Goal: Task Accomplishment & Management: Use online tool/utility

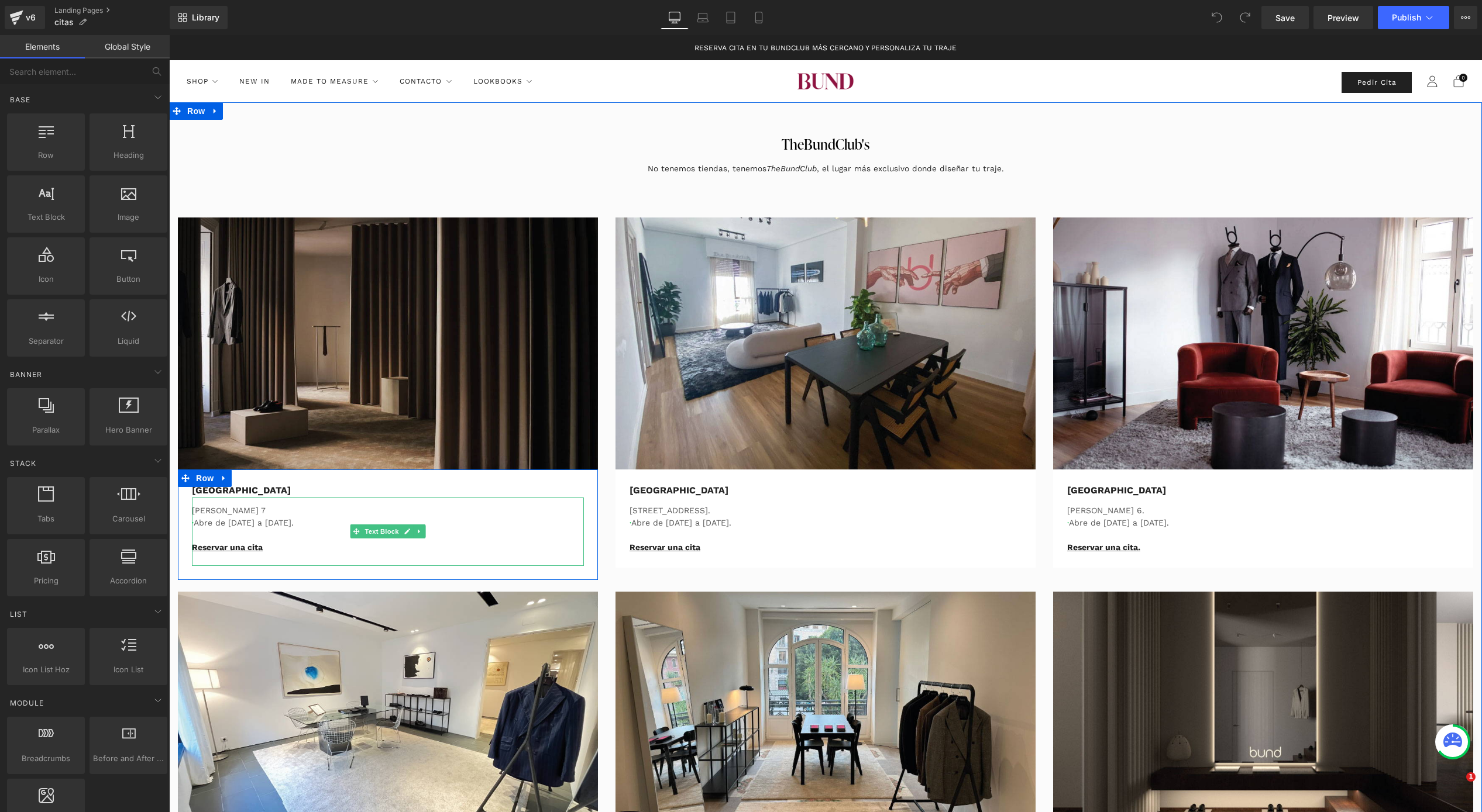
click at [265, 550] on p "Reservar una cita" at bounding box center [388, 554] width 392 height 24
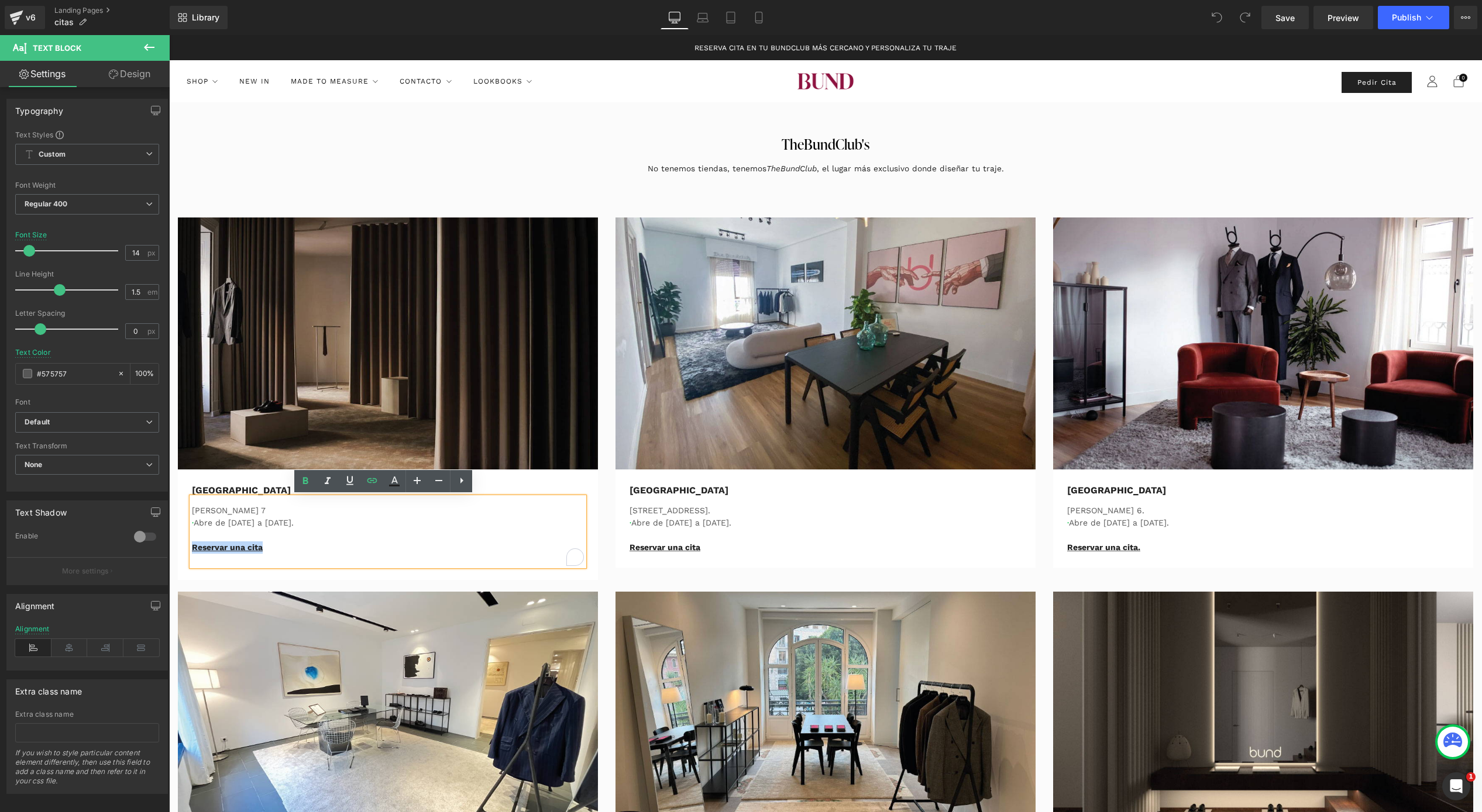
drag, startPoint x: 261, startPoint y: 545, endPoint x: 165, endPoint y: 549, distance: 96.1
click at [367, 478] on icon at bounding box center [372, 481] width 14 height 14
click at [232, 574] on input "https://bundcompany.com/pages/tbcmadrid" at bounding box center [273, 571] width 180 height 29
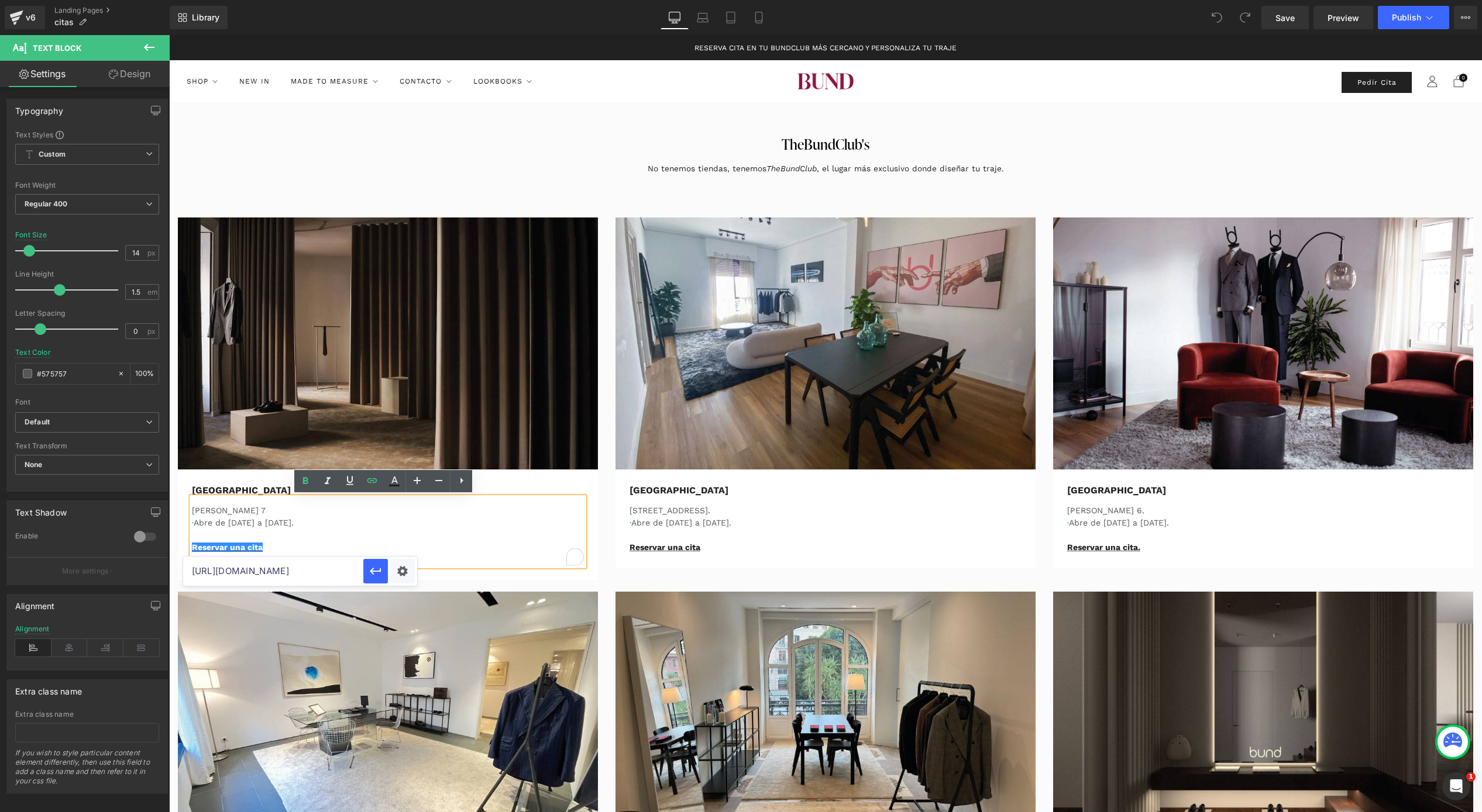
click at [232, 574] on input "https://bundcompany.com/pages/tbcmadrid" at bounding box center [273, 571] width 180 height 29
paste input "calendly.com/the-bundclub-madrid-medicion?utm_source=web&utm_medium=organic"
click at [380, 569] on icon "button" at bounding box center [375, 571] width 11 height 7
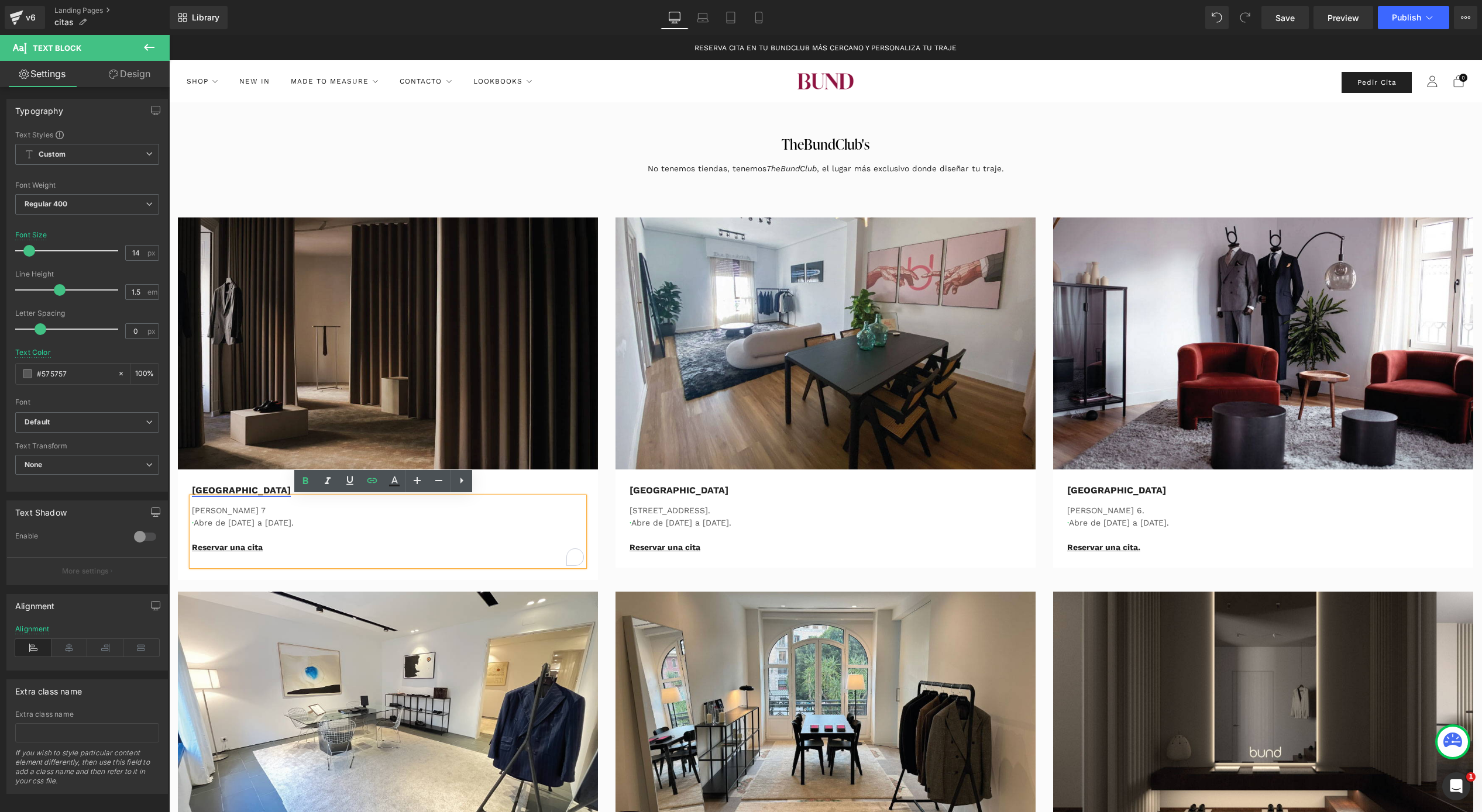
click at [210, 486] on link "[GEOGRAPHIC_DATA]" at bounding box center [241, 490] width 99 height 11
click at [228, 486] on p "[GEOGRAPHIC_DATA]" at bounding box center [388, 491] width 392 height 14
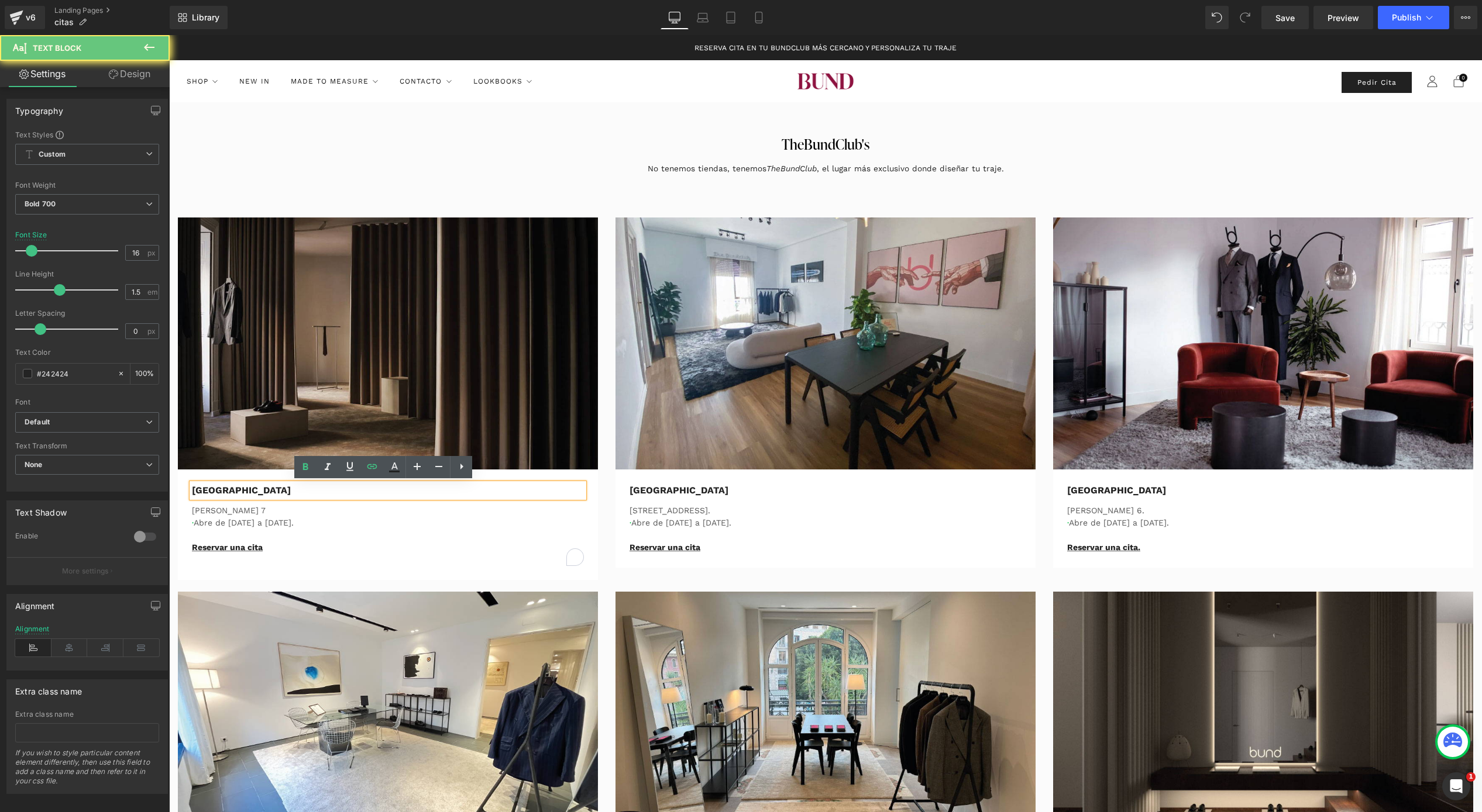
click at [228, 486] on p "[GEOGRAPHIC_DATA]" at bounding box center [388, 491] width 392 height 14
drag, startPoint x: 226, startPoint y: 489, endPoint x: 168, endPoint y: 489, distance: 58.0
click at [169, 489] on div "Image Madrid Text Block Antonio Maura 7 · Abre de Lunes a Sábado. Reservar una …" at bounding box center [388, 399] width 438 height 363
click at [367, 464] on icon at bounding box center [372, 467] width 14 height 14
click at [328, 514] on input "https://calendly.com/the-bundclub-madrid-medicion" at bounding box center [273, 514] width 180 height 29
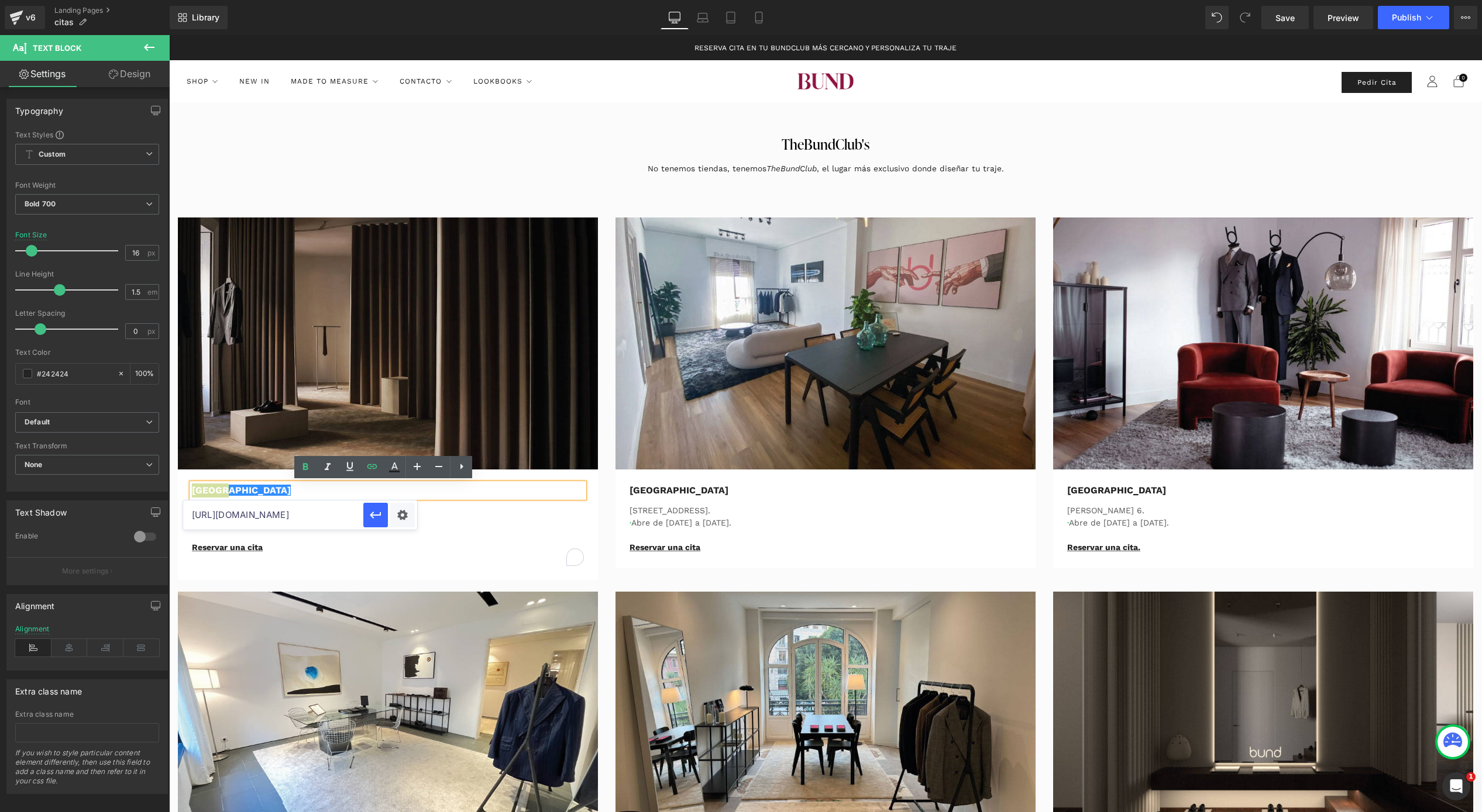
click at [328, 514] on input "https://calendly.com/the-bundclub-madrid-medicion" at bounding box center [273, 514] width 180 height 29
paste input "?utm_source=web&utm_medium=organic"
click at [375, 514] on icon "button" at bounding box center [376, 515] width 14 height 14
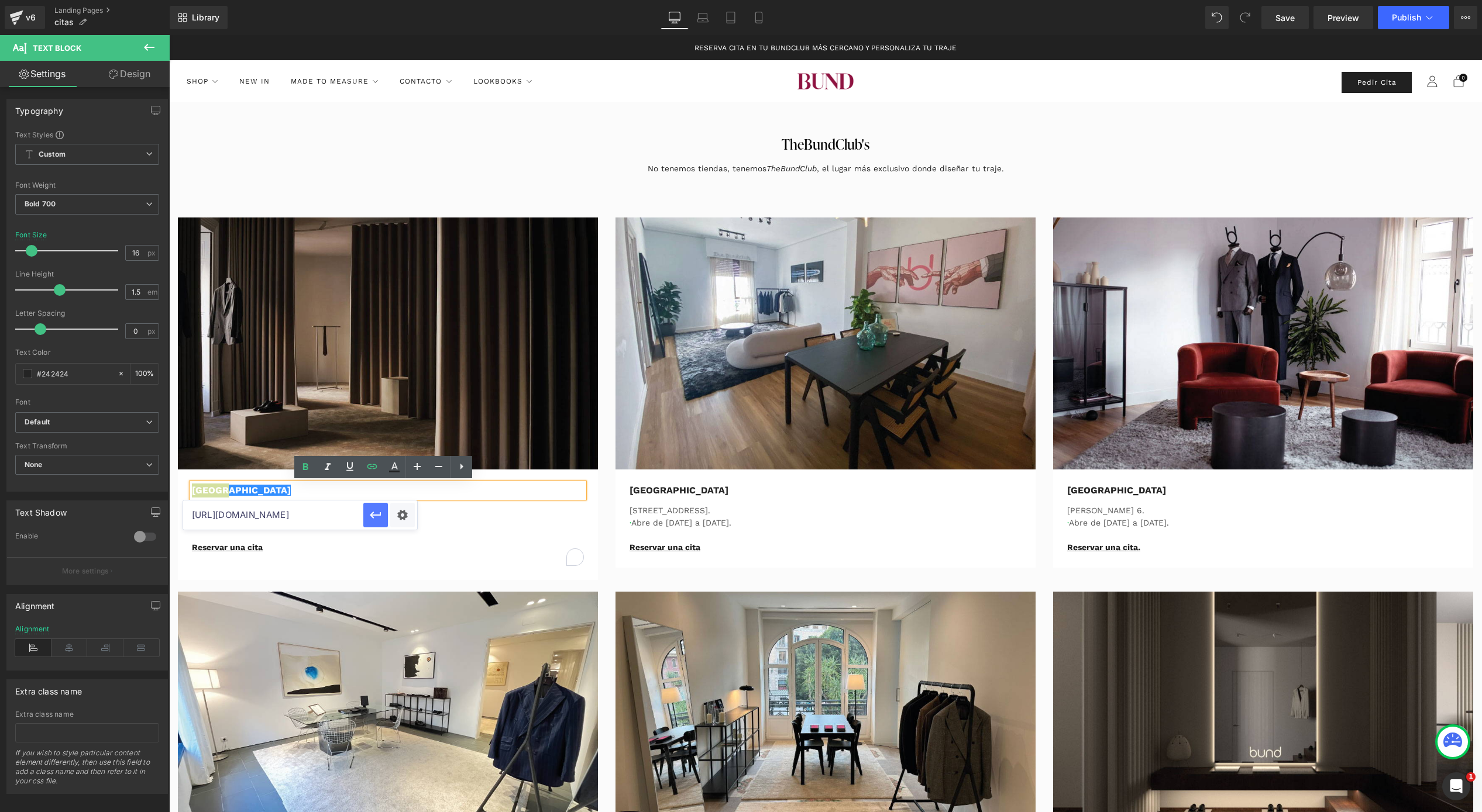
scroll to position [0, 0]
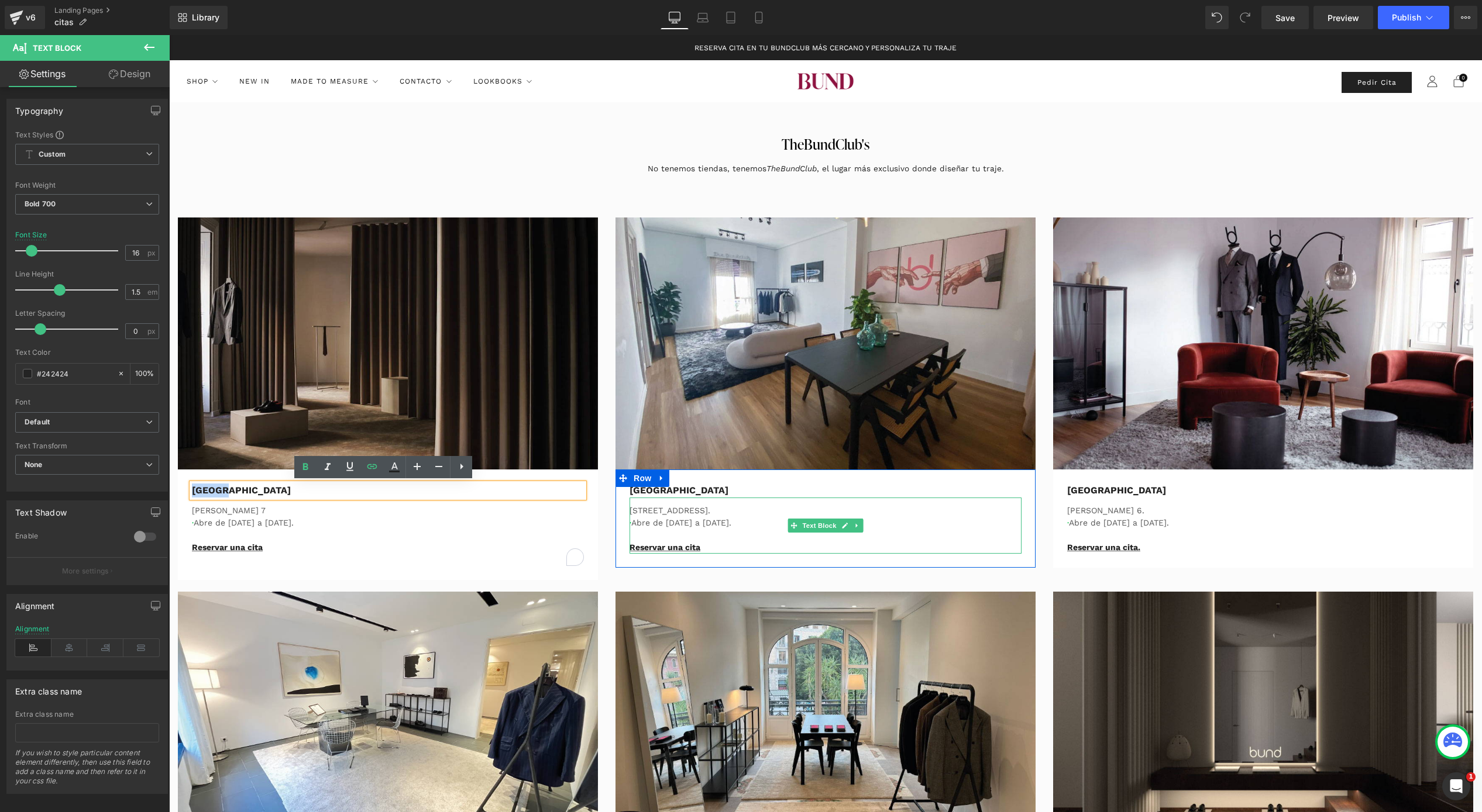
click at [710, 542] on p "Reservar una cita" at bounding box center [826, 548] width 392 height 13
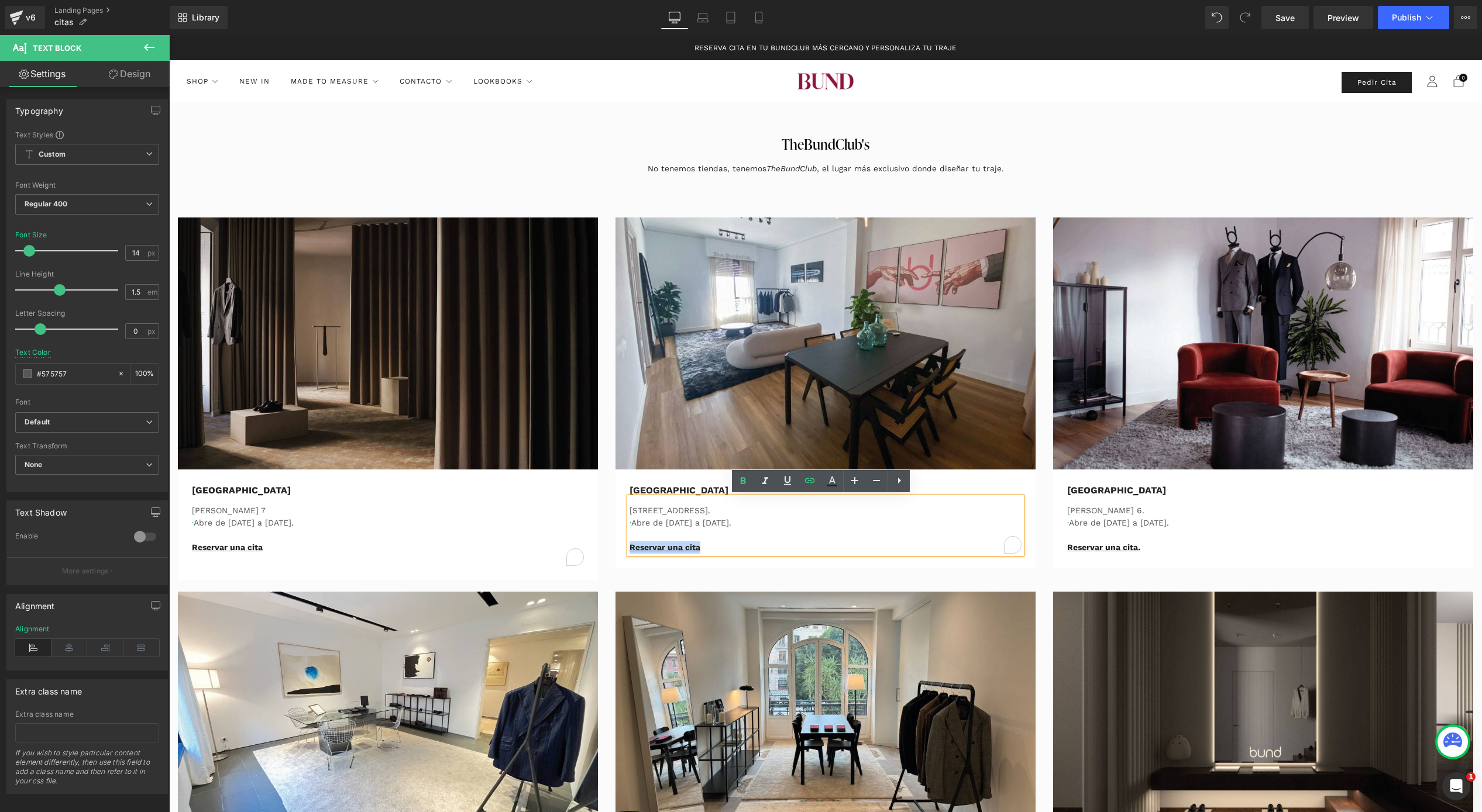
drag, startPoint x: 705, startPoint y: 547, endPoint x: 616, endPoint y: 546, distance: 89.0
click at [616, 546] on div "Sevilla Text Block Paseo de las Delicias 5. · Abre de Lunes a Sábado. Reservar …" at bounding box center [826, 518] width 420 height 98
click at [806, 480] on icon at bounding box center [810, 481] width 14 height 14
click at [754, 566] on input "https://calendly.com/the-bundclub-sevilla-medicion" at bounding box center [710, 571] width 180 height 29
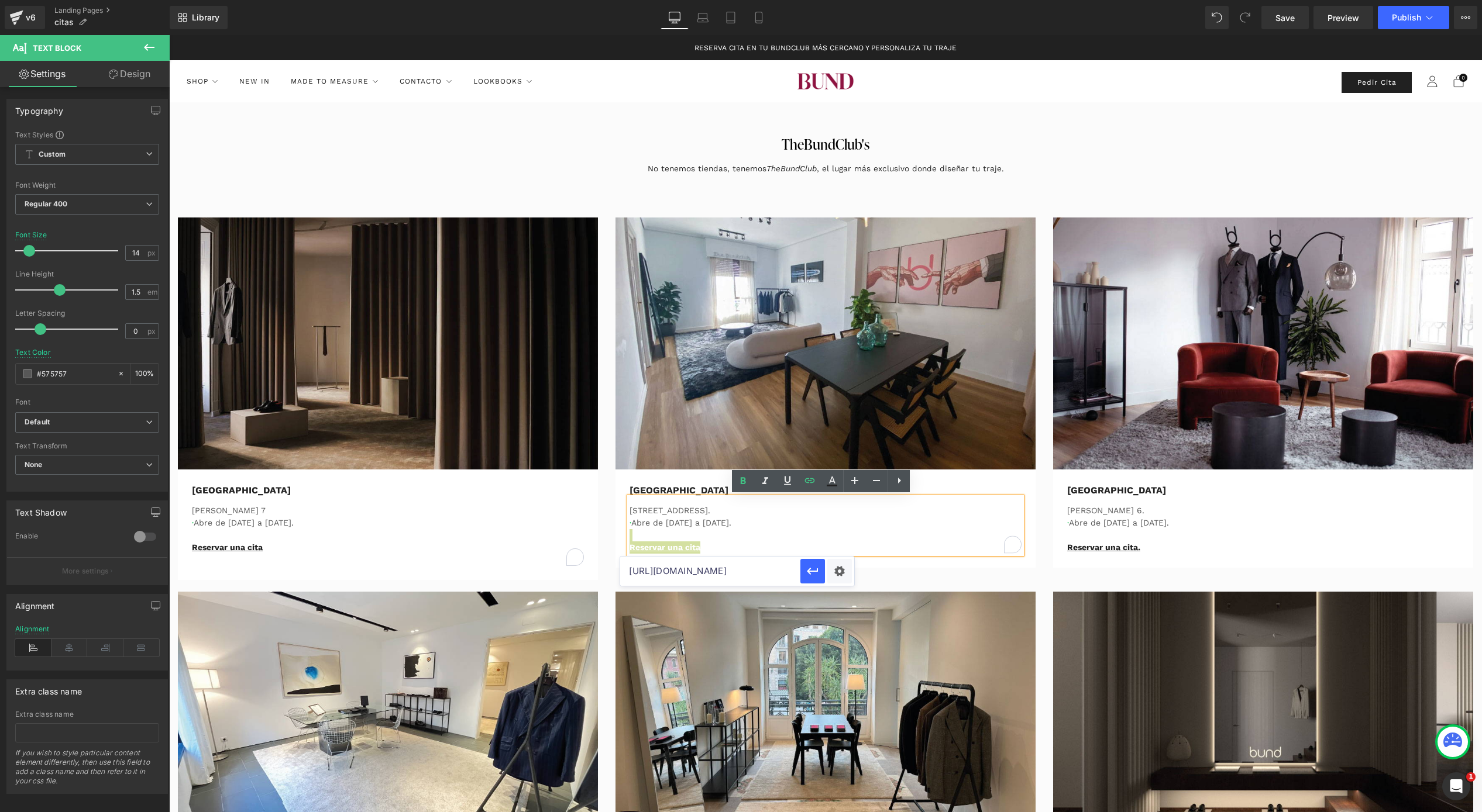
click at [754, 566] on input "https://calendly.com/the-bundclub-sevilla-medicion" at bounding box center [710, 571] width 180 height 29
paste input "?utm_source=web&utm_medium=organic"
type input "https://calendly.com/the-bundclub-sevilla-medicion?utm_source=web&utm_medium=or…"
click at [821, 572] on button "button" at bounding box center [812, 571] width 24 height 24
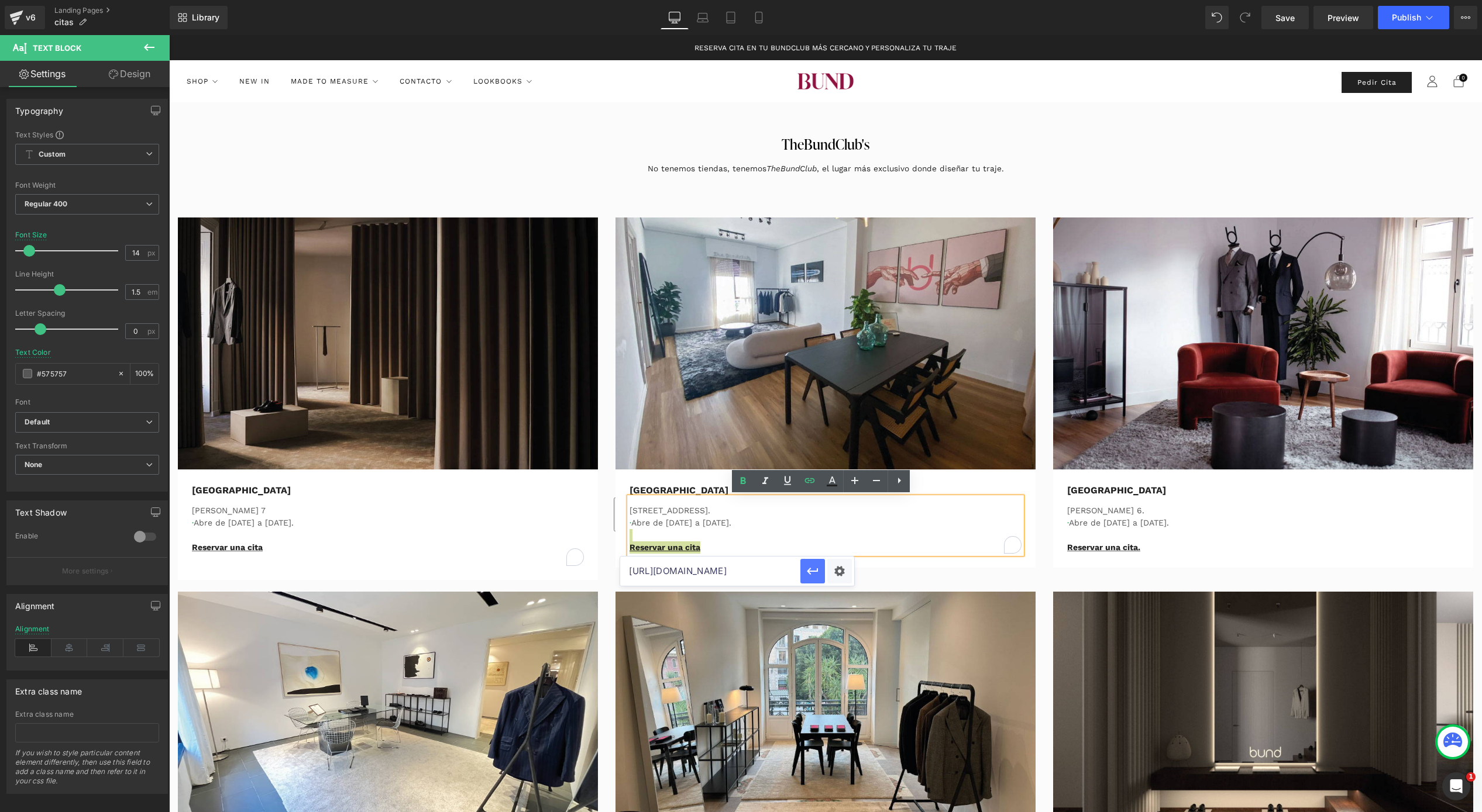
scroll to position [0, 0]
click at [635, 489] on p "[GEOGRAPHIC_DATA]" at bounding box center [826, 491] width 392 height 14
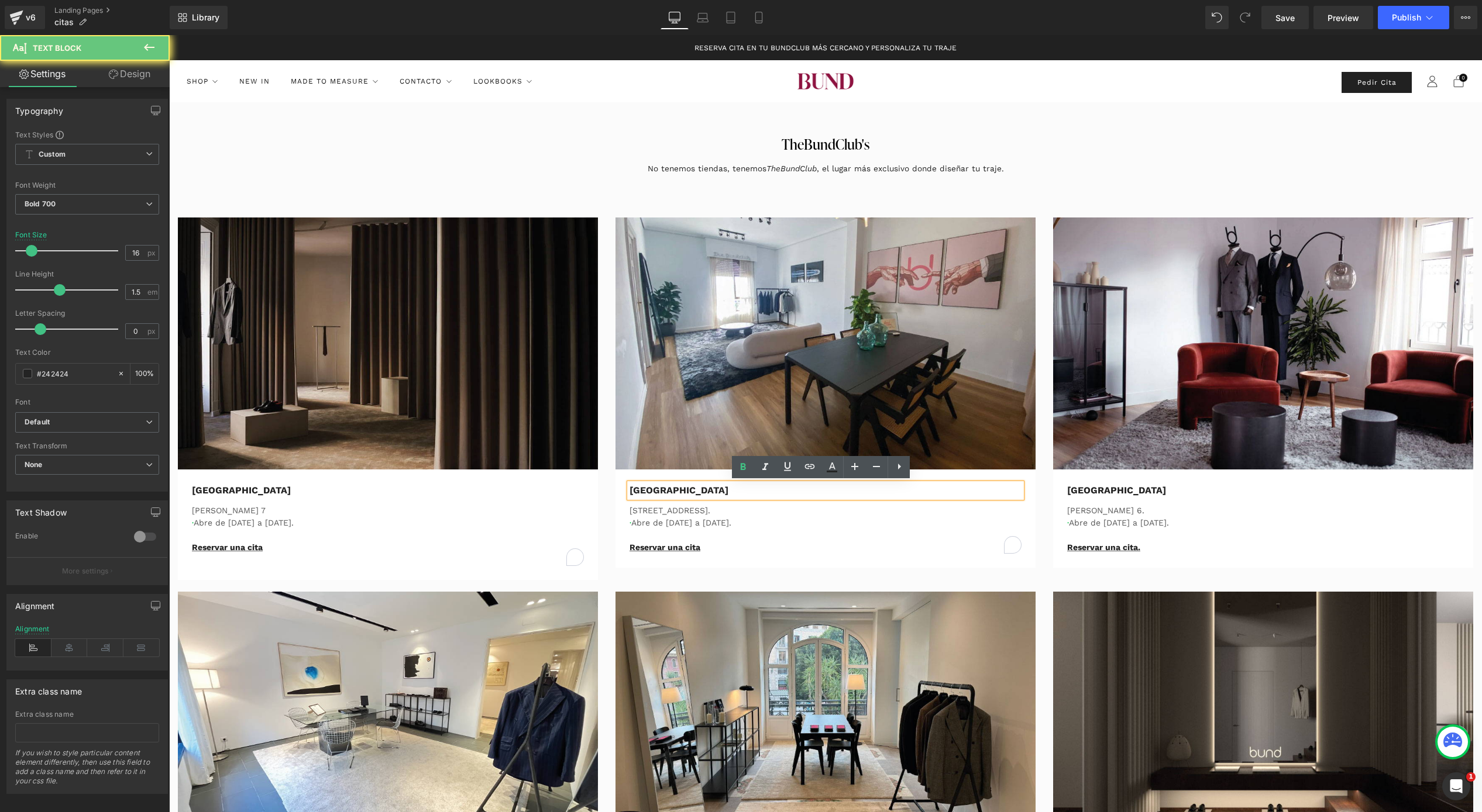
click at [650, 487] on p "[GEOGRAPHIC_DATA]" at bounding box center [826, 491] width 392 height 14
click at [804, 464] on icon at bounding box center [810, 467] width 14 height 14
click at [752, 511] on input "text" at bounding box center [710, 514] width 180 height 29
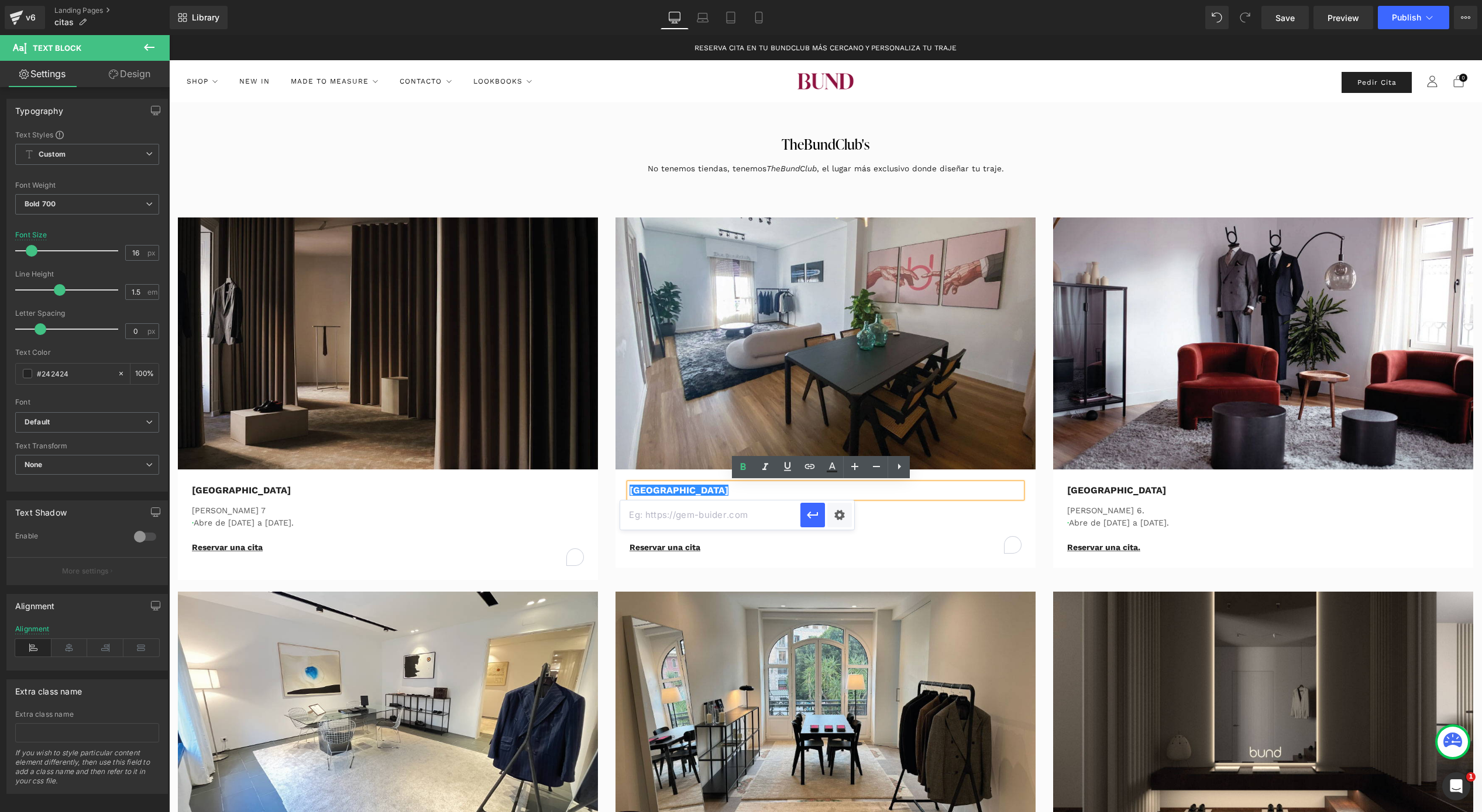
paste input "https://calendly.com/the-bundclub-sevilla-medicion?utm_source=web&utm_medium=or…"
click at [811, 510] on icon "button" at bounding box center [812, 515] width 14 height 14
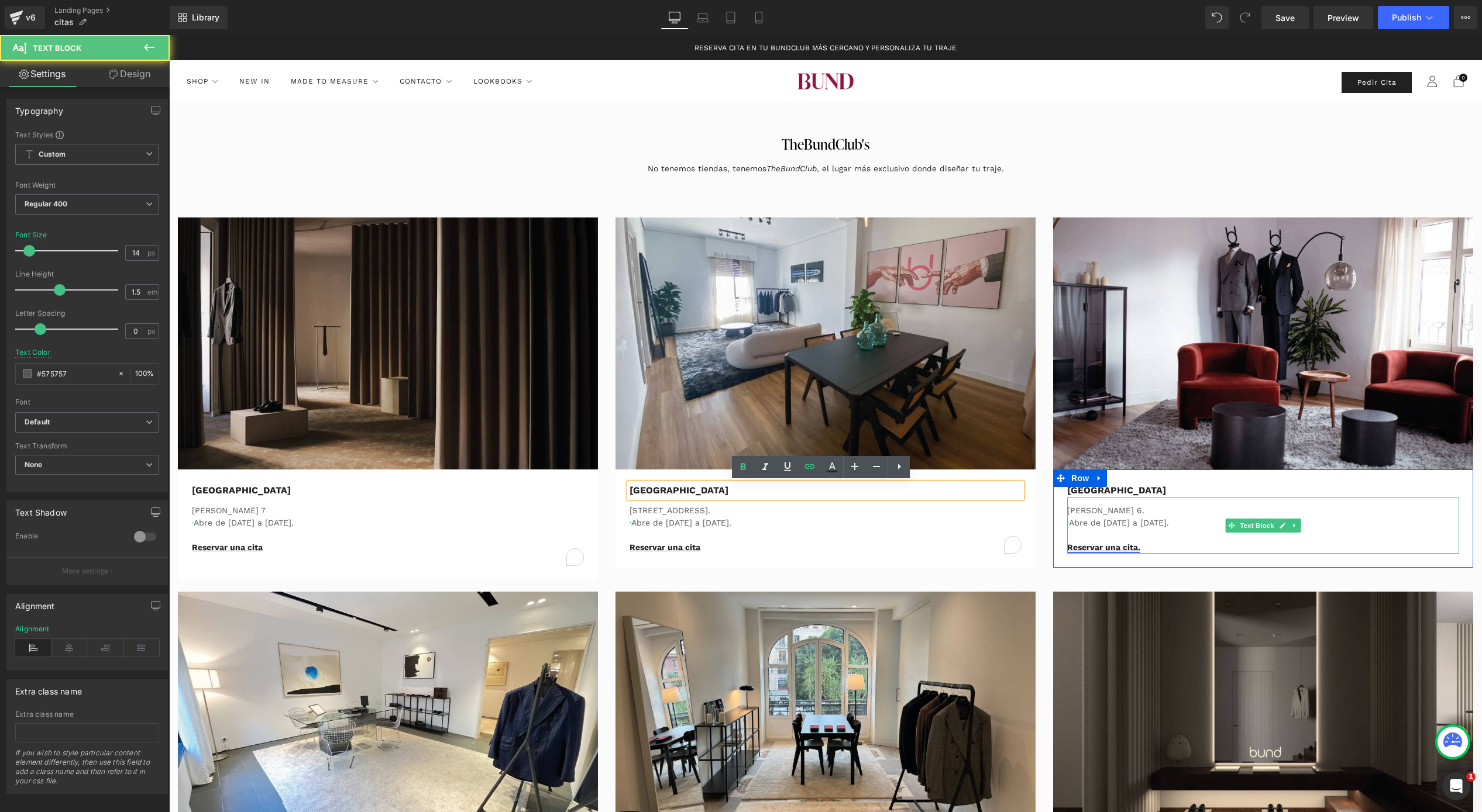
click at [1109, 548] on link "Reservar una cita." at bounding box center [1103, 547] width 73 height 9
click at [1157, 547] on p "Reservar una cita." at bounding box center [1263, 548] width 392 height 13
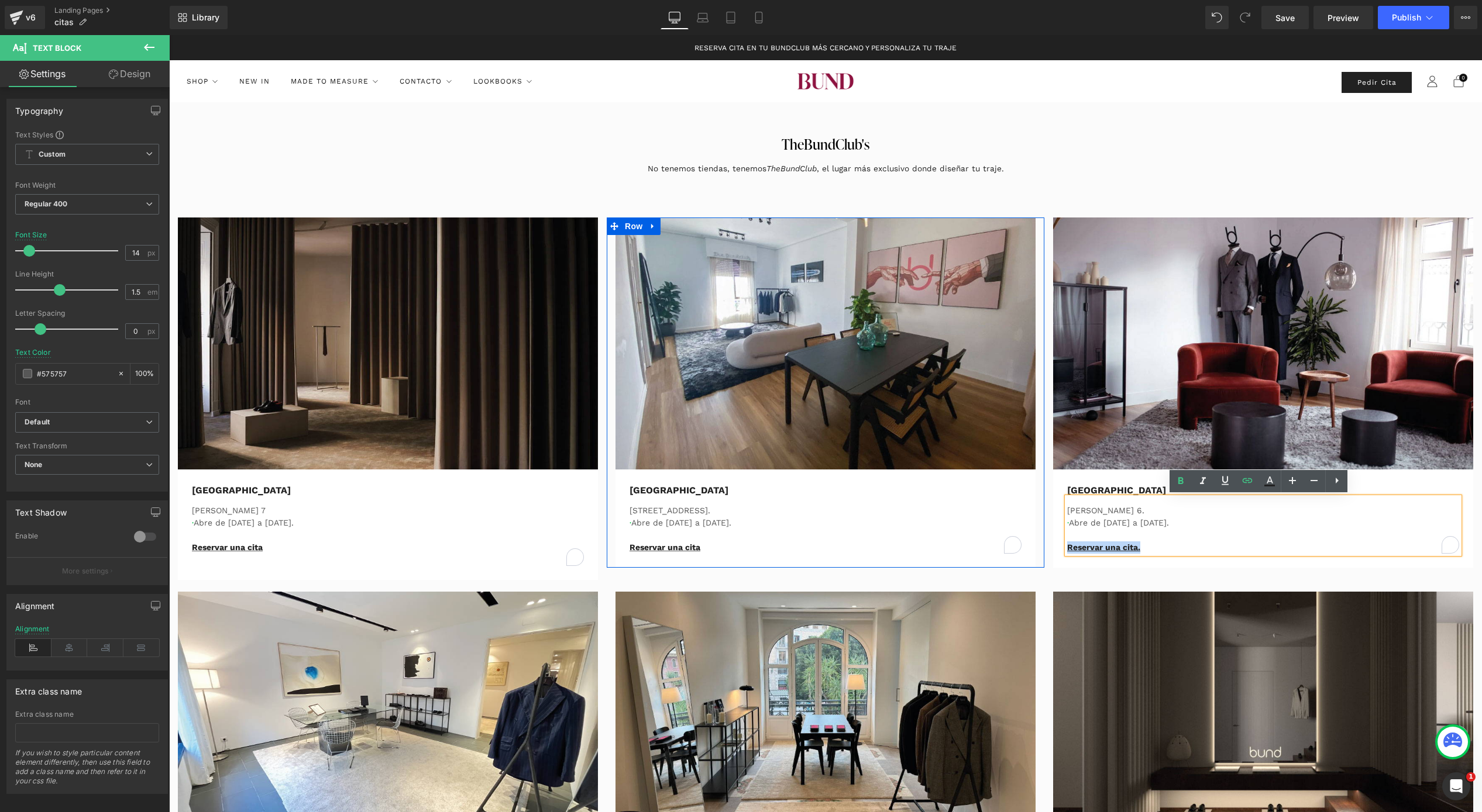
drag, startPoint x: 1155, startPoint y: 548, endPoint x: 1033, endPoint y: 547, distance: 122.0
click at [1033, 547] on div "Image Madrid Text Block Antonio Maura 7 · Abre de Lunes a Sábado. Reservar una …" at bounding box center [826, 381] width 1313 height 409
click at [1247, 485] on icon at bounding box center [1247, 481] width 14 height 14
click at [1173, 576] on input "https://calendly.com/the-bundclub-malaga" at bounding box center [1148, 571] width 180 height 29
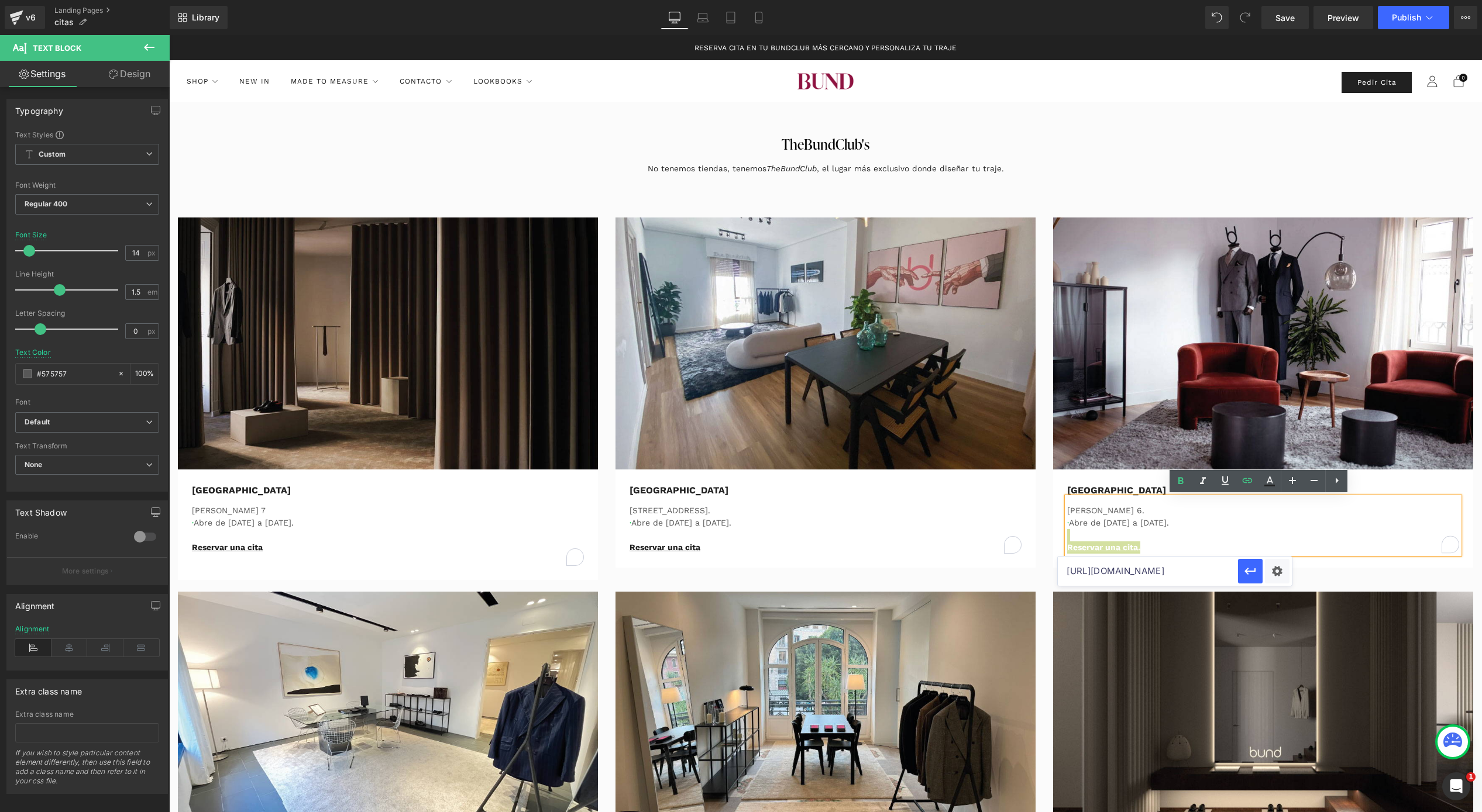
click at [1173, 576] on input "https://calendly.com/the-bundclub-malaga" at bounding box center [1148, 571] width 180 height 29
paste input "?utm_source=web&utm_medium=organic"
click at [1251, 574] on icon "button" at bounding box center [1250, 572] width 14 height 14
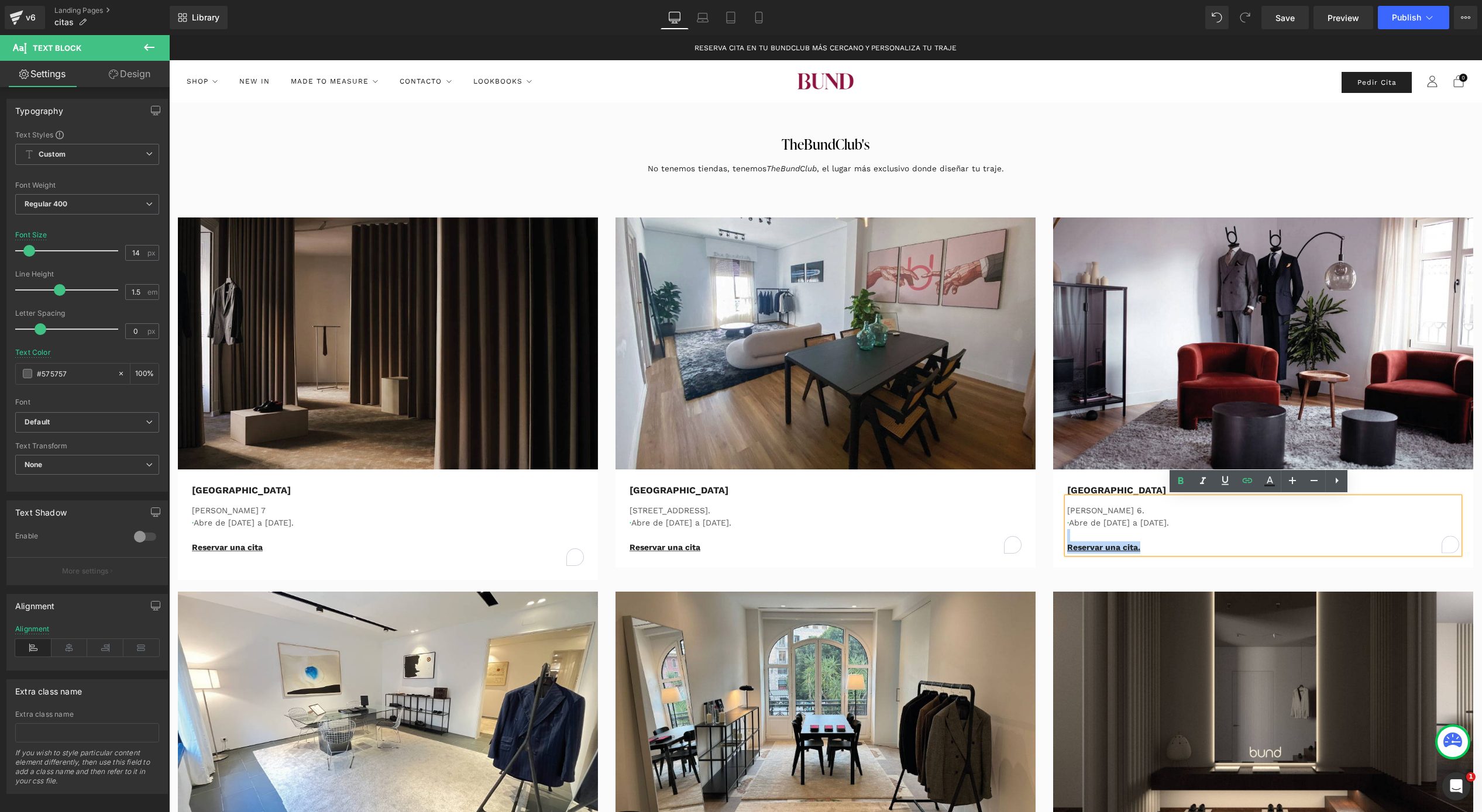
click at [1097, 493] on p "[GEOGRAPHIC_DATA]" at bounding box center [1263, 491] width 392 height 14
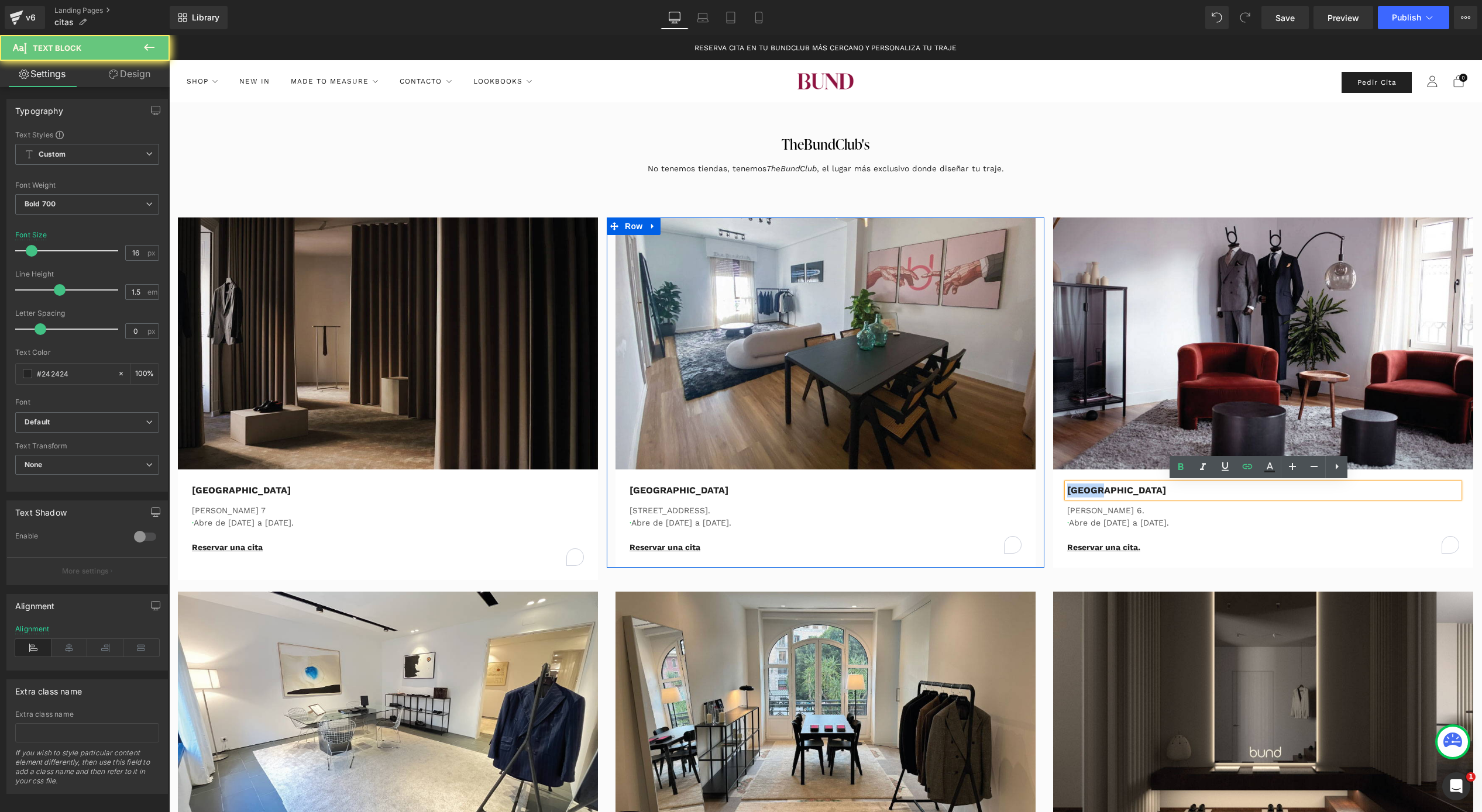
drag, startPoint x: 1100, startPoint y: 489, endPoint x: 1034, endPoint y: 489, distance: 66.0
click at [1034, 489] on div "Image Madrid Text Block Antonio Maura 7 · Abre de Lunes a Sábado. Reservar una …" at bounding box center [826, 381] width 1313 height 409
click at [1252, 467] on icon at bounding box center [1247, 467] width 14 height 14
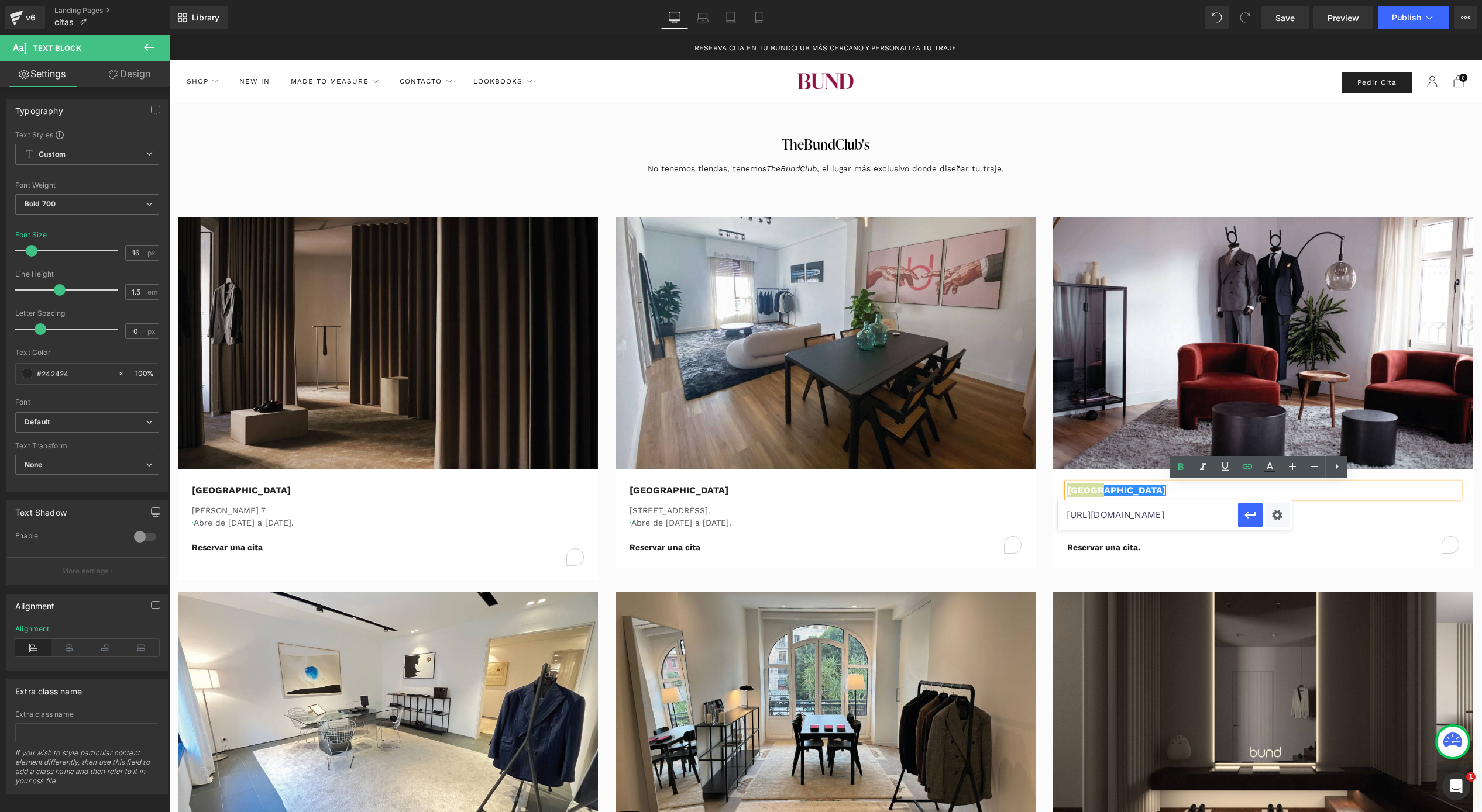
click at [1181, 513] on input "https://bundcompany.com/pages/tbc-malaga" at bounding box center [1148, 514] width 180 height 29
paste input "calendly.com/the-bundclub-malaga?utm_source=web&utm_medium=organic"
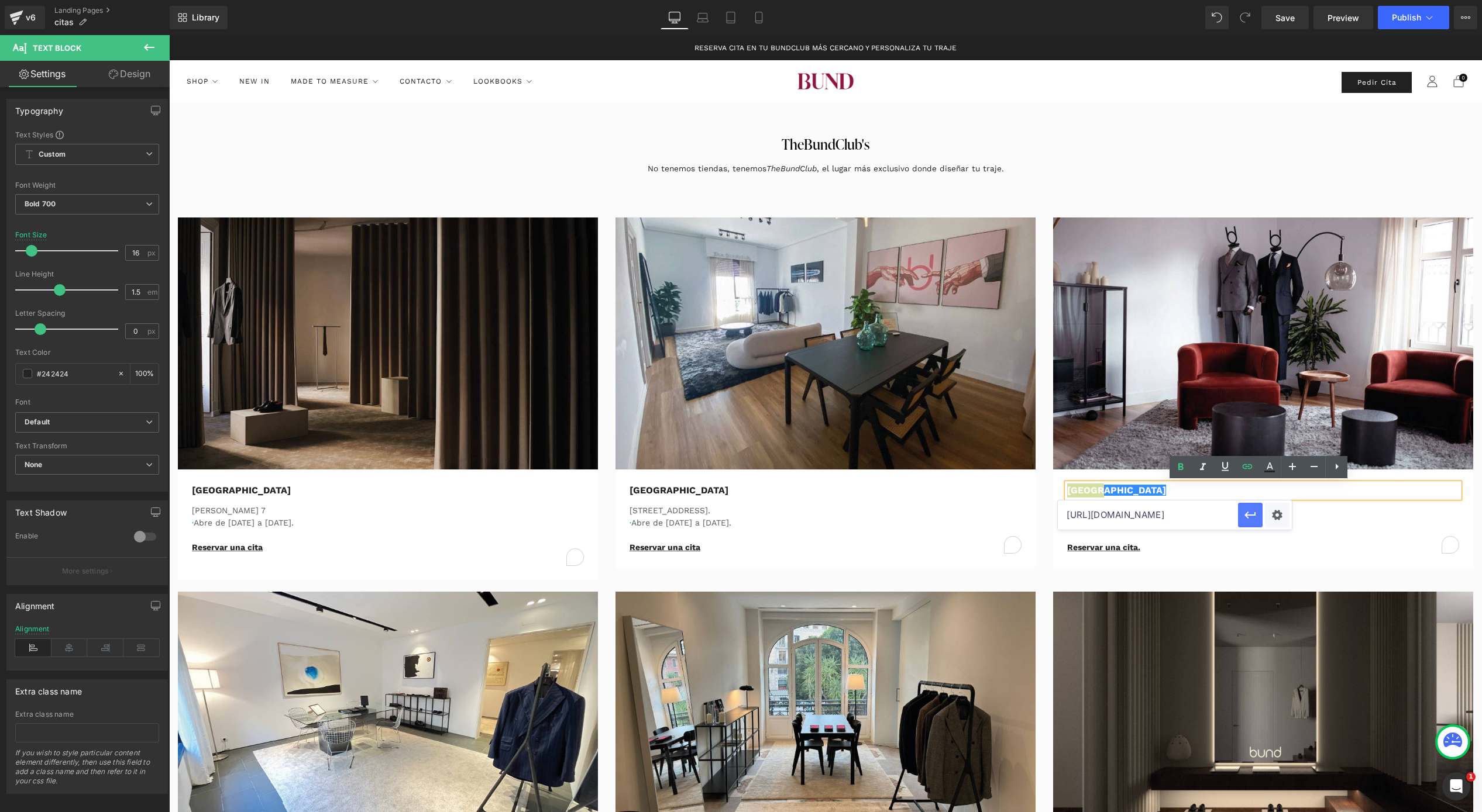
type input "https://calendly.com/the-bundclub-malaga?utm_source=web&utm_medium=organic"
click at [1247, 515] on icon "button" at bounding box center [1250, 514] width 11 height 7
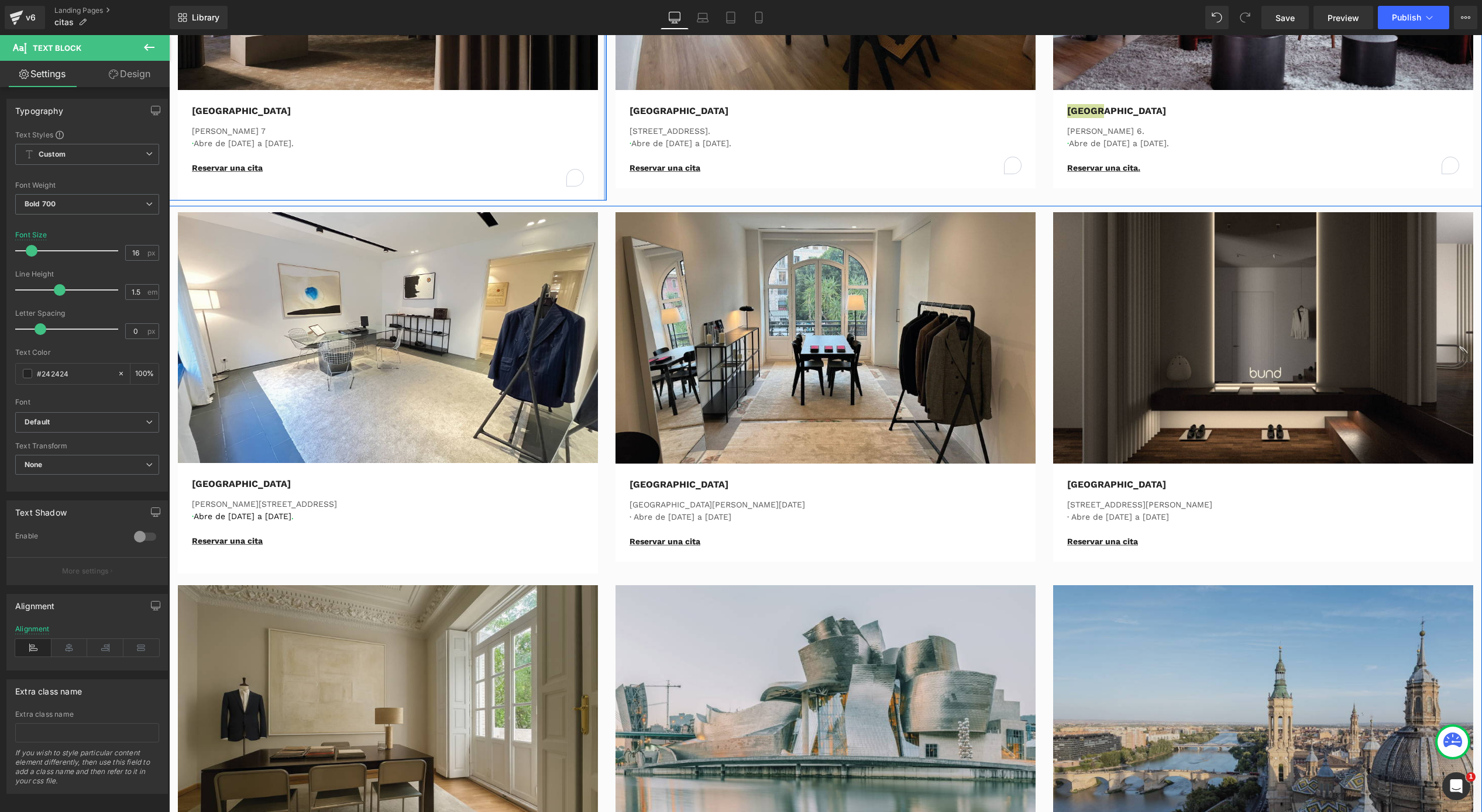
scroll to position [393, 0]
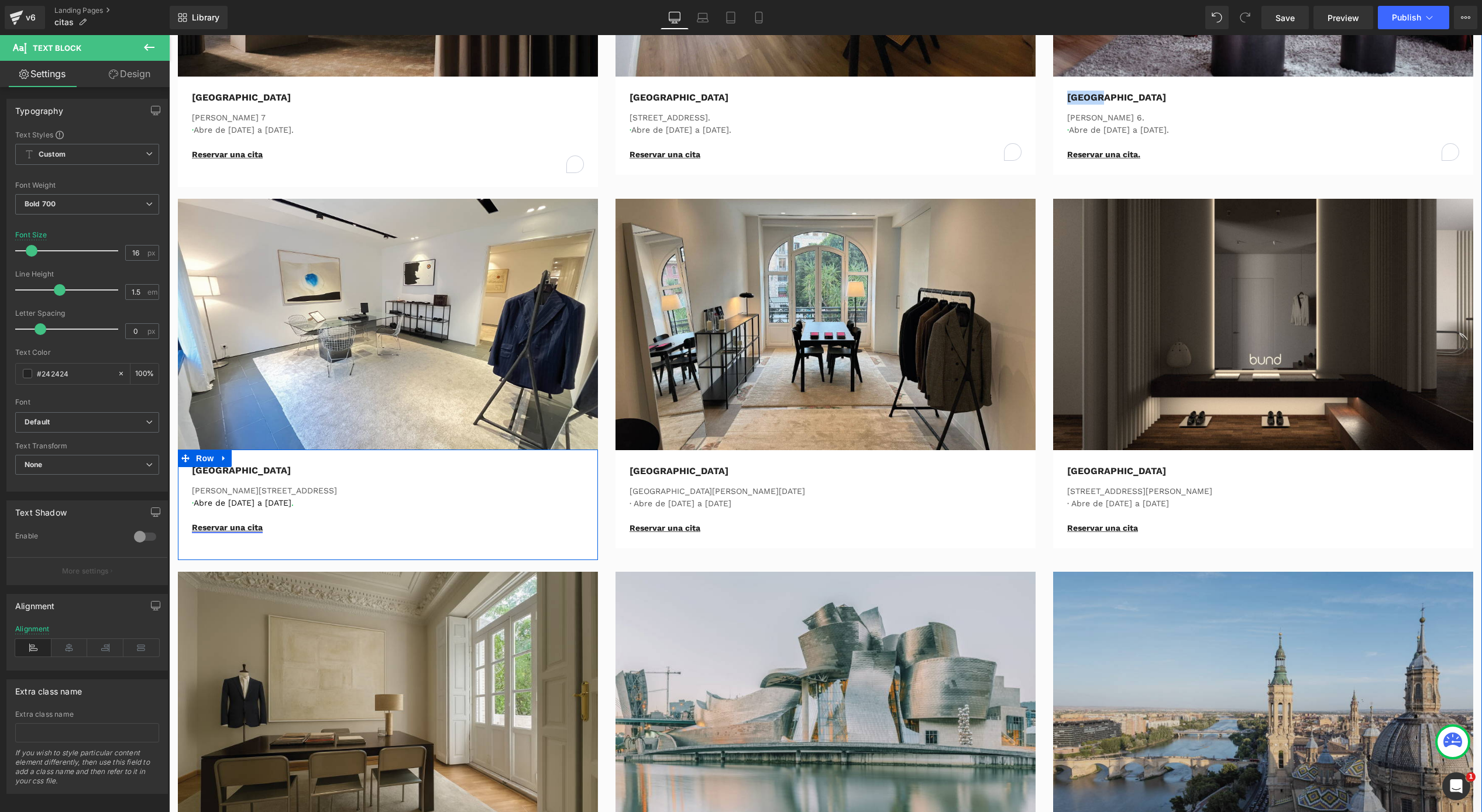
click at [200, 528] on link "Reservar una cita" at bounding box center [227, 528] width 70 height 9
click at [275, 525] on p "Reservar una cita" at bounding box center [388, 533] width 392 height 24
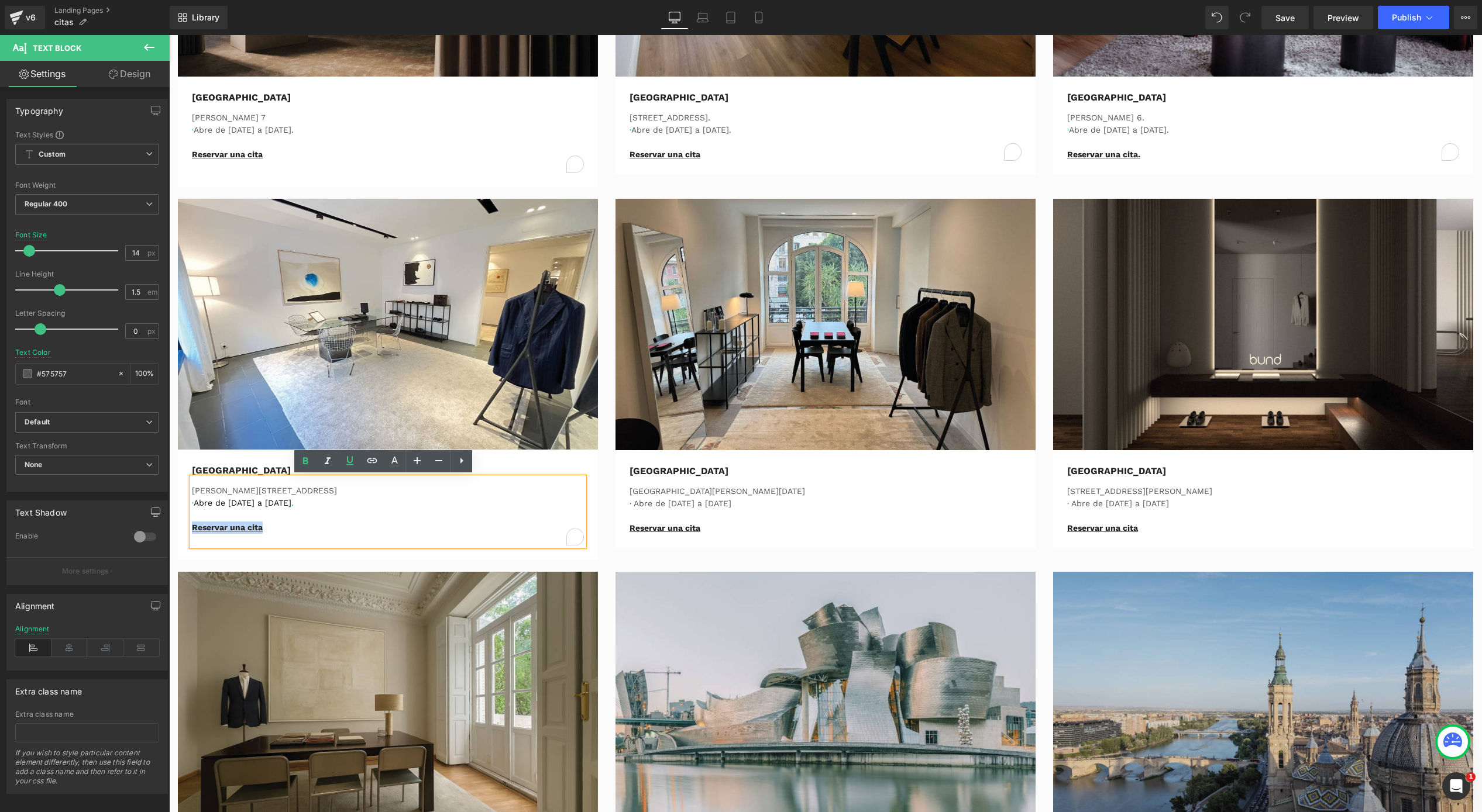
drag, startPoint x: 273, startPoint y: 526, endPoint x: 186, endPoint y: 523, distance: 87.1
click at [192, 523] on div "Carrer de Muntaner 414 · Abre de Lunes a Sábado . Reservar una cita" at bounding box center [388, 511] width 392 height 68
drag, startPoint x: 273, startPoint y: 525, endPoint x: 338, endPoint y: 560, distance: 73.8
click at [169, 525] on div "Image Barcelona Text Block Carrer de Muntaner 414 · Abre de Lunes a Sábado . Re…" at bounding box center [388, 380] width 438 height 362
click at [363, 464] on link at bounding box center [372, 461] width 22 height 22
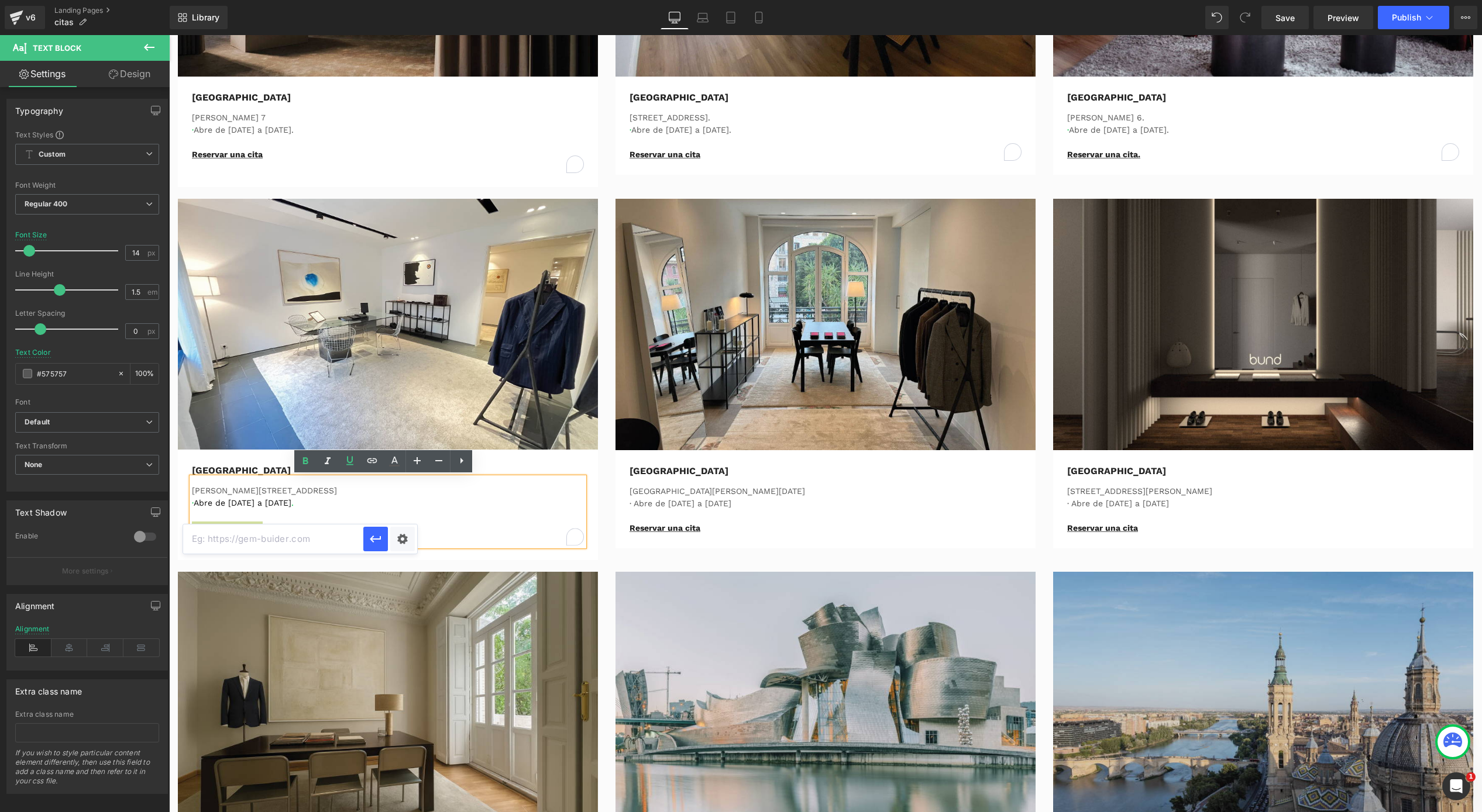
click at [286, 549] on input "text" at bounding box center [273, 539] width 180 height 29
click at [316, 506] on p "· Abre de Lunes a Sábado ." at bounding box center [388, 503] width 392 height 13
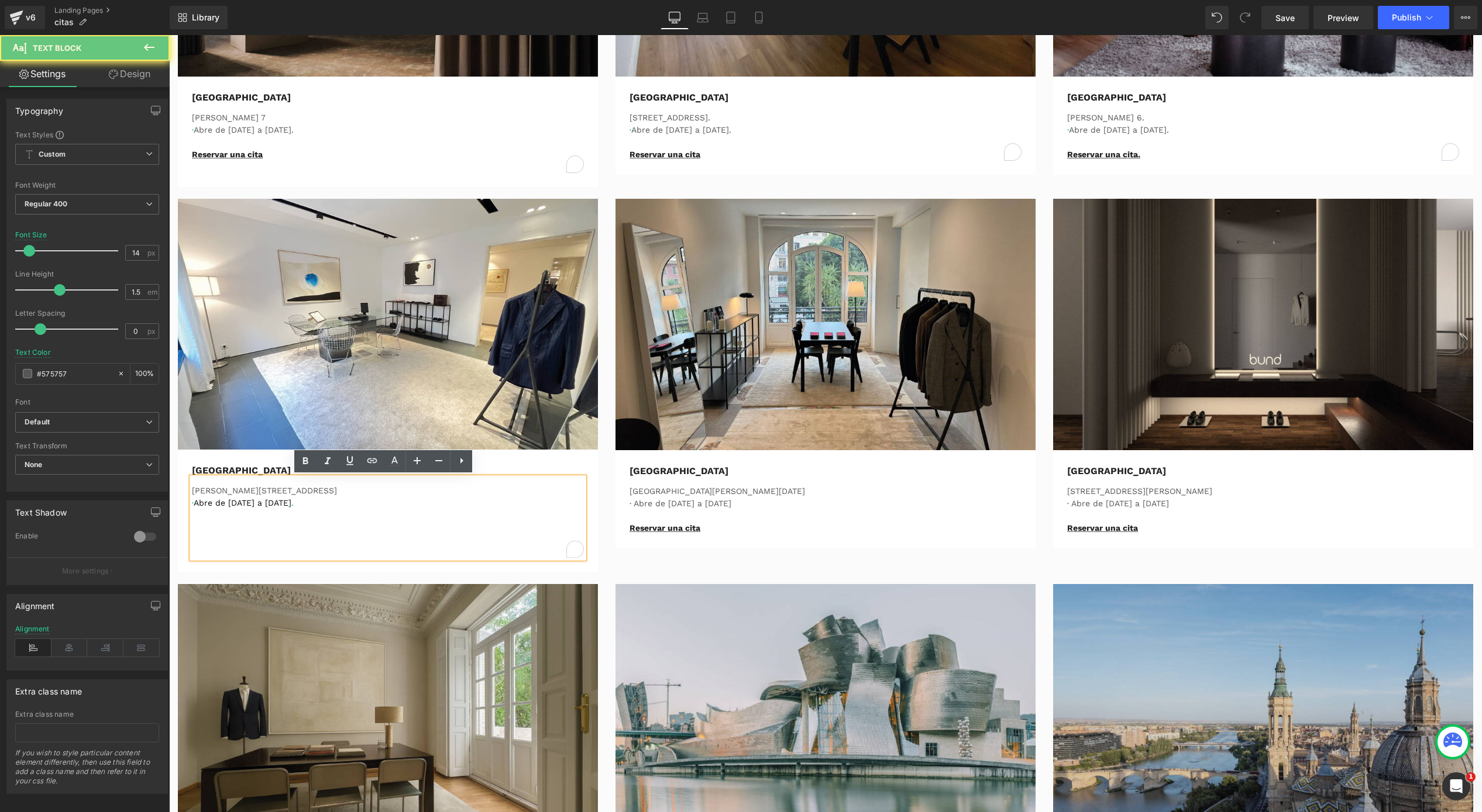
click at [305, 523] on p at bounding box center [388, 540] width 392 height 37
drag, startPoint x: 486, startPoint y: 483, endPoint x: 404, endPoint y: 521, distance: 90.4
click at [486, 483] on div "Carrer de Muntaner 414 · Abre de Lunes a Sábado ." at bounding box center [388, 518] width 392 height 81
click at [372, 534] on p at bounding box center [388, 540] width 392 height 37
drag, startPoint x: 316, startPoint y: 535, endPoint x: 334, endPoint y: 568, distance: 37.6
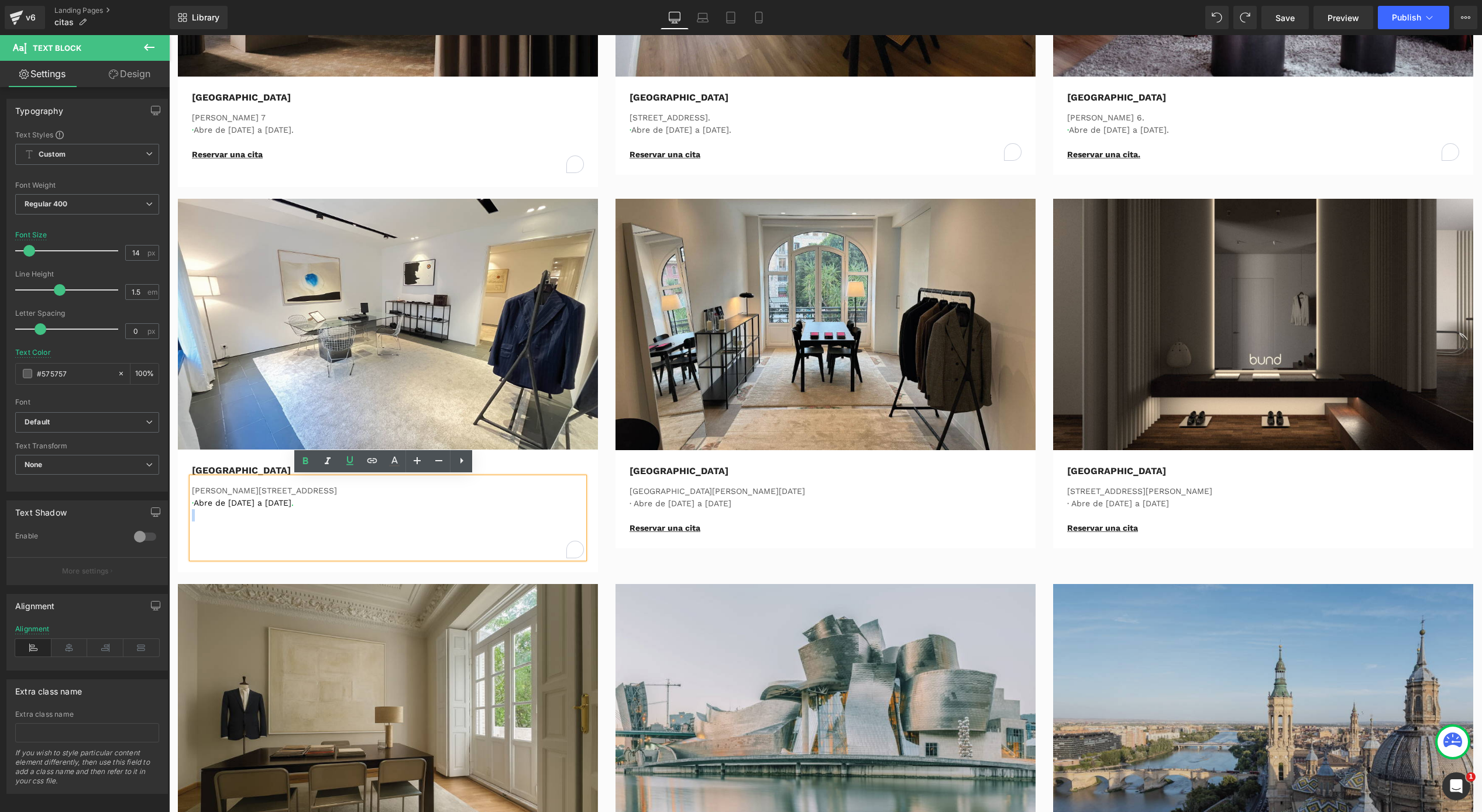
click at [169, 516] on html "Ir directamente al contenido RESERVA CITA EN TU BUNDCLUB MÁS CERCANO Y PERSONAL…" at bounding box center [826, 756] width 1313 height 2227
click at [226, 531] on p at bounding box center [388, 540] width 392 height 37
click at [192, 517] on p at bounding box center [388, 516] width 392 height 13
drag, startPoint x: 193, startPoint y: 525, endPoint x: 316, endPoint y: 533, distance: 123.3
click at [316, 533] on p at bounding box center [388, 540] width 392 height 37
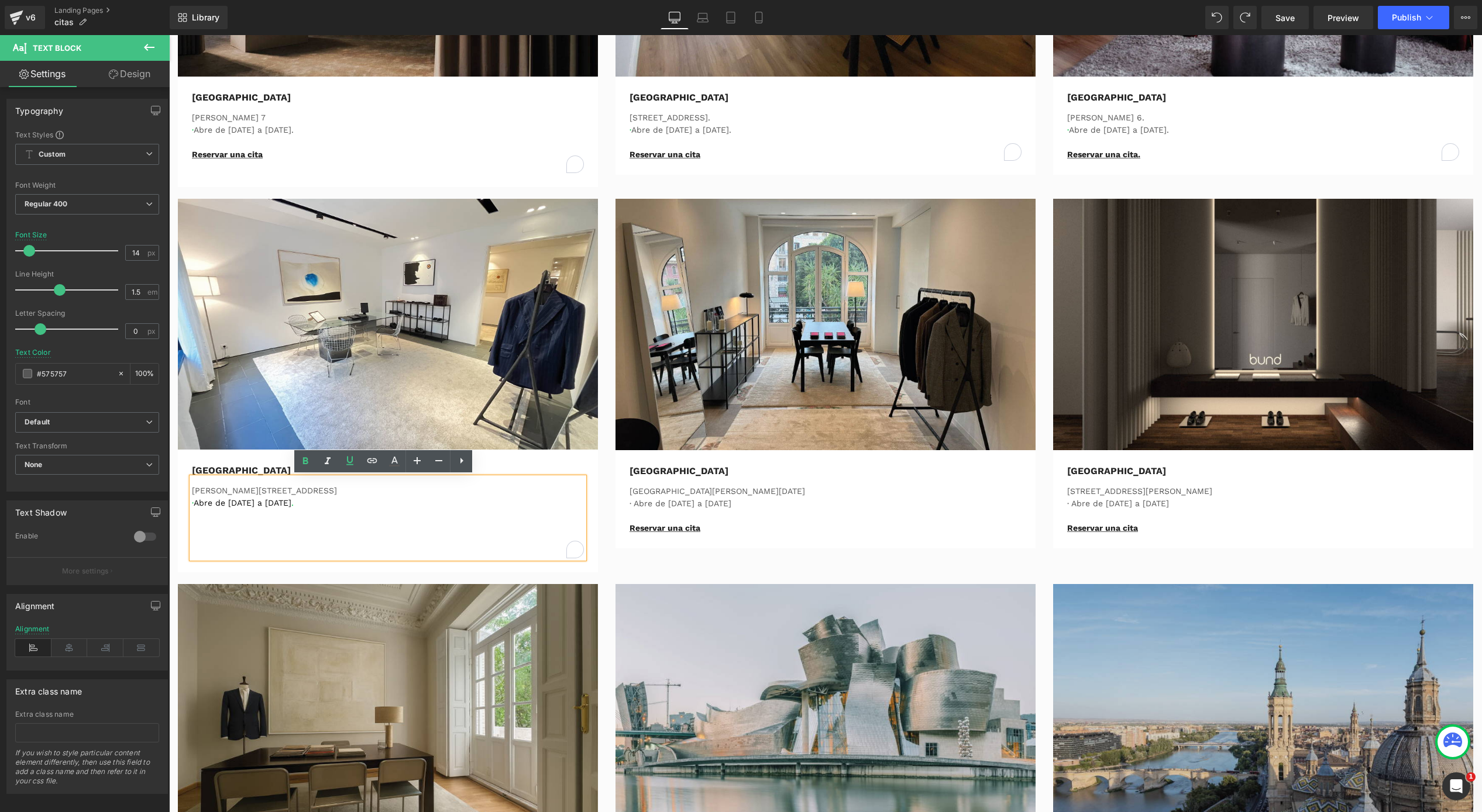
click at [252, 534] on p at bounding box center [388, 540] width 392 height 37
drag, startPoint x: 239, startPoint y: 515, endPoint x: 280, endPoint y: 550, distance: 53.9
click at [285, 558] on div "Carrer de Muntaner 414 · Abre de Lunes a Sábado ." at bounding box center [388, 518] width 392 height 81
click at [272, 534] on p at bounding box center [388, 540] width 392 height 37
drag, startPoint x: 190, startPoint y: 543, endPoint x: 179, endPoint y: 515, distance: 30.1
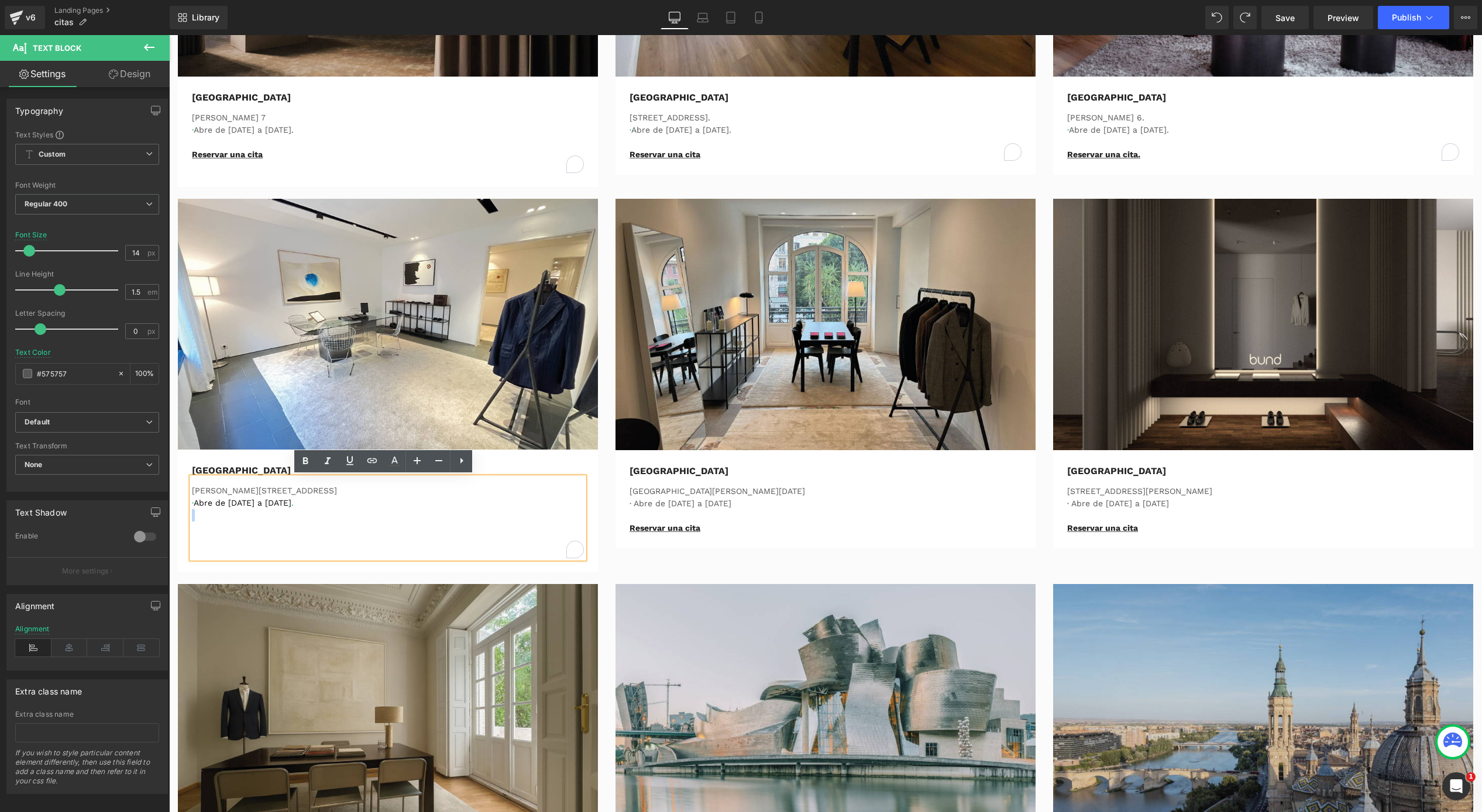
click at [183, 514] on div "Barcelona Text Block Carrer de Muntaner 414 · Abre de Lunes a Sábado . Text Blo…" at bounding box center [388, 511] width 410 height 95
click at [253, 535] on p at bounding box center [388, 540] width 392 height 37
click at [253, 533] on p at bounding box center [388, 540] width 392 height 37
click at [251, 530] on p at bounding box center [388, 540] width 392 height 37
drag, startPoint x: 260, startPoint y: 530, endPoint x: 186, endPoint y: 525, distance: 74.2
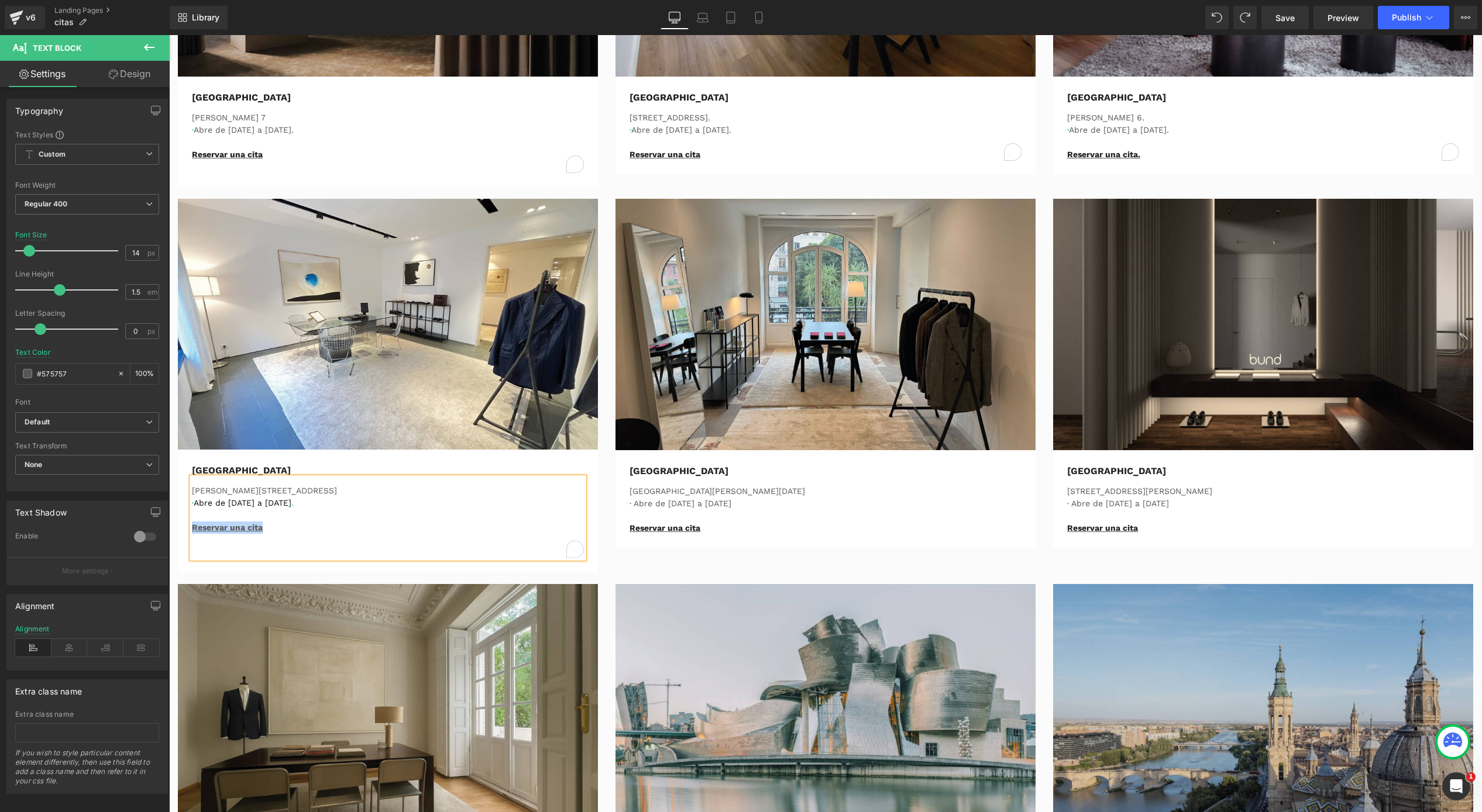
click at [192, 525] on div "Carrer de Muntaner 414 · Abre de Lunes a Sábado . Reservar una cita" at bounding box center [388, 518] width 392 height 81
drag, startPoint x: 263, startPoint y: 530, endPoint x: 172, endPoint y: 530, distance: 91.0
click at [172, 530] on div "Image Barcelona Text Block Carrer de Muntaner 414 · Abre de Lunes a Sábado . Re…" at bounding box center [388, 385] width 438 height 374
click at [386, 454] on link at bounding box center [394, 461] width 22 height 22
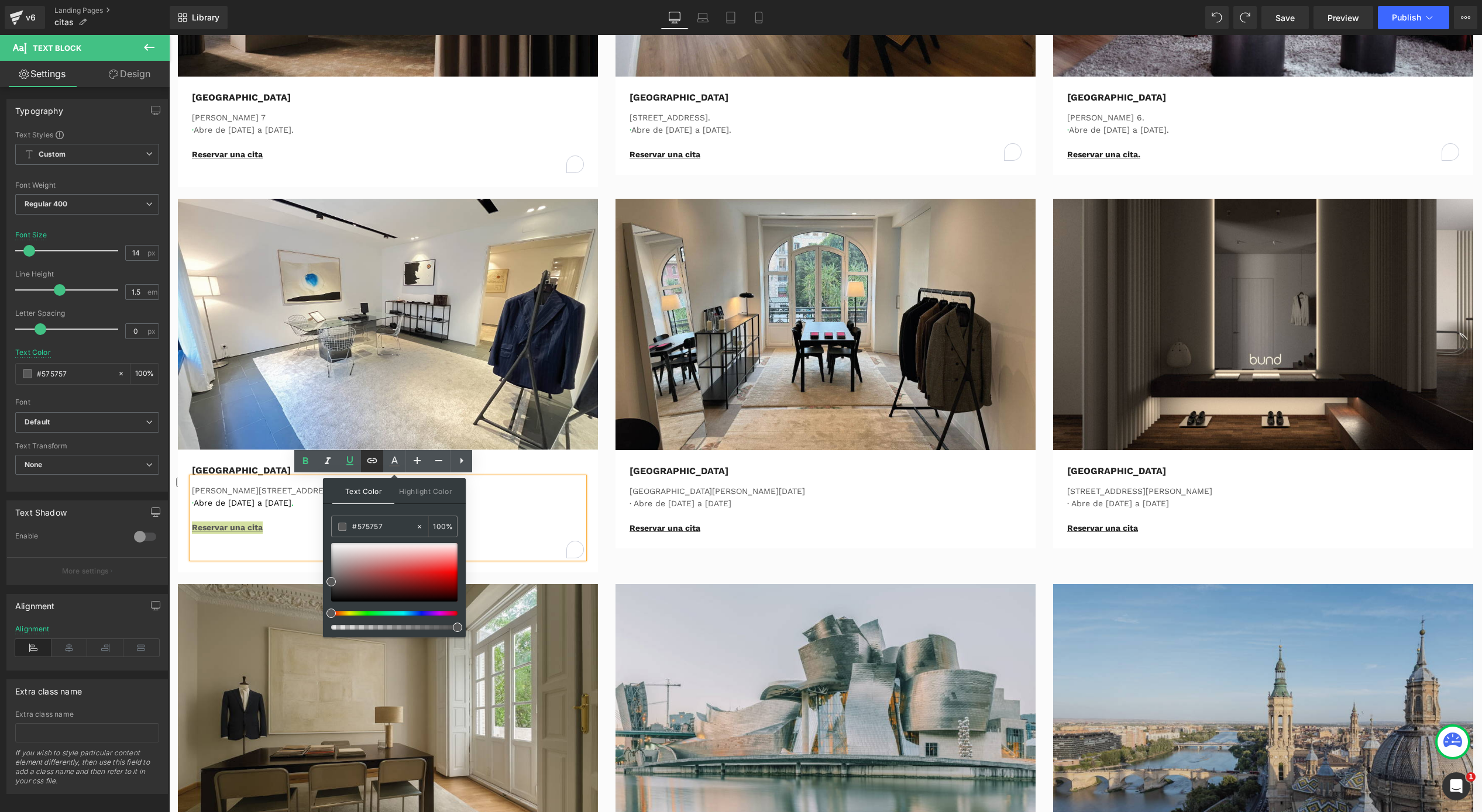
click at [379, 458] on icon at bounding box center [372, 461] width 14 height 14
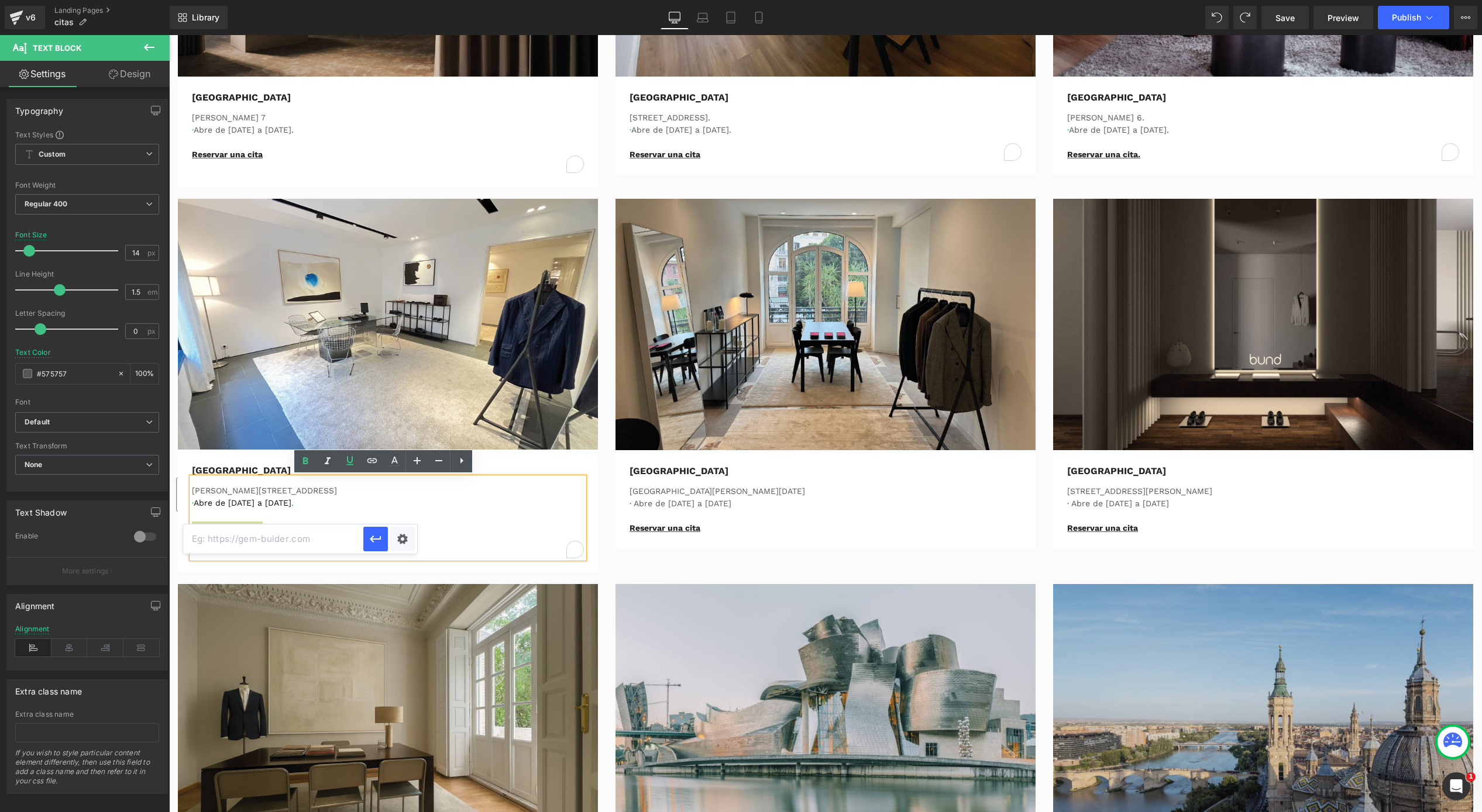
click at [295, 540] on input "text" at bounding box center [273, 539] width 180 height 29
paste input "https://calendly.com/the-bundclub-barcelona/barcelona-sala-1-medicion?utm_sourc…"
type input "https://calendly.com/the-bundclub-barcelona/barcelona-sala-1-medicion?utm_sourc…"
click at [378, 537] on icon "button" at bounding box center [376, 540] width 14 height 14
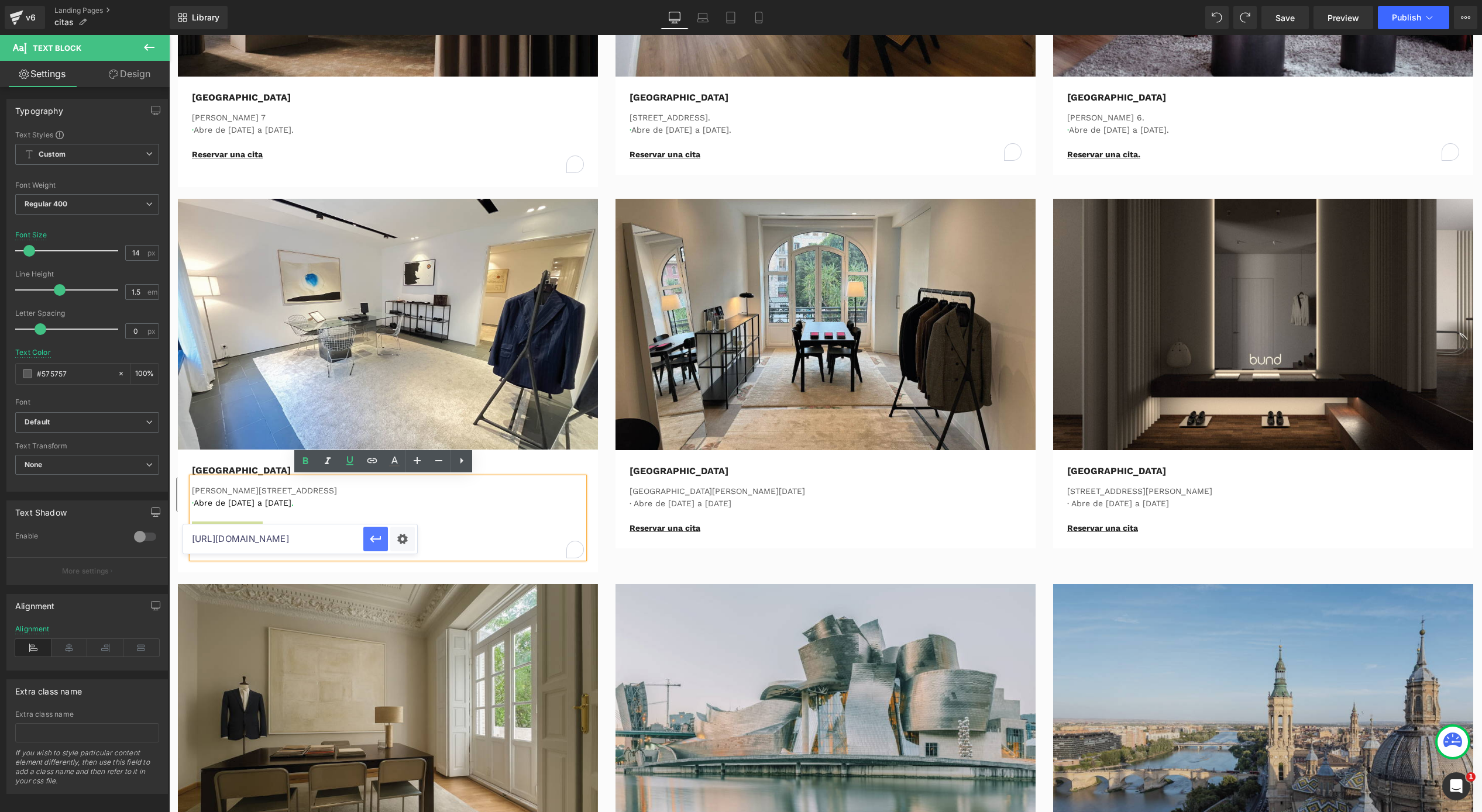
scroll to position [0, 0]
click at [318, 531] on p "Reservar una cita" at bounding box center [388, 540] width 392 height 37
click at [239, 466] on p "[GEOGRAPHIC_DATA]" at bounding box center [388, 471] width 392 height 14
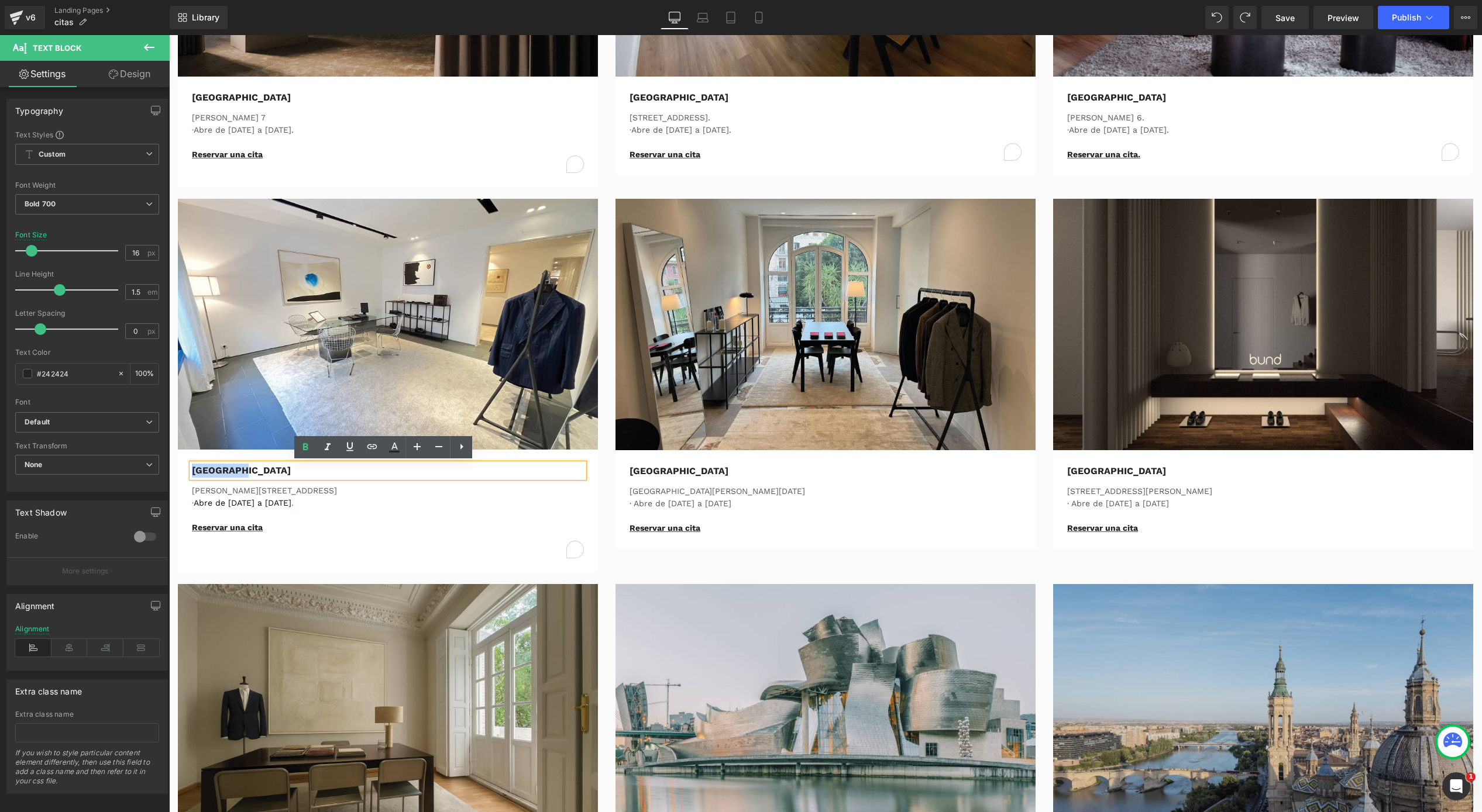
drag, startPoint x: 237, startPoint y: 467, endPoint x: 190, endPoint y: 468, distance: 47.0
click at [192, 468] on p "[GEOGRAPHIC_DATA]" at bounding box center [388, 471] width 392 height 14
click at [379, 443] on icon at bounding box center [372, 447] width 14 height 14
click at [274, 499] on input "text" at bounding box center [273, 495] width 180 height 29
paste input "https://calendly.com/the-bundclub-barcelona/barcelona-sala-1-medicion?utm_sourc…"
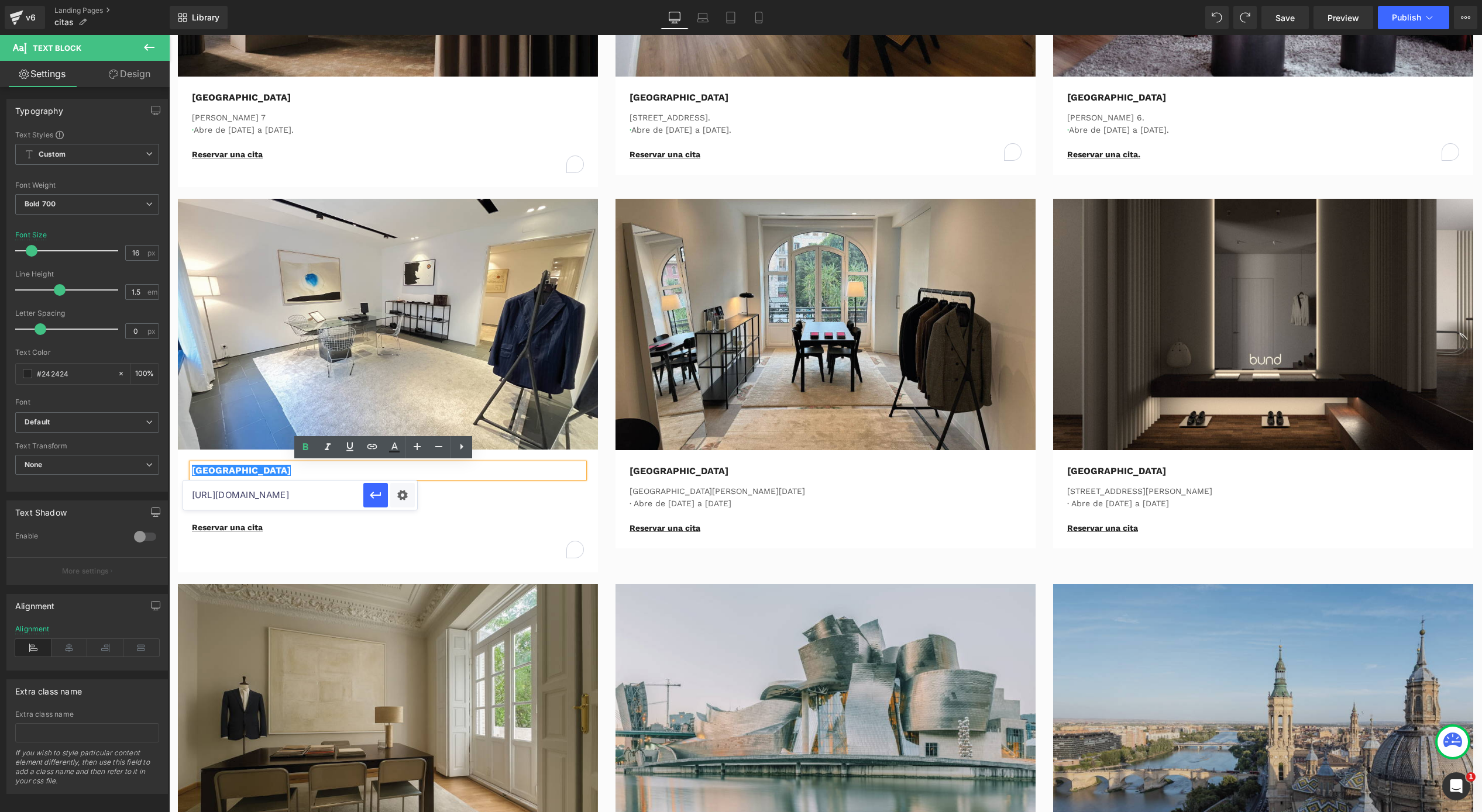
scroll to position [0, 331]
type input "https://calendly.com/the-bundclub-barcelona/barcelona-sala-1-medicion?utm_sourc…"
click at [383, 493] on button "button" at bounding box center [375, 495] width 24 height 24
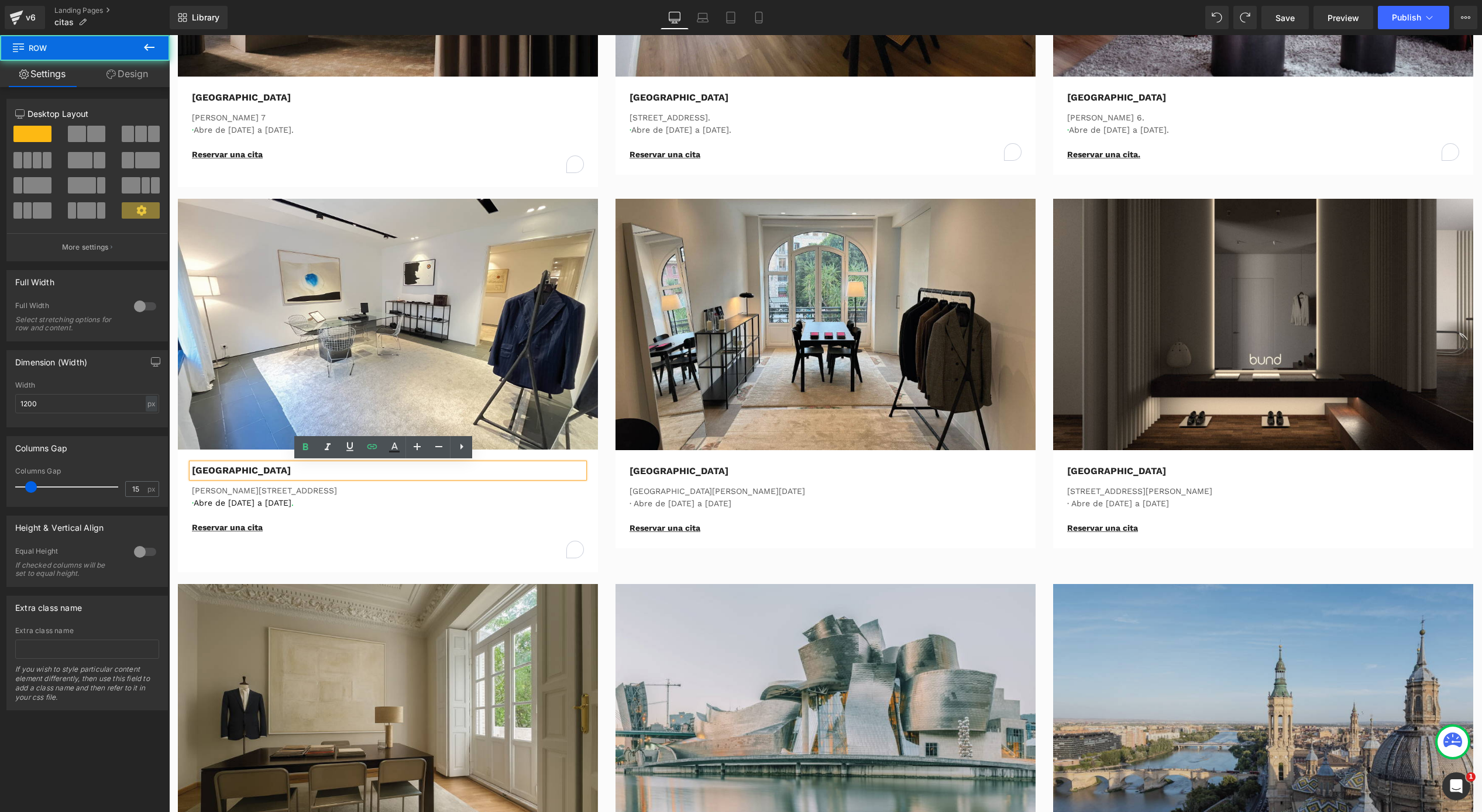
click at [600, 481] on div "Image Barcelona Text Block Carrer de Muntaner 414 · Abre de Lunes a Sábado . Re…" at bounding box center [388, 385] width 438 height 374
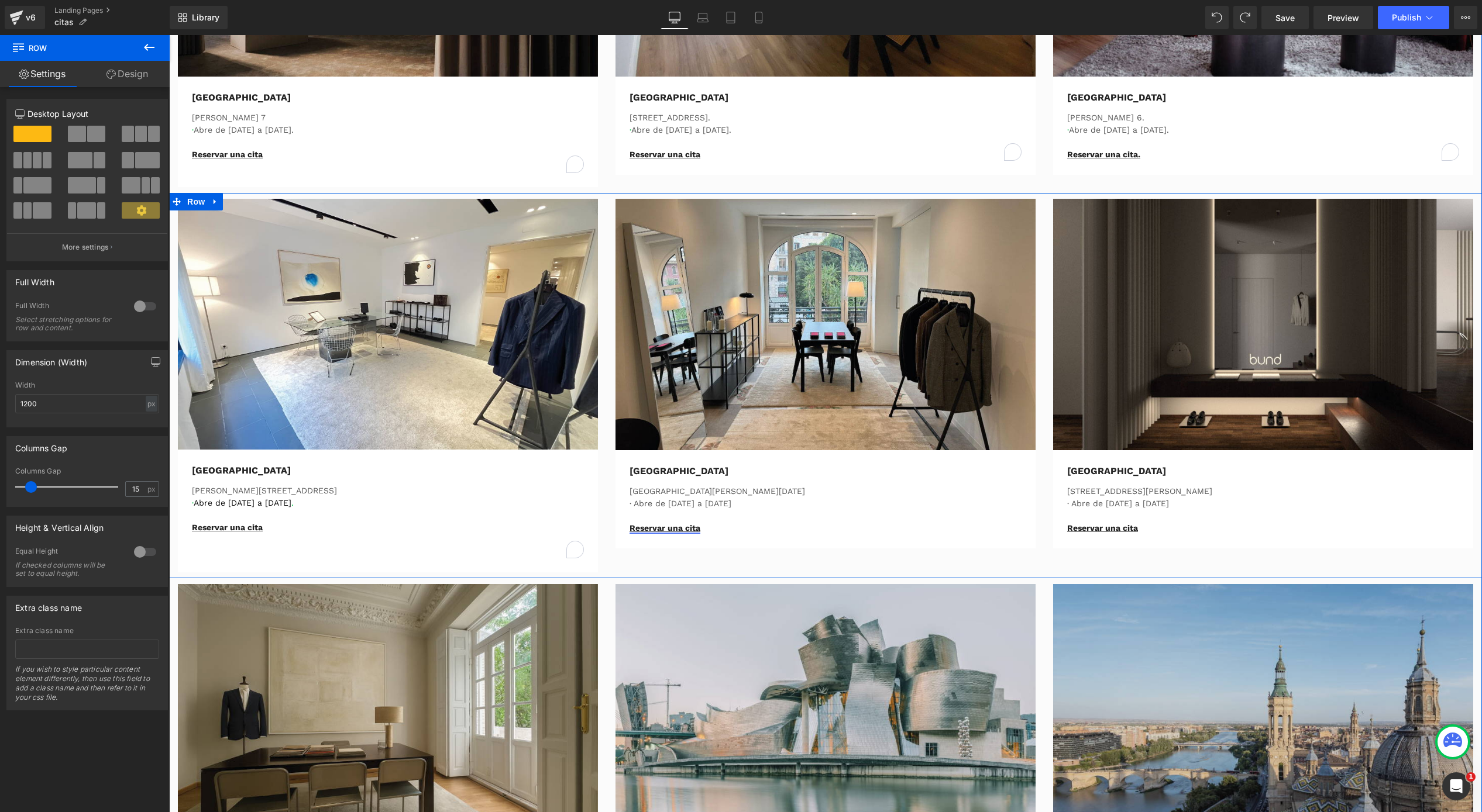
click at [675, 527] on link "Reservar una cita" at bounding box center [665, 528] width 70 height 9
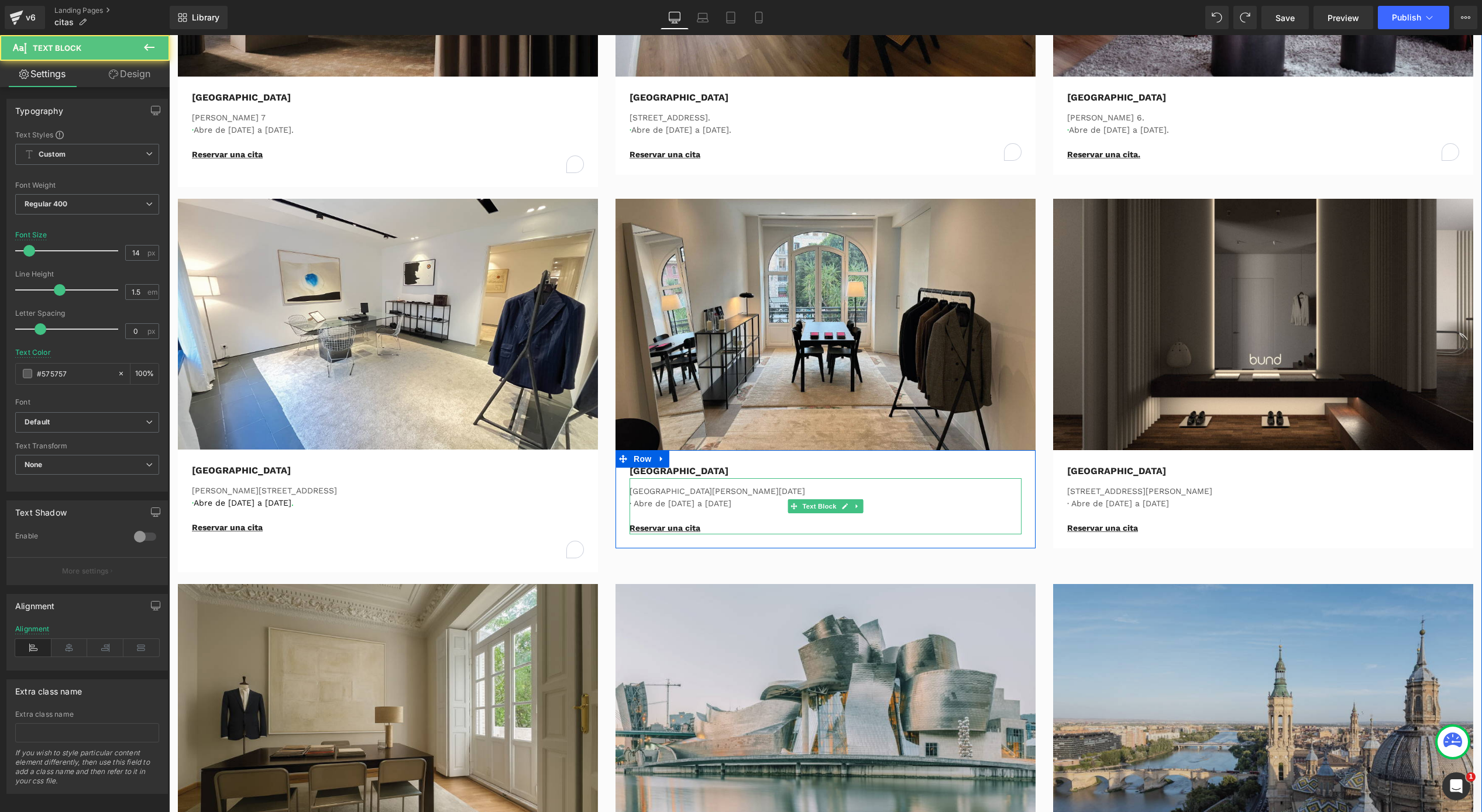
click at [698, 525] on p "Reservar una cita" at bounding box center [826, 529] width 392 height 13
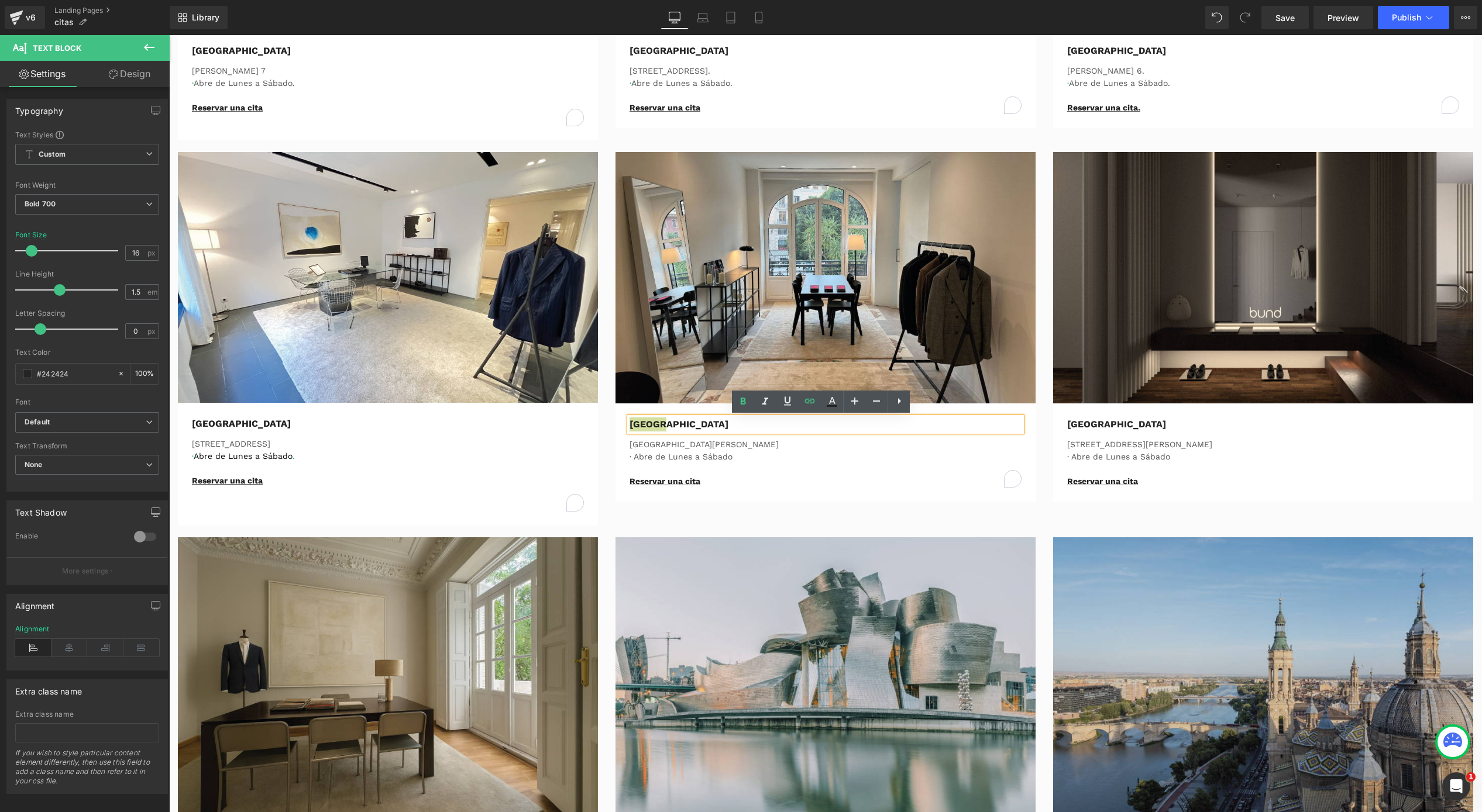
scroll to position [488, 0]
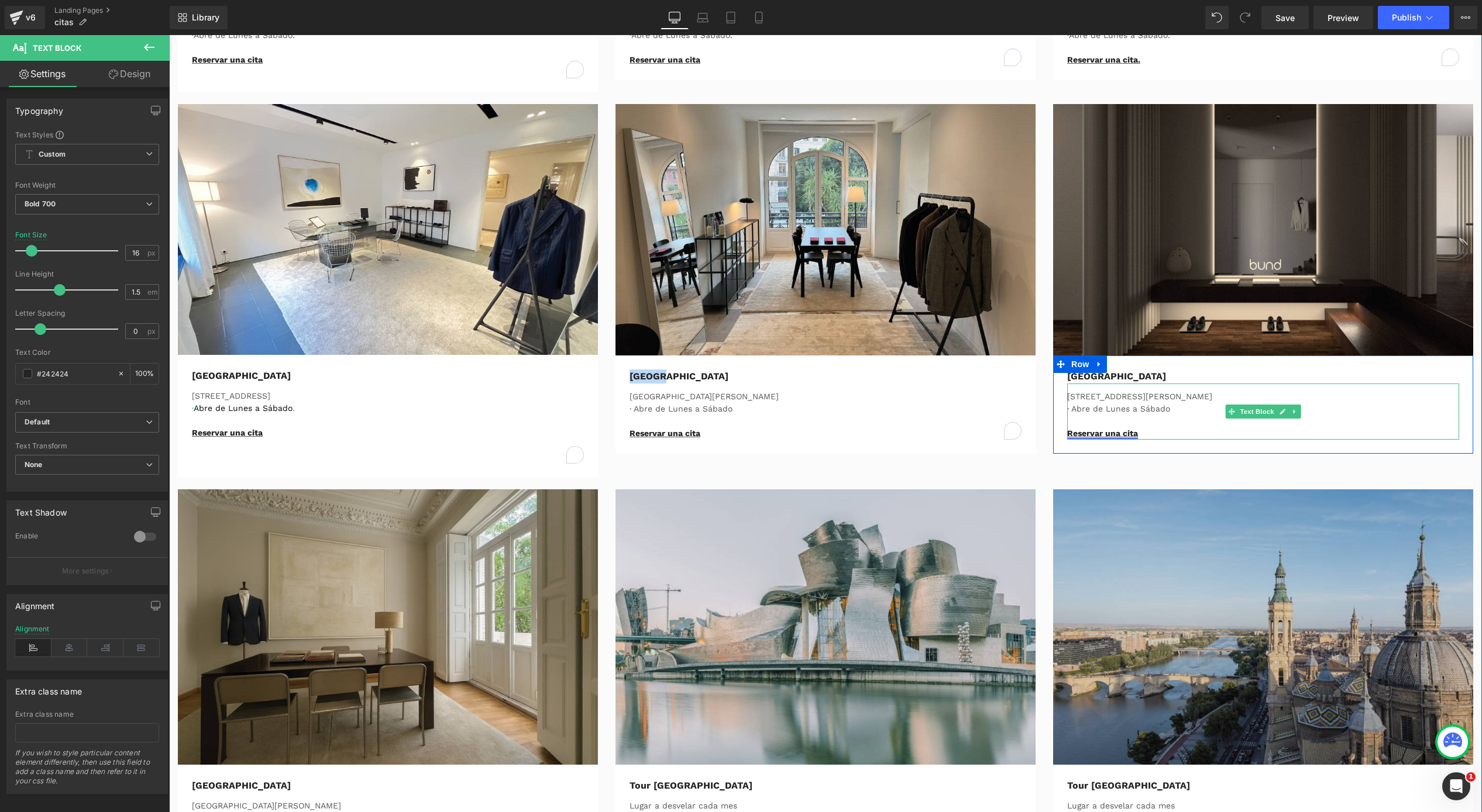
click at [1112, 429] on link "Reservar una cita" at bounding box center [1102, 433] width 70 height 9
click at [1153, 431] on p "Reservar una cita" at bounding box center [1263, 434] width 392 height 13
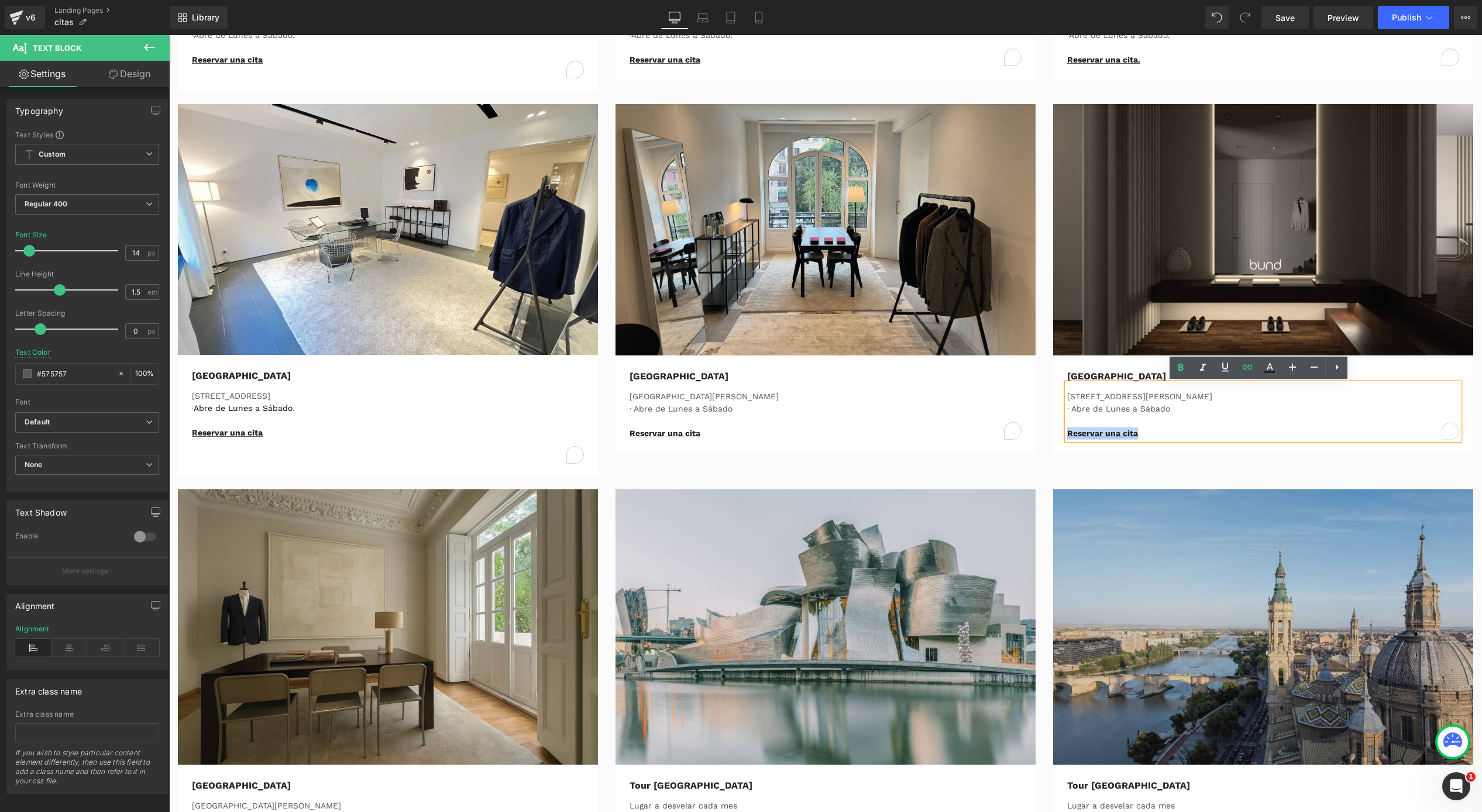
drag, startPoint x: 1152, startPoint y: 432, endPoint x: 1059, endPoint y: 434, distance: 93.0
click at [1059, 434] on div "Ciudad de México Text Block Calle Oscar Wilde 29 Norte, Polanco · Abre de Lunes…" at bounding box center [1263, 405] width 410 height 70
click at [1238, 372] on link at bounding box center [1247, 368] width 22 height 22
click at [1124, 454] on input "https://calendly.com/tbtour-internacional/the-bundtour-mexico" at bounding box center [1148, 457] width 180 height 29
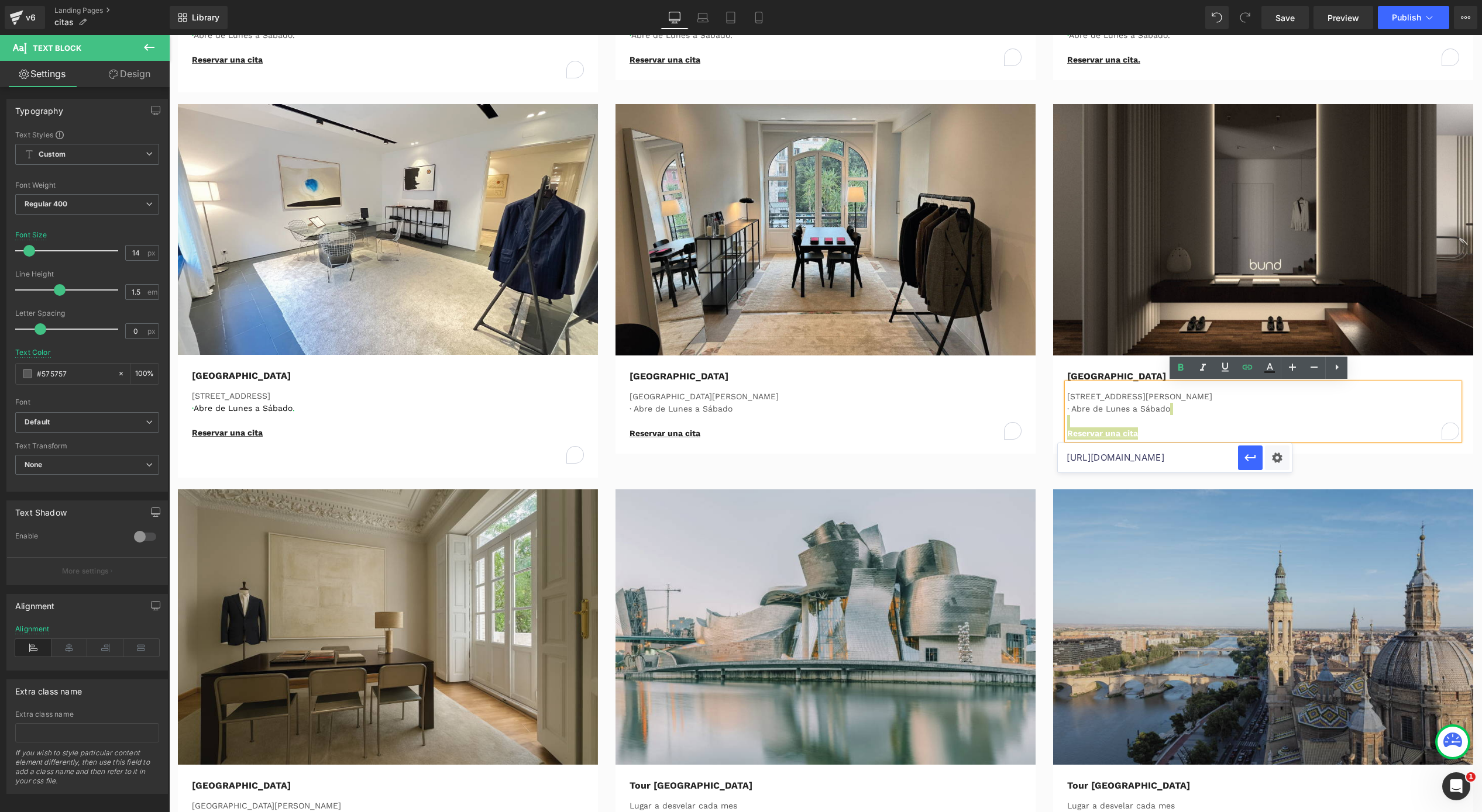
click at [1124, 454] on input "https://calendly.com/tbtour-internacional/the-bundtour-mexico" at bounding box center [1148, 457] width 180 height 29
paste input "https://calendly.com/tbtour-internacional/the-bundtour-mexico?utm_source=web&ut…"
type input "https://calendly.com/tbtour-internacional/the-bundtour-mexico?utm_source=web&ut…"
click at [1137, 375] on p "[GEOGRAPHIC_DATA]" at bounding box center [1263, 377] width 392 height 14
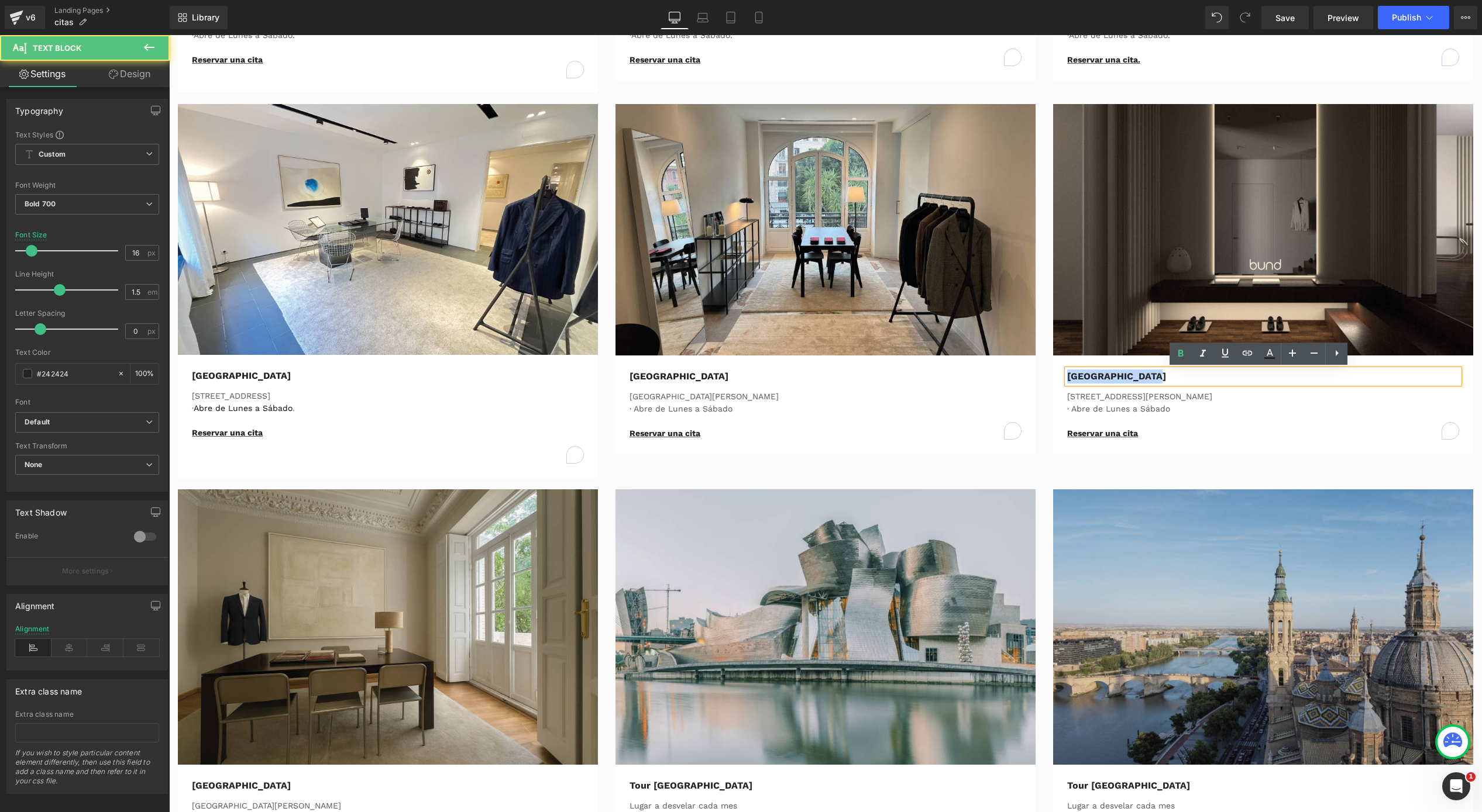
drag, startPoint x: 1148, startPoint y: 372, endPoint x: 1062, endPoint y: 375, distance: 86.1
click at [1067, 375] on p "[GEOGRAPHIC_DATA]" at bounding box center [1263, 377] width 392 height 14
click at [1249, 351] on icon at bounding box center [1247, 353] width 10 height 5
click at [1156, 398] on input "text" at bounding box center [1148, 401] width 180 height 29
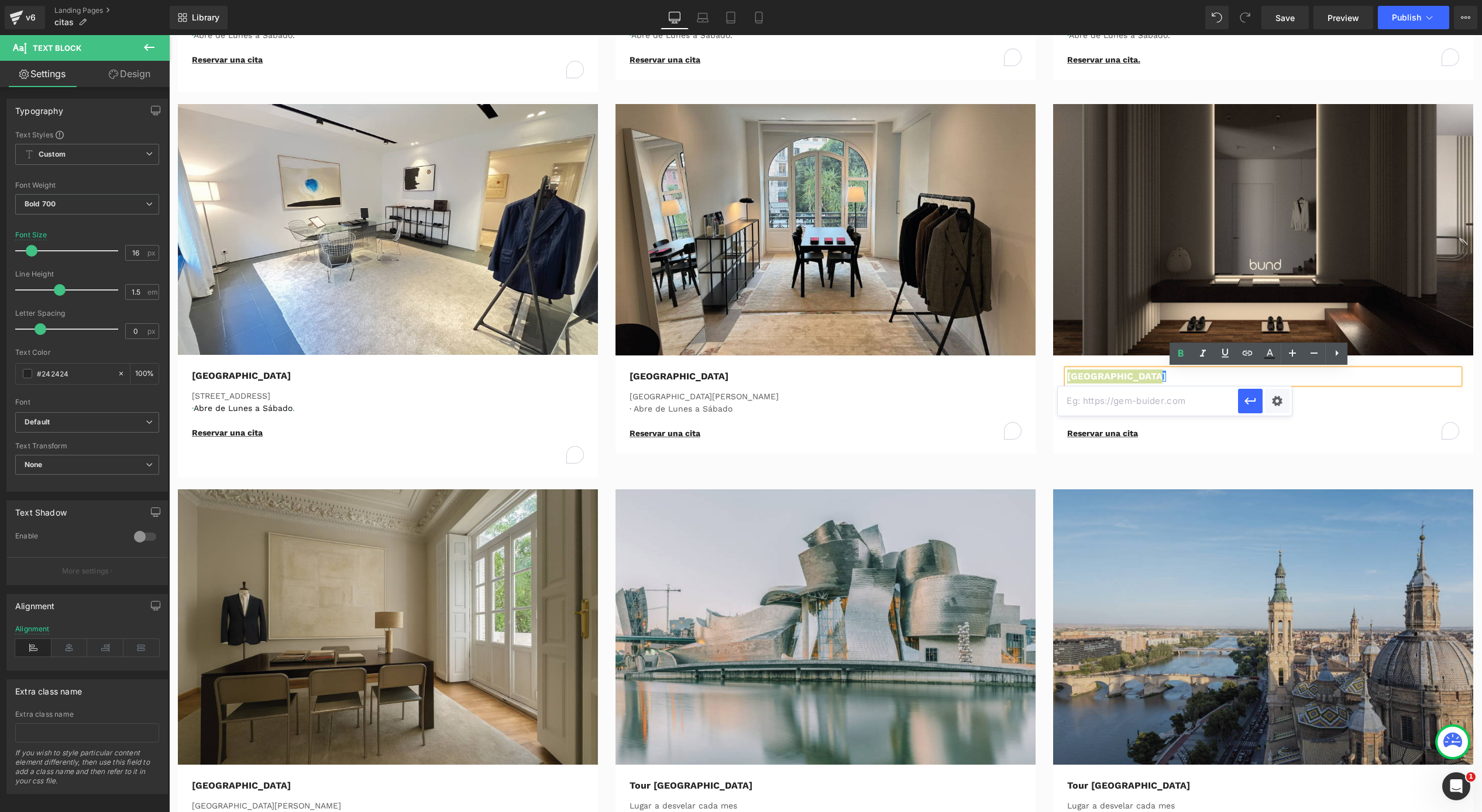
paste input "https://calendly.com/tbtour-internacional/the-bundtour-mexico?utm_source=web&ut…"
type input "https://calendly.com/tbtour-internacional/the-bundtour-mexico?utm_source=web&ut…"
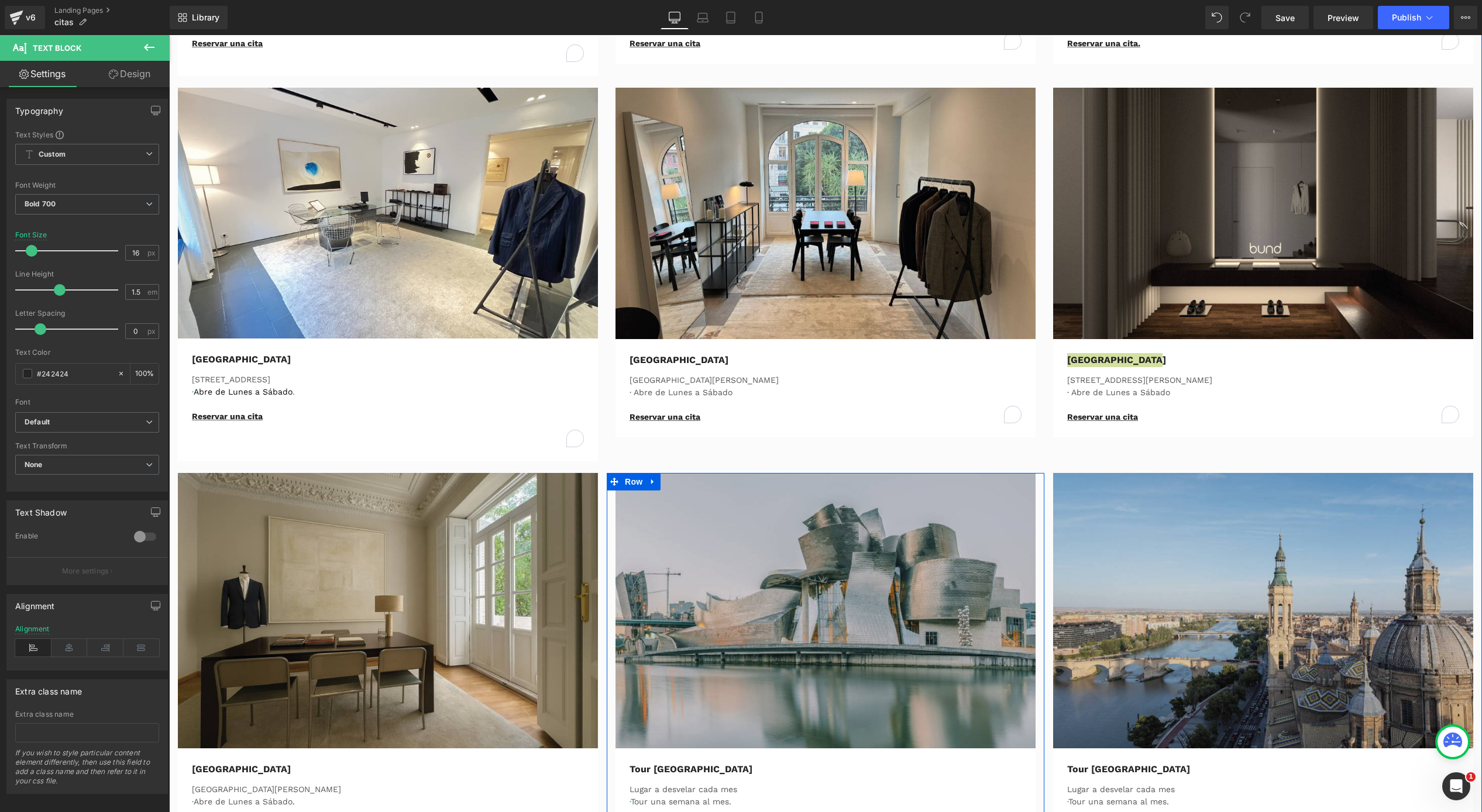
scroll to position [585, 0]
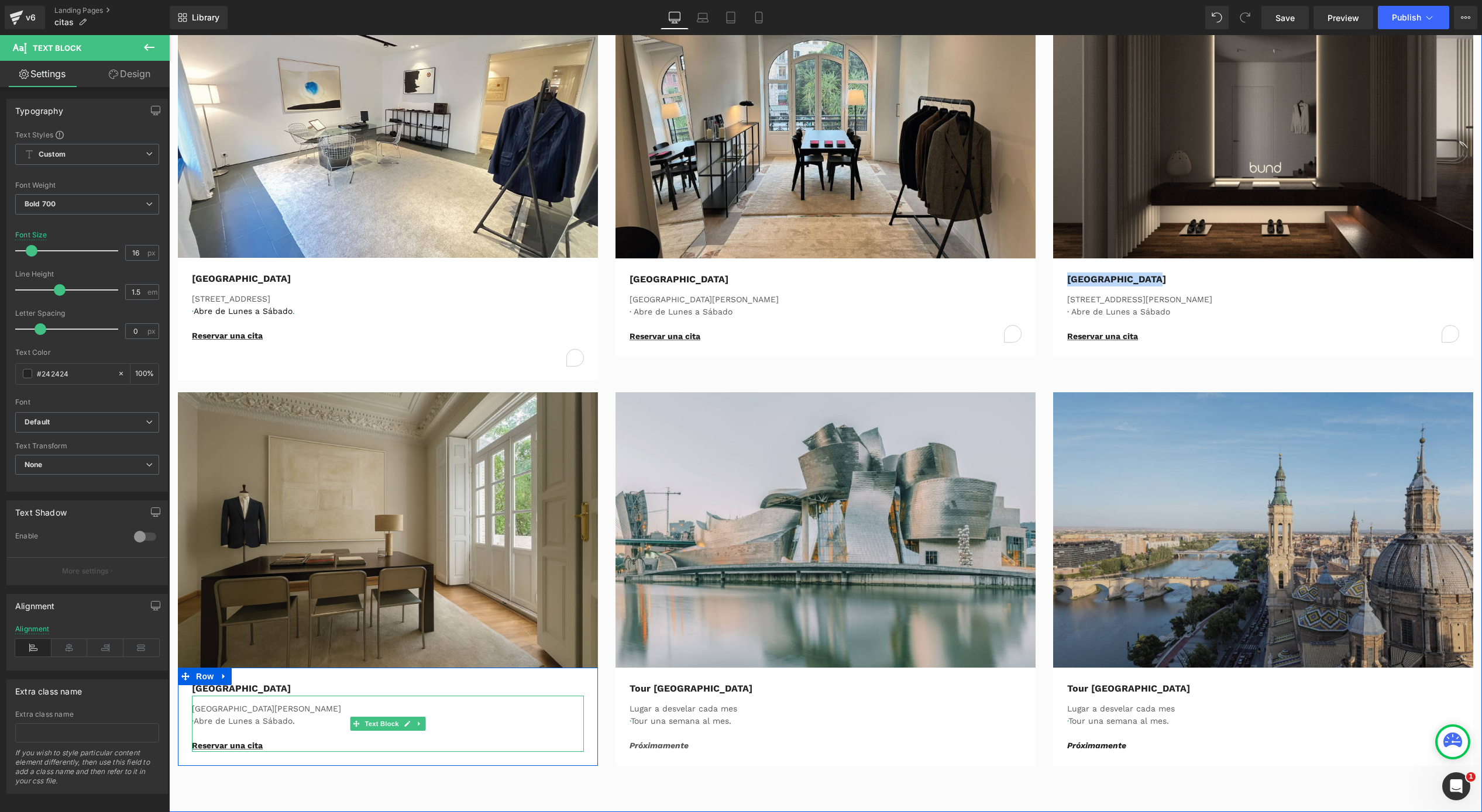
click at [219, 740] on p "Reservar una cita" at bounding box center [388, 746] width 392 height 13
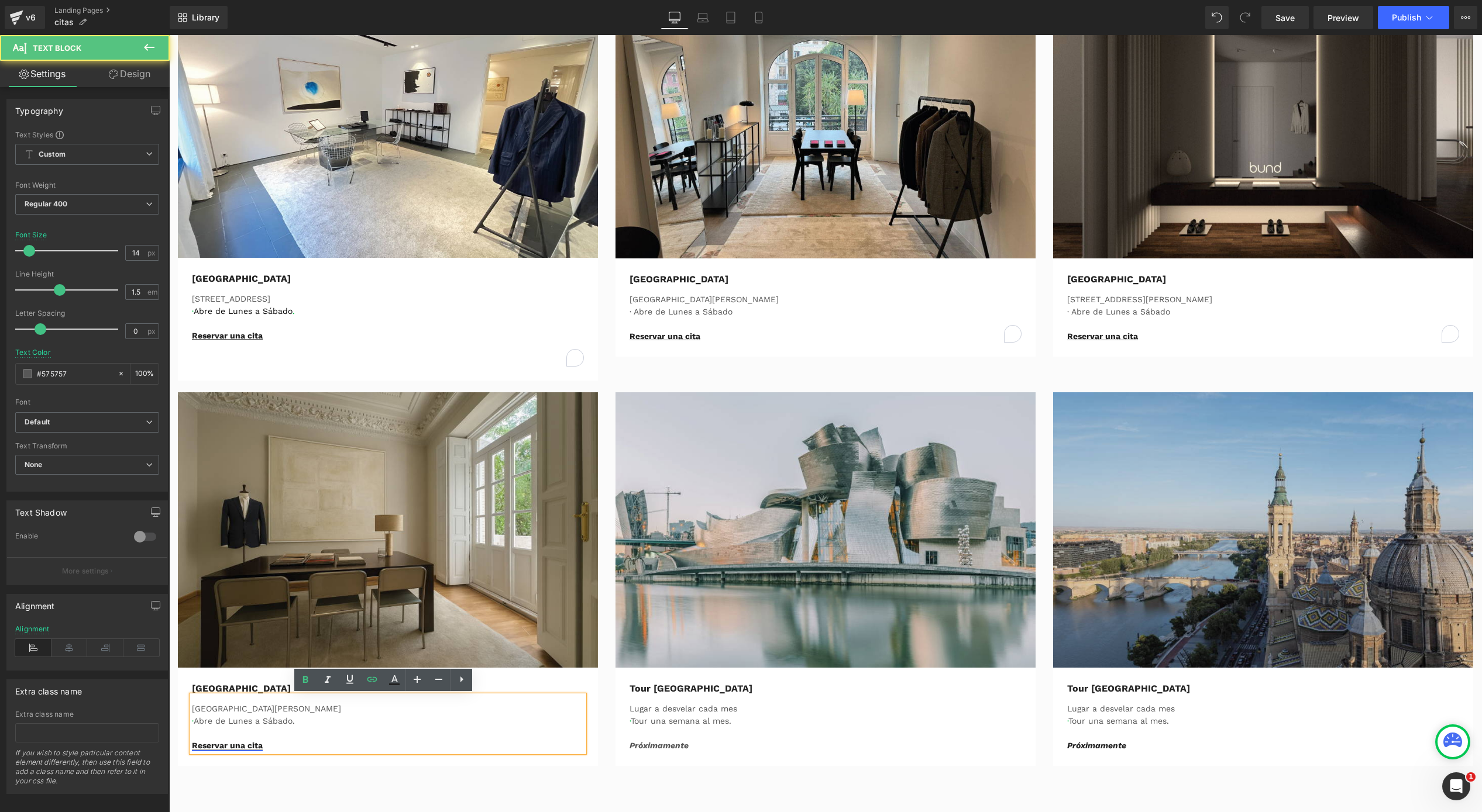
click at [253, 746] on link "Reservar una cita" at bounding box center [227, 745] width 70 height 9
drag, startPoint x: 272, startPoint y: 745, endPoint x: 148, endPoint y: 745, distance: 124.0
click at [169, 745] on html "Ir directamente al contenido RESERVA CITA EN TU BUNDCLUB MÁS CERCANO Y PERSONAL…" at bounding box center [826, 564] width 1313 height 2227
click at [304, 742] on p "Reservar una cita" at bounding box center [388, 746] width 392 height 13
drag, startPoint x: 279, startPoint y: 745, endPoint x: 183, endPoint y: 743, distance: 96.0
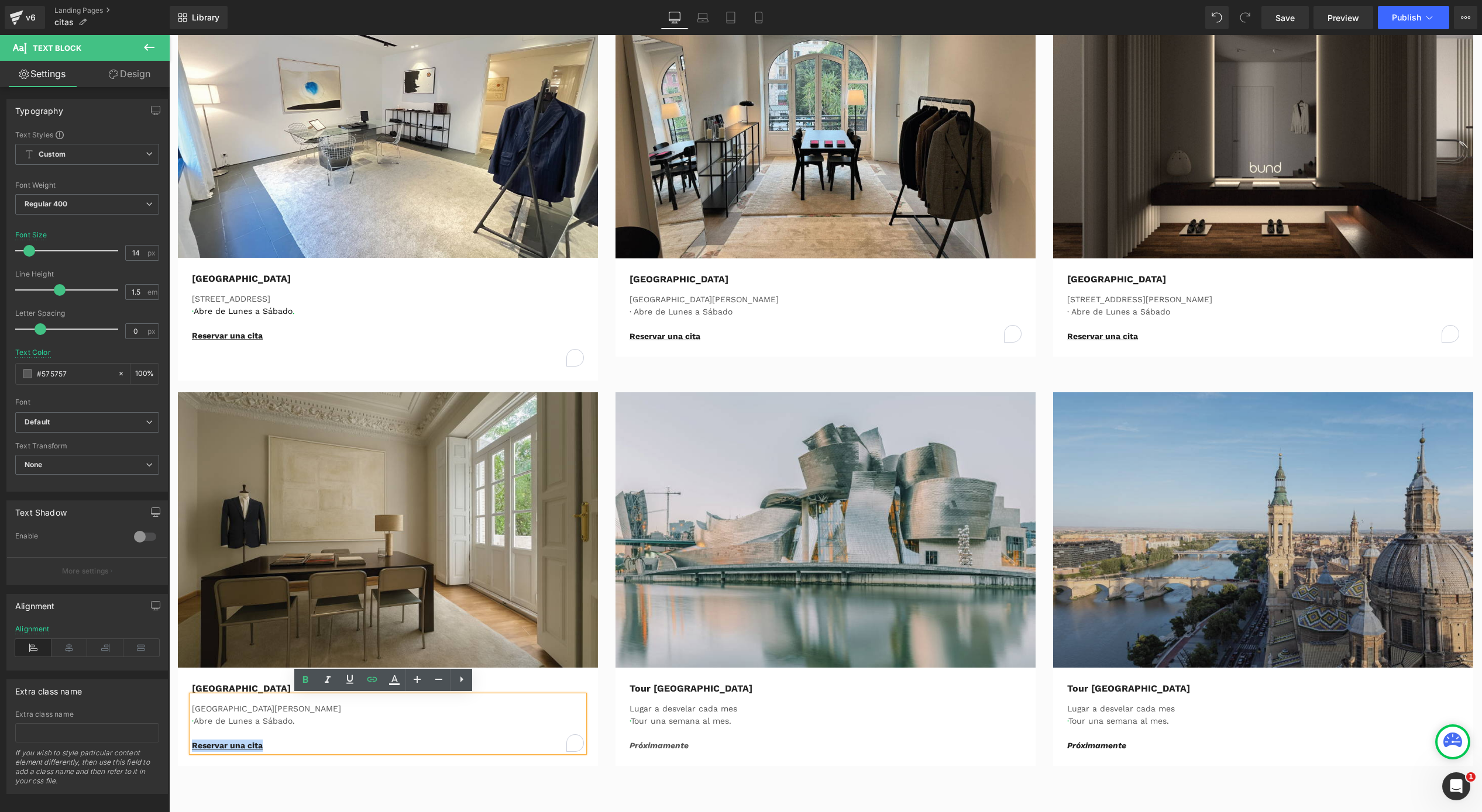
click at [183, 743] on div "Valencia Text Block Avenida Reino de Valencia · Abre de Lunes a Sábado. Reserva…" at bounding box center [388, 717] width 410 height 70
click at [372, 676] on icon at bounding box center [372, 680] width 14 height 14
click at [329, 772] on input "https://calendly.com/the-bundclub-valencia-medicion/valencia-sala-1-medicion" at bounding box center [273, 770] width 180 height 29
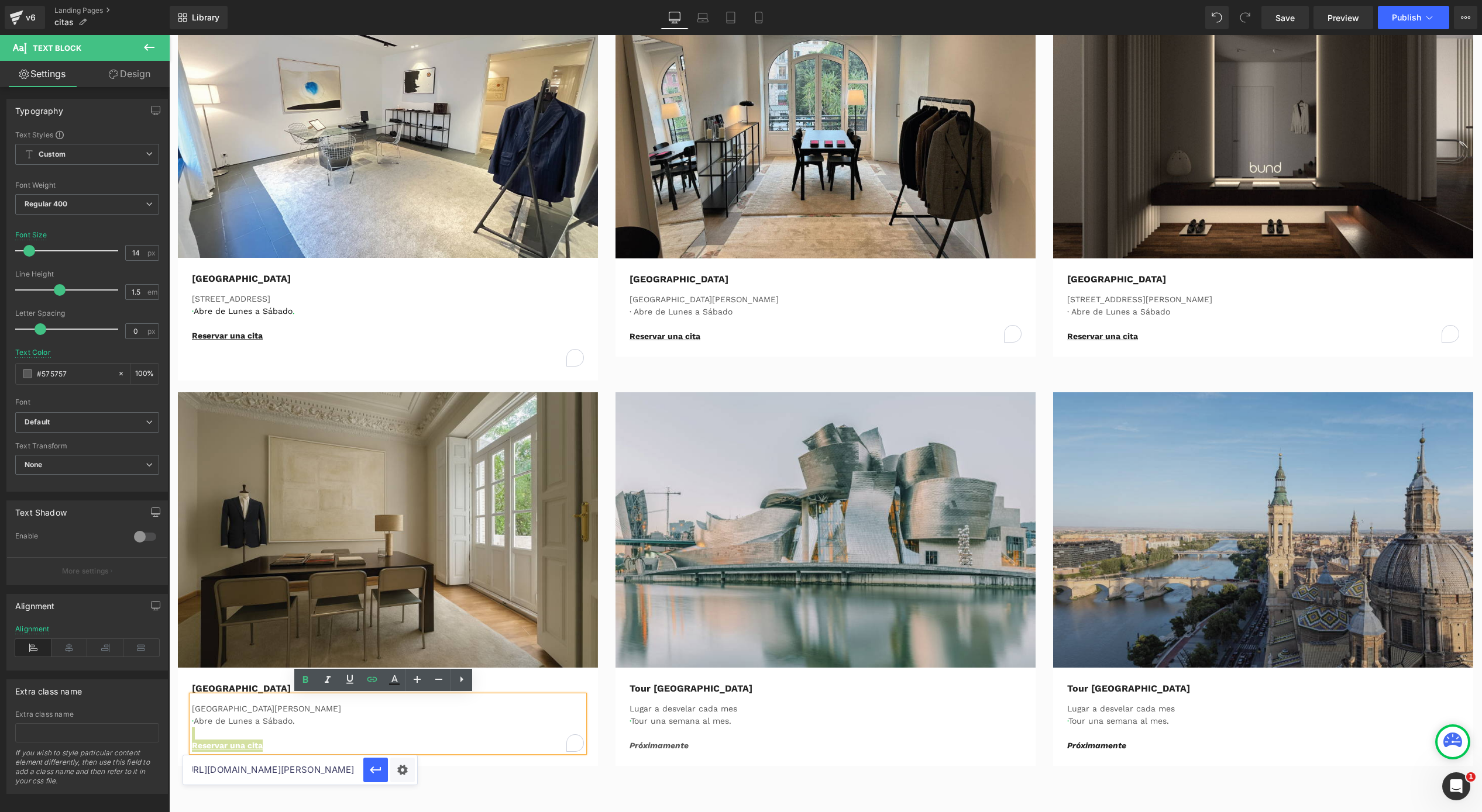
click at [329, 772] on input "https://calendly.com/the-bundclub-valencia-medicion/valencia-sala-1-medicion" at bounding box center [273, 770] width 180 height 29
paste input "[URL][DOMAIN_NAME]"
type input "[URL][DOMAIN_NAME]"
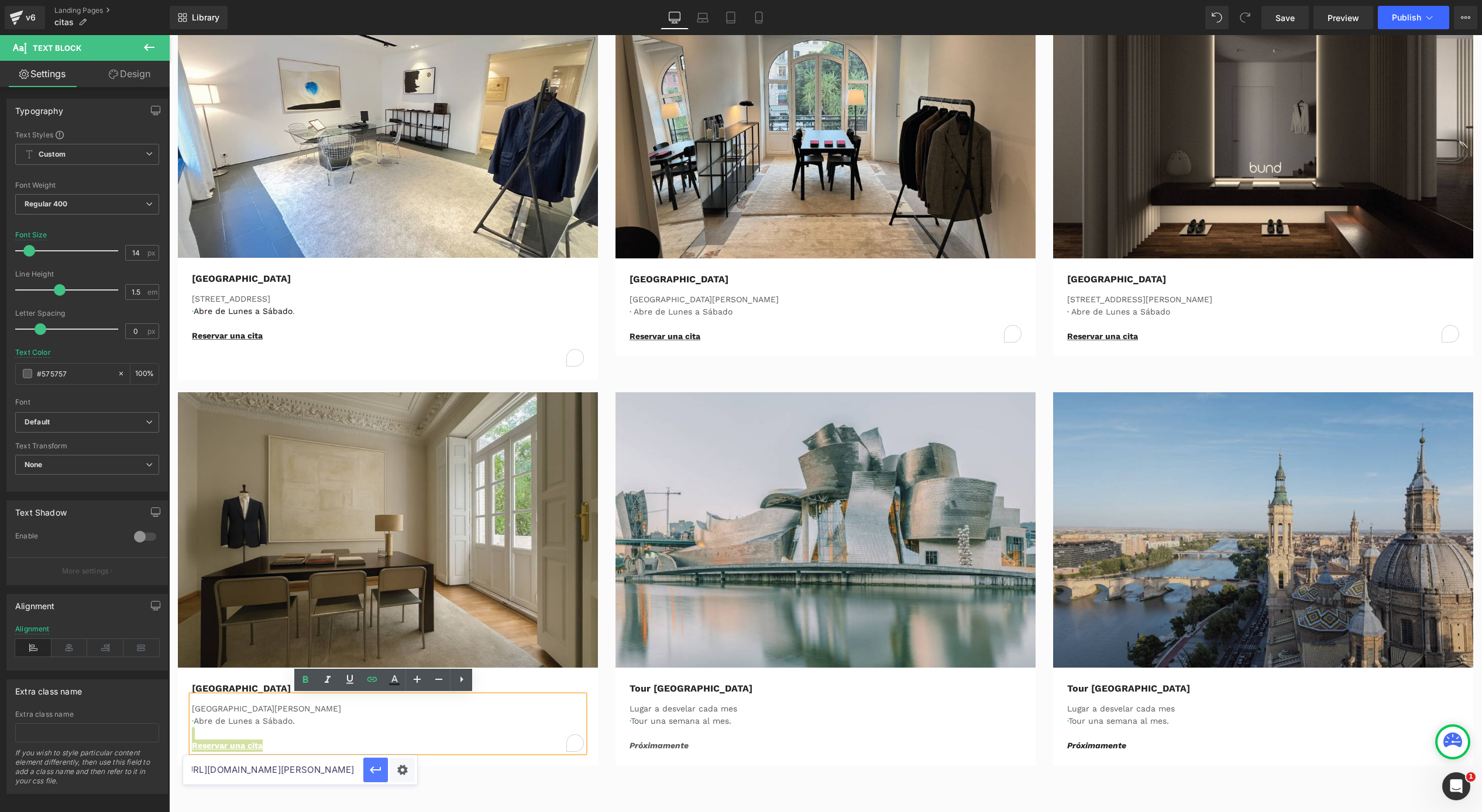
click at [380, 771] on icon "button" at bounding box center [376, 770] width 14 height 14
click at [222, 689] on div "[GEOGRAPHIC_DATA]" at bounding box center [388, 689] width 392 height 14
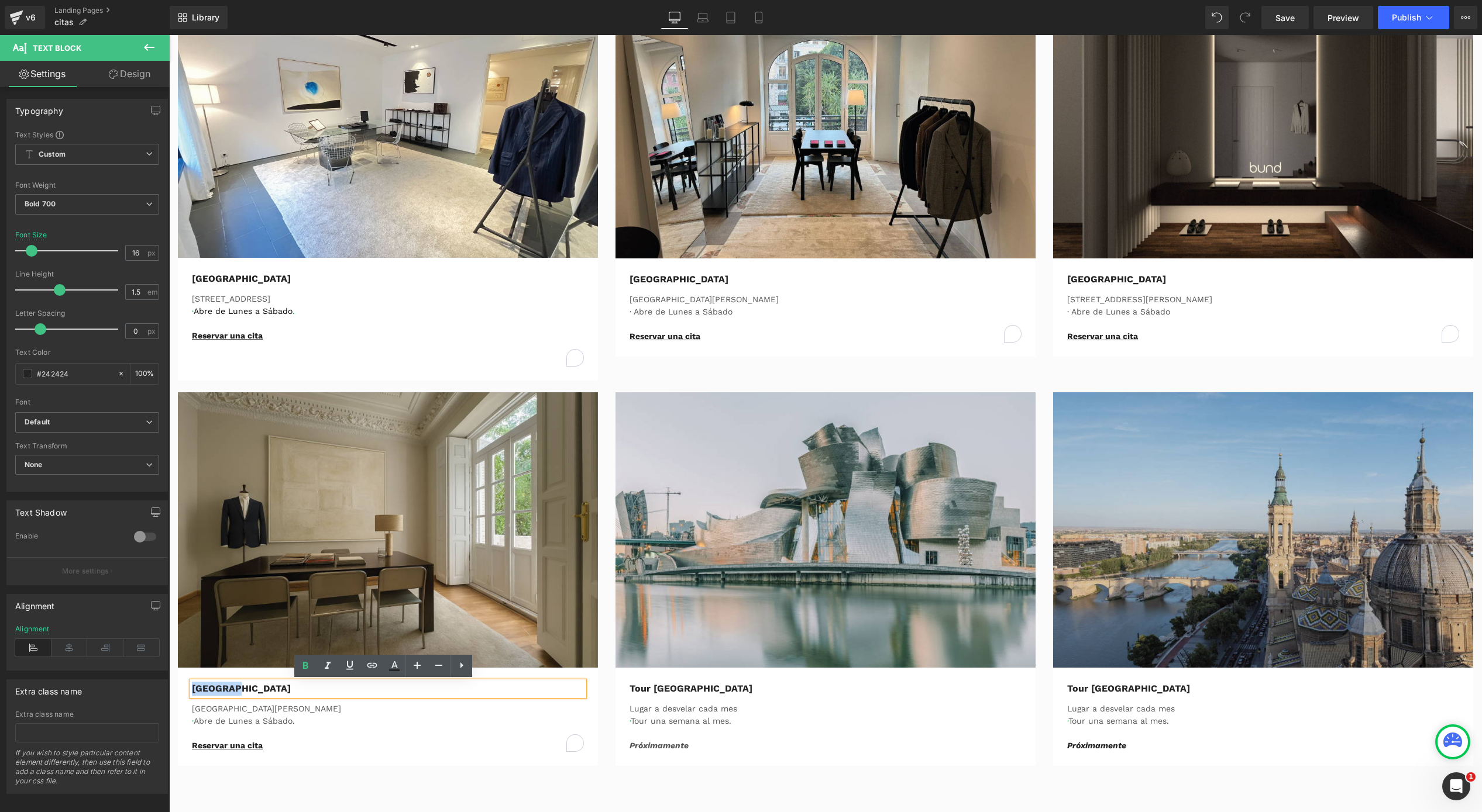
drag, startPoint x: 240, startPoint y: 687, endPoint x: 188, endPoint y: 691, distance: 52.2
click at [192, 691] on div "[GEOGRAPHIC_DATA]" at bounding box center [388, 689] width 392 height 14
click at [365, 666] on icon at bounding box center [372, 666] width 14 height 14
click at [322, 709] on input "text" at bounding box center [273, 713] width 180 height 29
paste input "[URL][DOMAIN_NAME]"
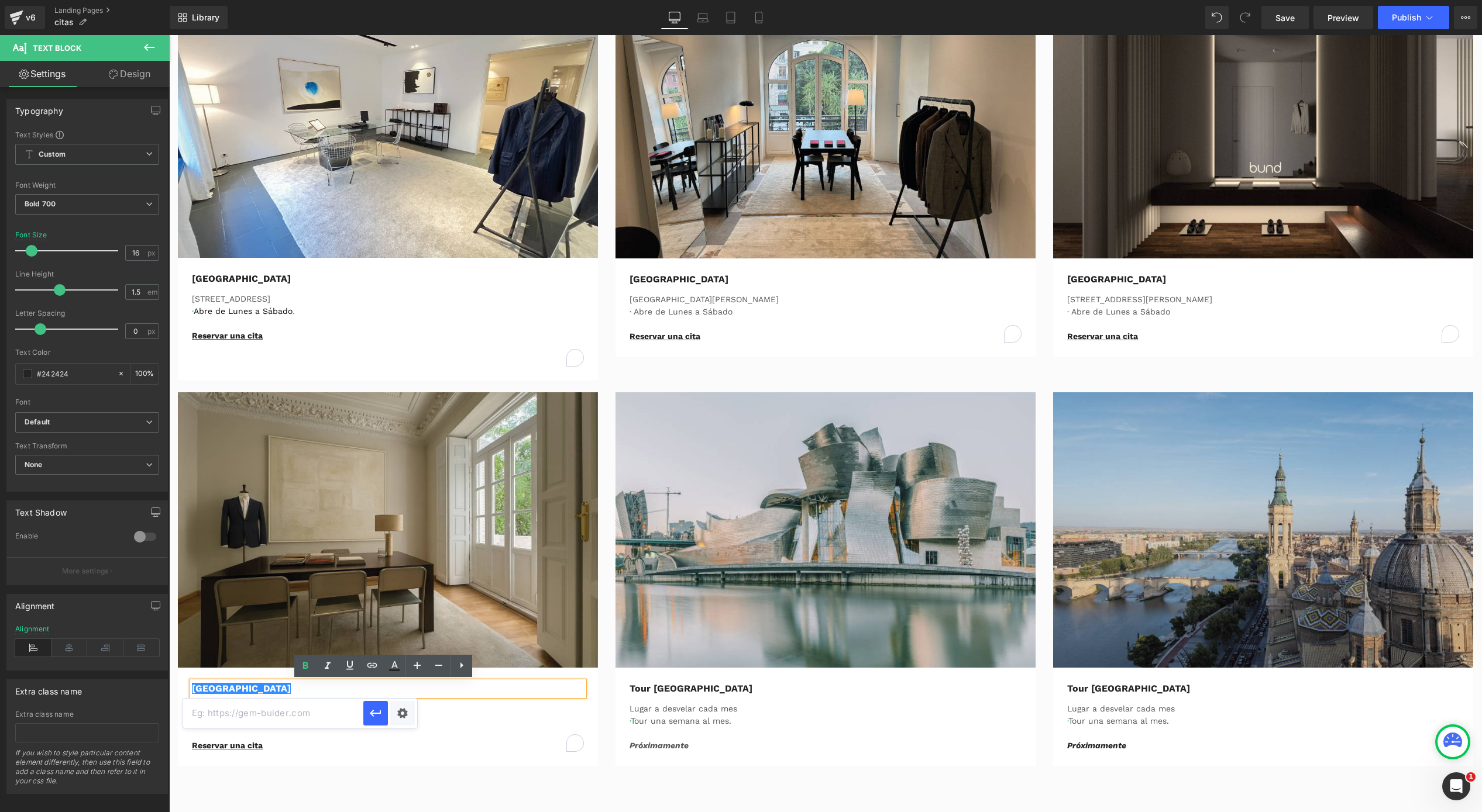
type input "[URL][DOMAIN_NAME]"
click at [374, 711] on icon "button" at bounding box center [376, 713] width 14 height 14
click at [599, 648] on div "Image Valencia Text Block Avenida Reino de Valencia · Abre de Lunes a Sábado. R…" at bounding box center [388, 579] width 438 height 374
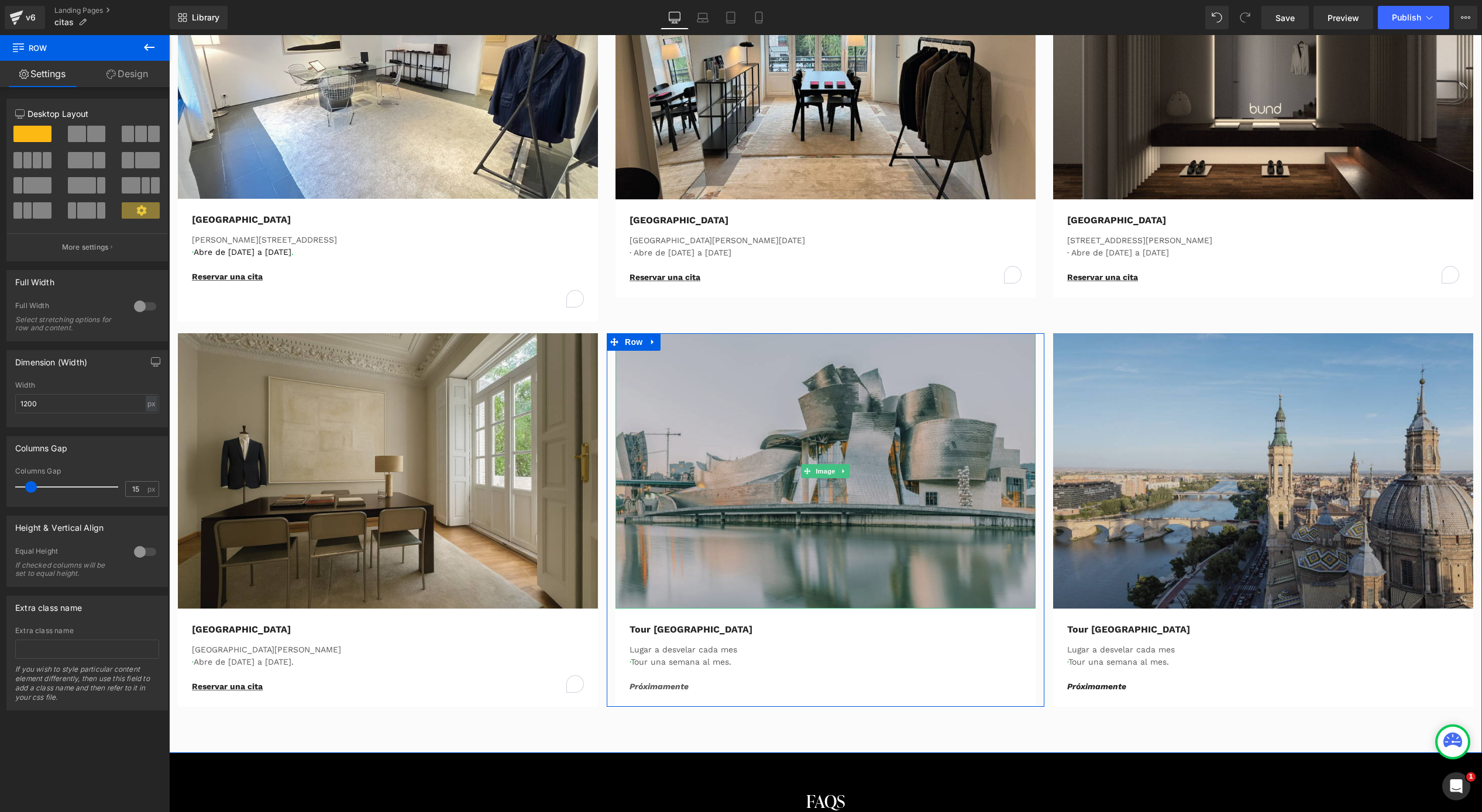
scroll to position [597, 0]
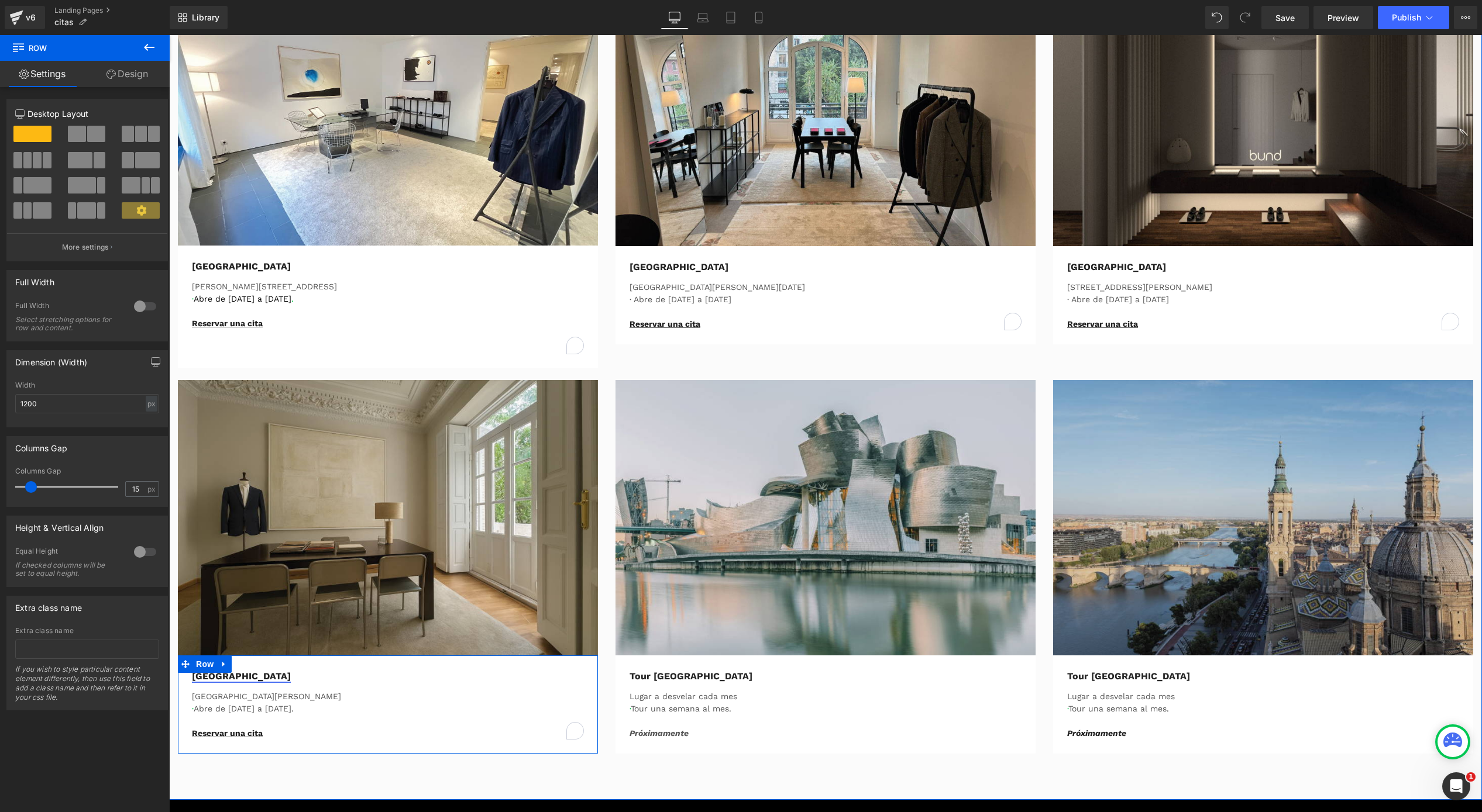
click at [219, 680] on div "Valencia Text Block" at bounding box center [388, 677] width 392 height 14
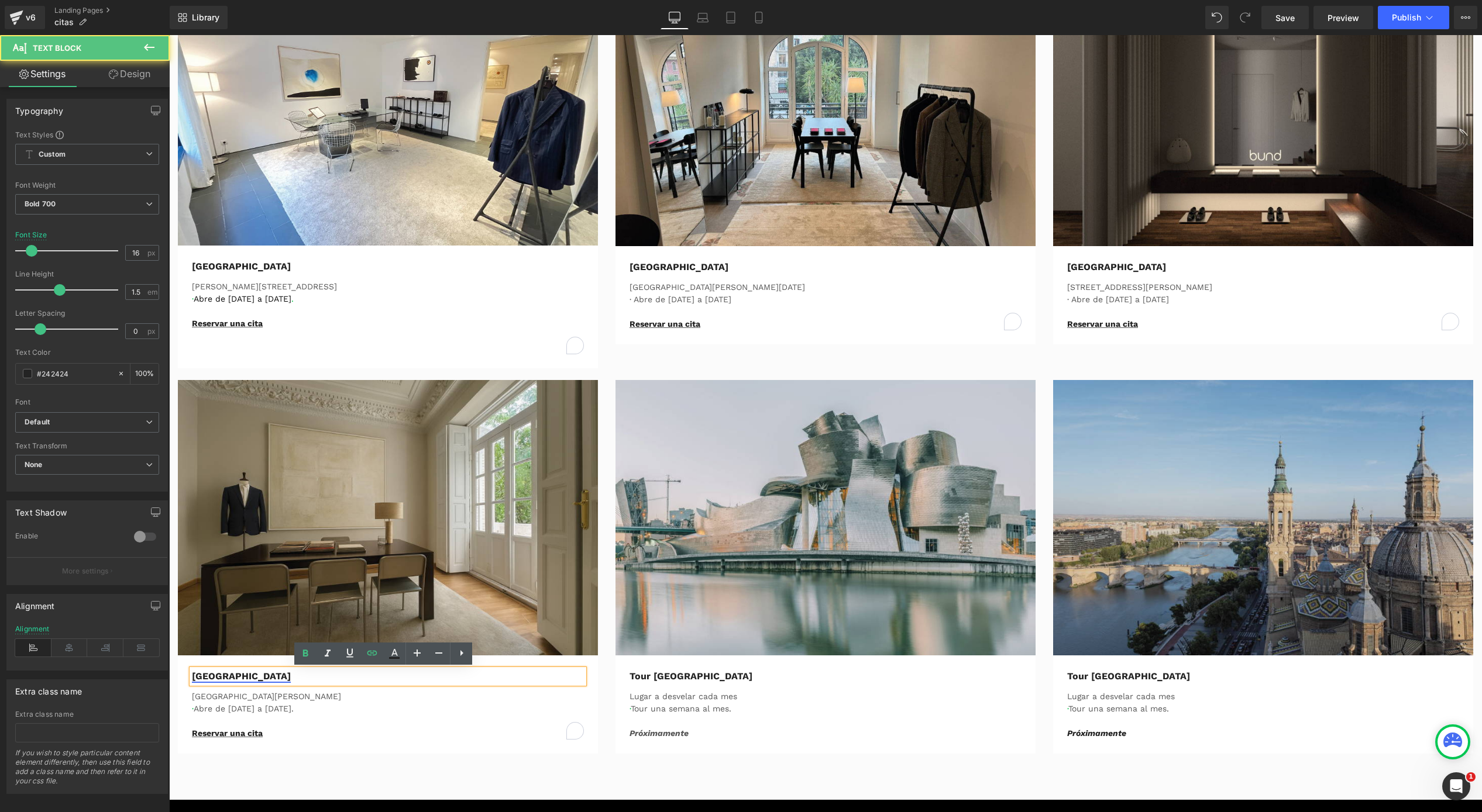
click at [219, 680] on div "Valencia Text Block" at bounding box center [388, 677] width 392 height 14
click at [219, 680] on link "[GEOGRAPHIC_DATA]" at bounding box center [241, 677] width 99 height 11
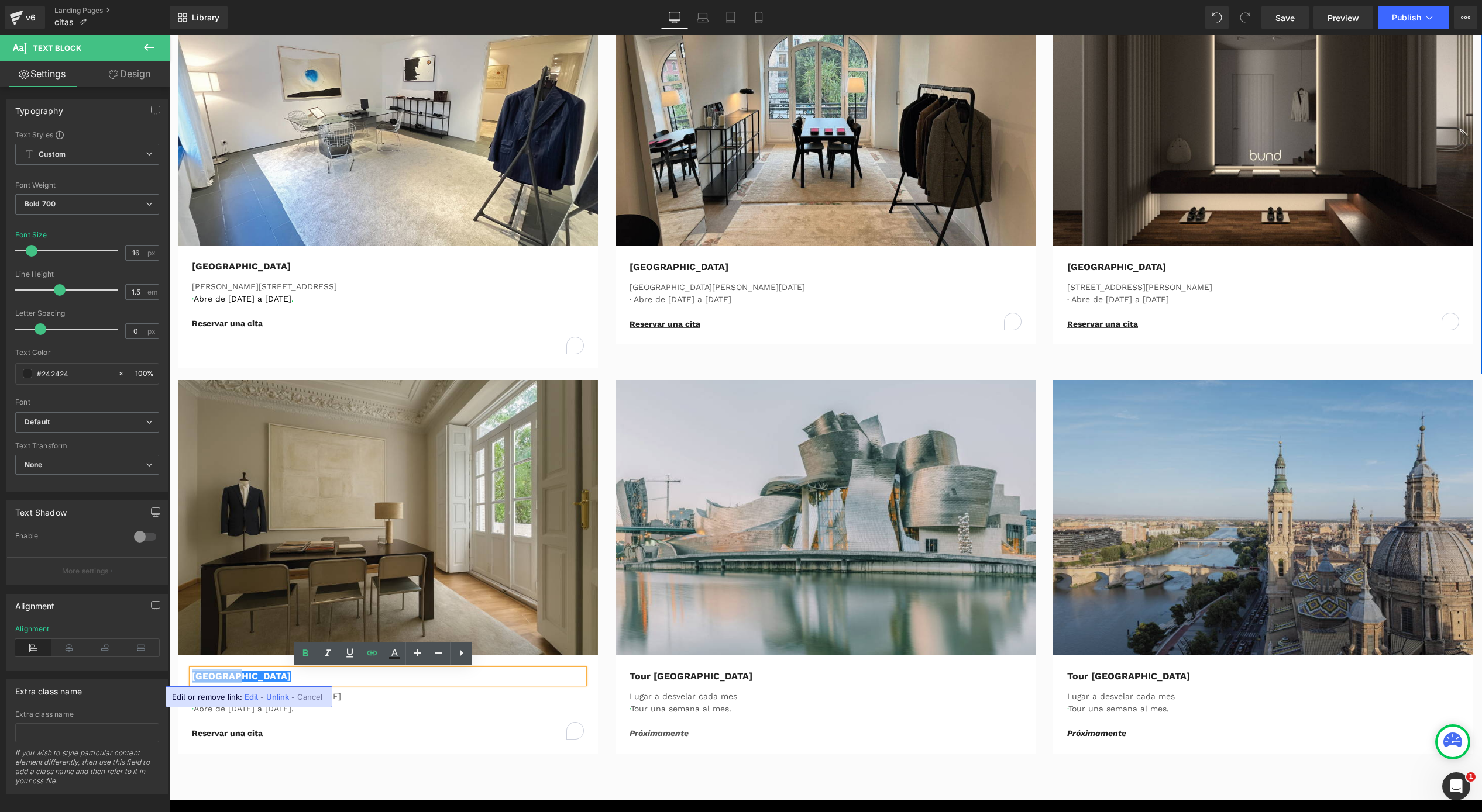
click at [857, 355] on div "Image Barcelona Text Block Carrer de Muntaner 414 · Abre de Lunes a Sábado . Re…" at bounding box center [826, 182] width 1313 height 385
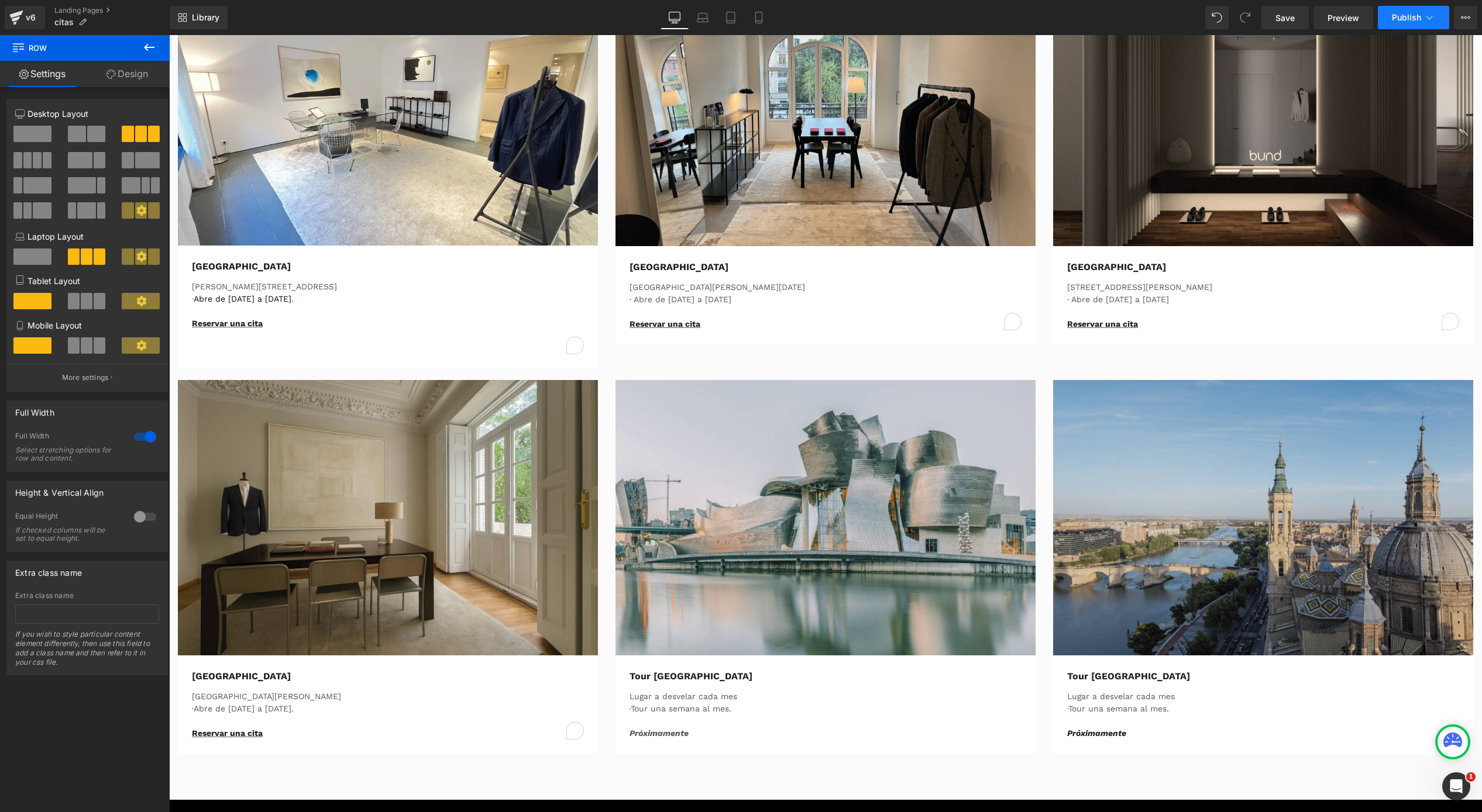
click at [1422, 17] on button "Publish" at bounding box center [1413, 17] width 71 height 23
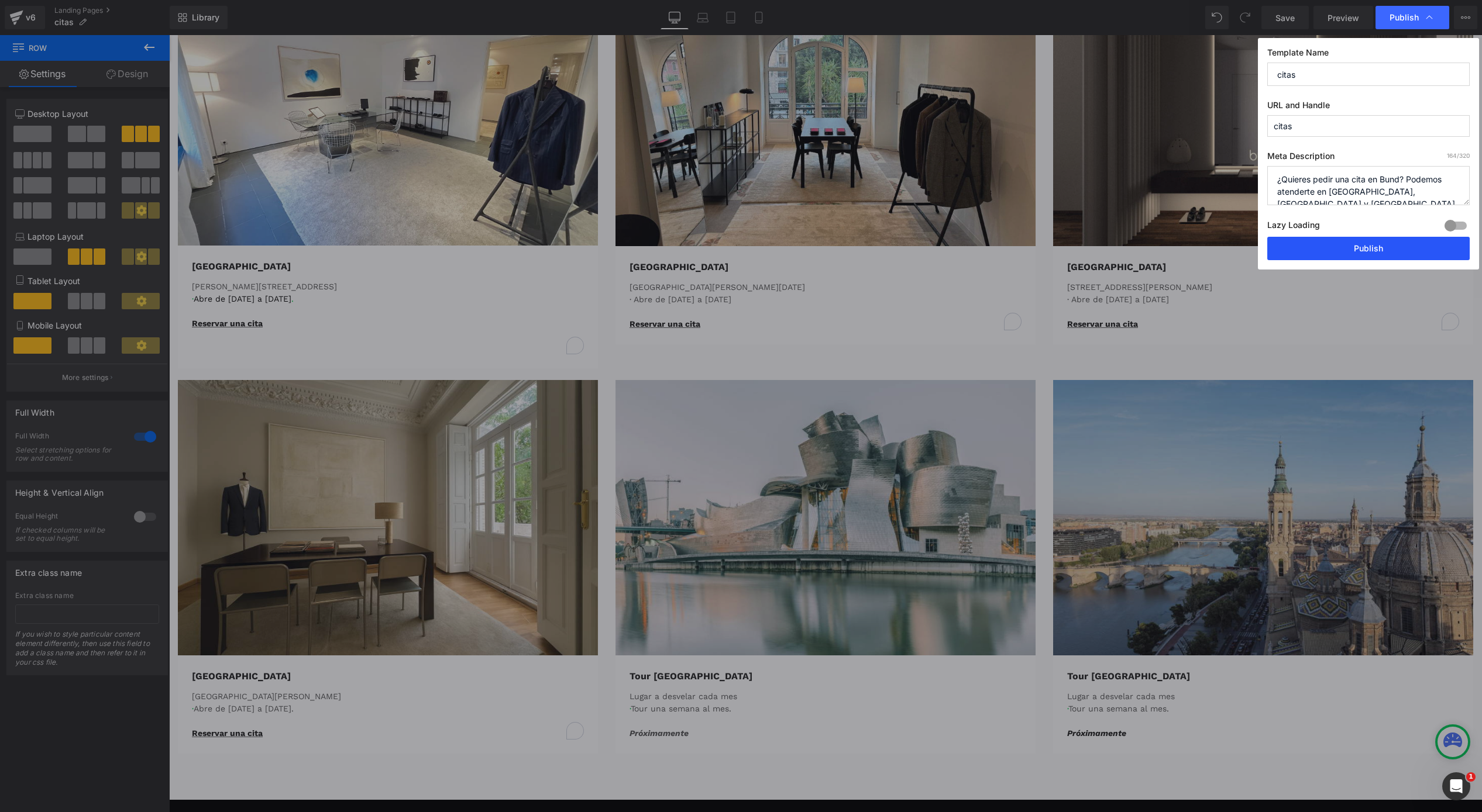
click at [1324, 250] on button "Publish" at bounding box center [1368, 248] width 202 height 23
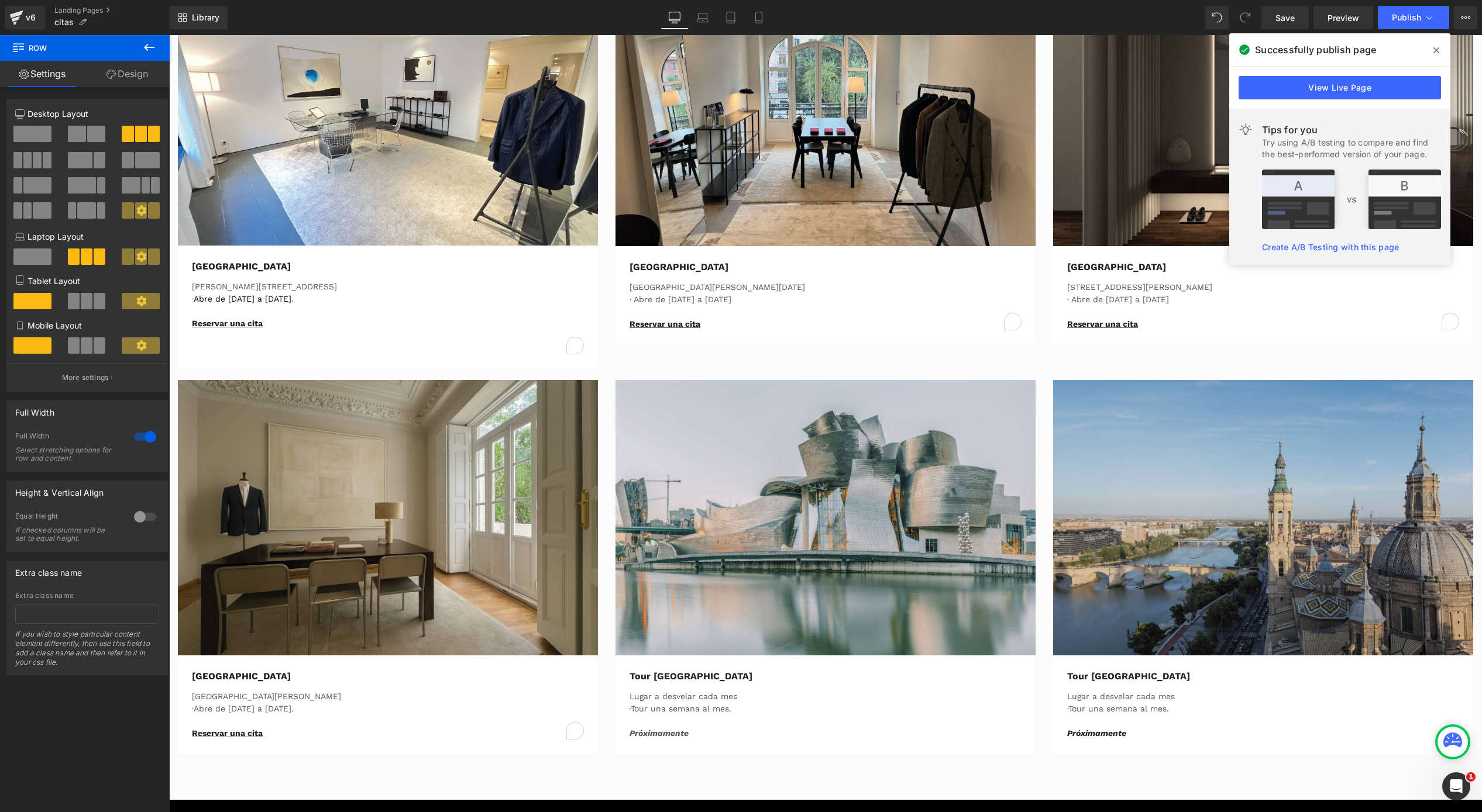
click at [1438, 48] on icon at bounding box center [1436, 49] width 5 height 5
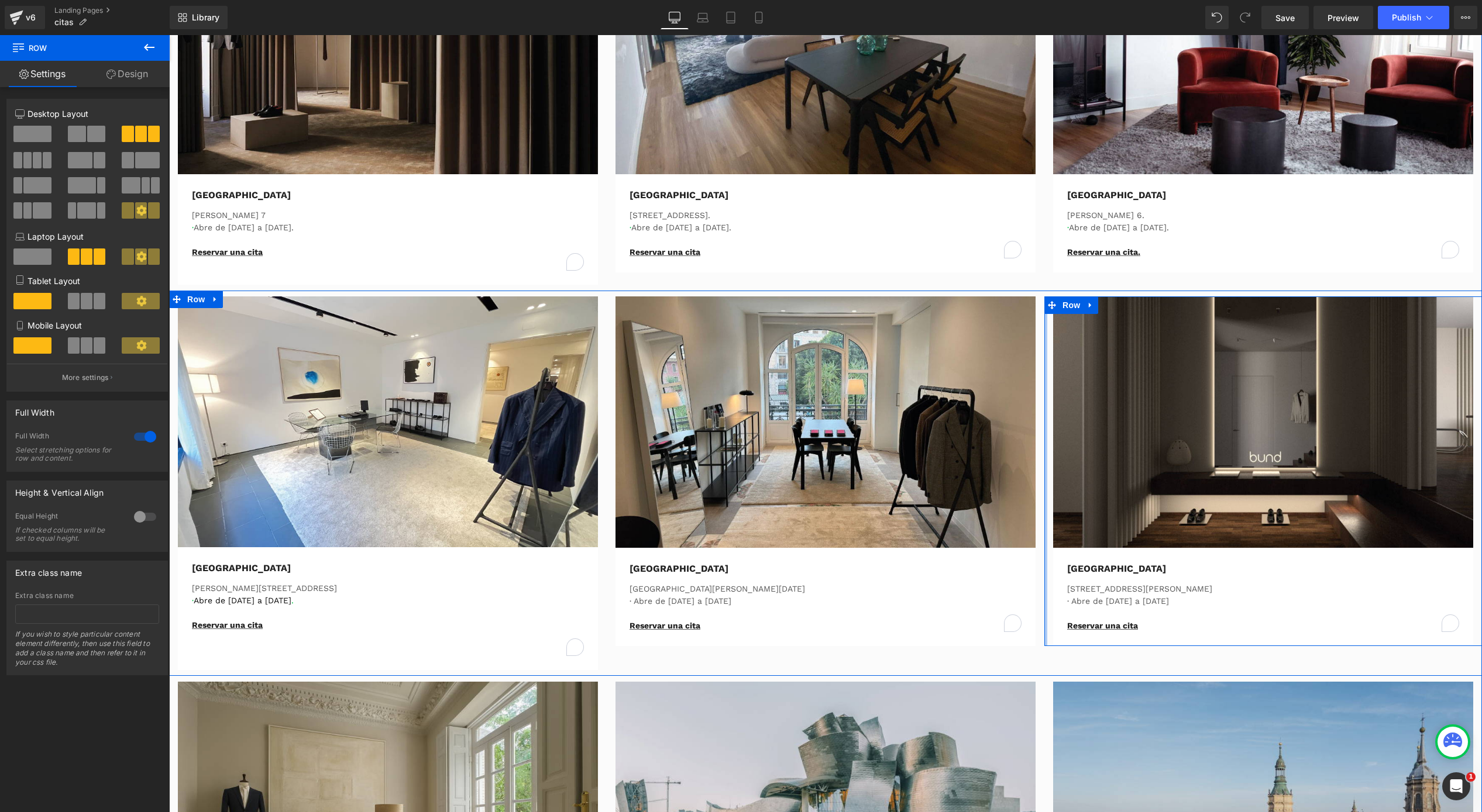
scroll to position [241, 0]
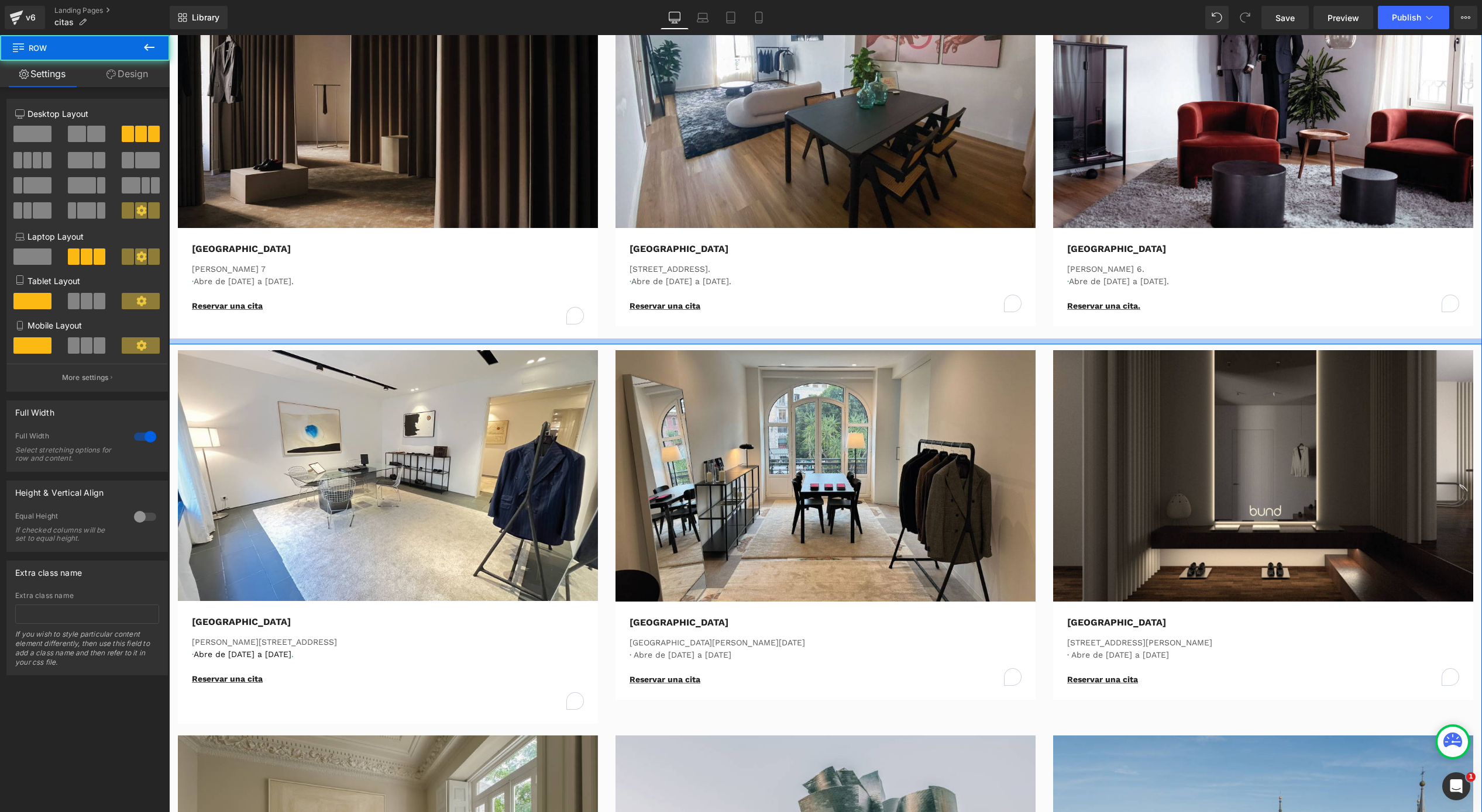
click at [602, 341] on div at bounding box center [826, 341] width 1313 height 5
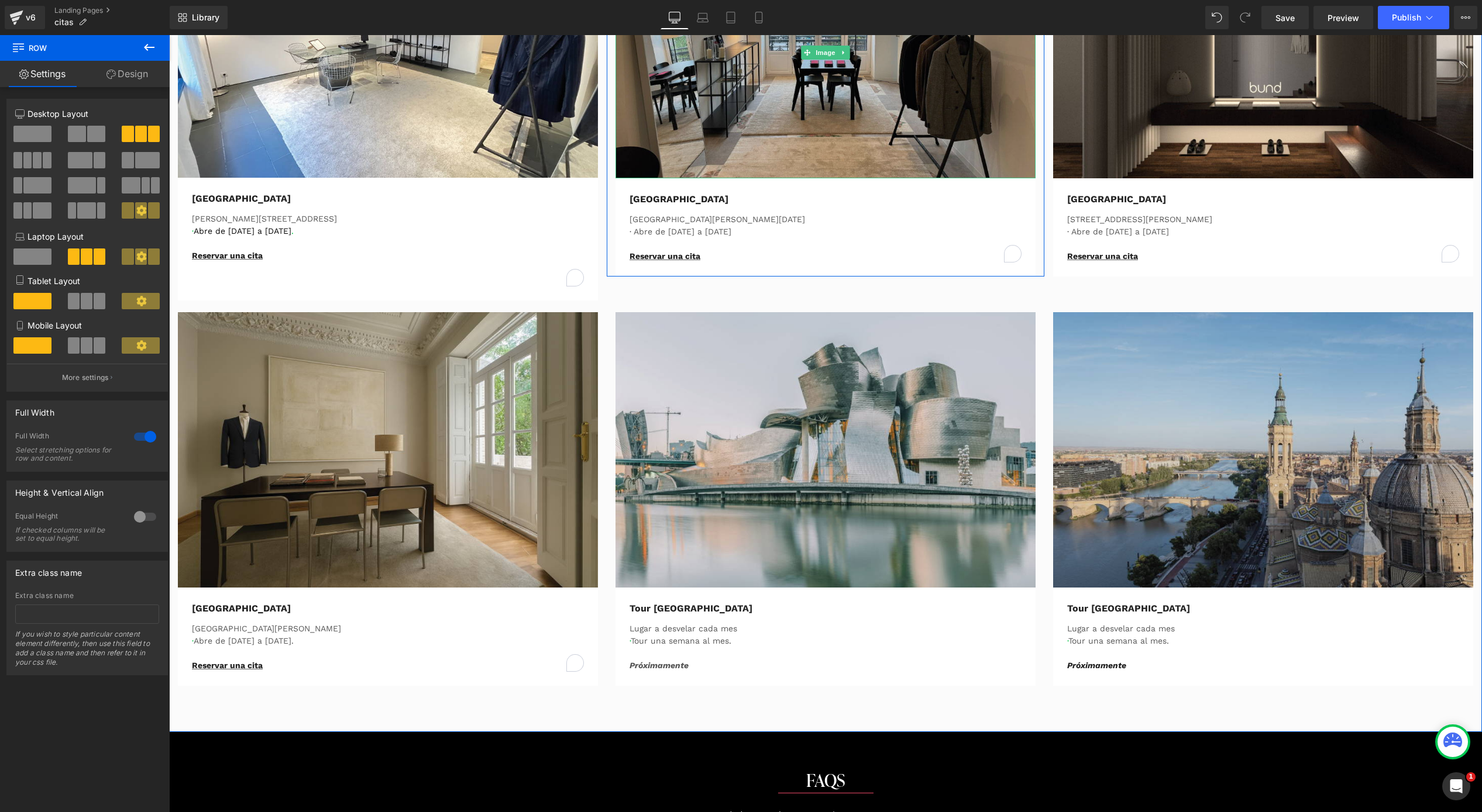
scroll to position [678, 0]
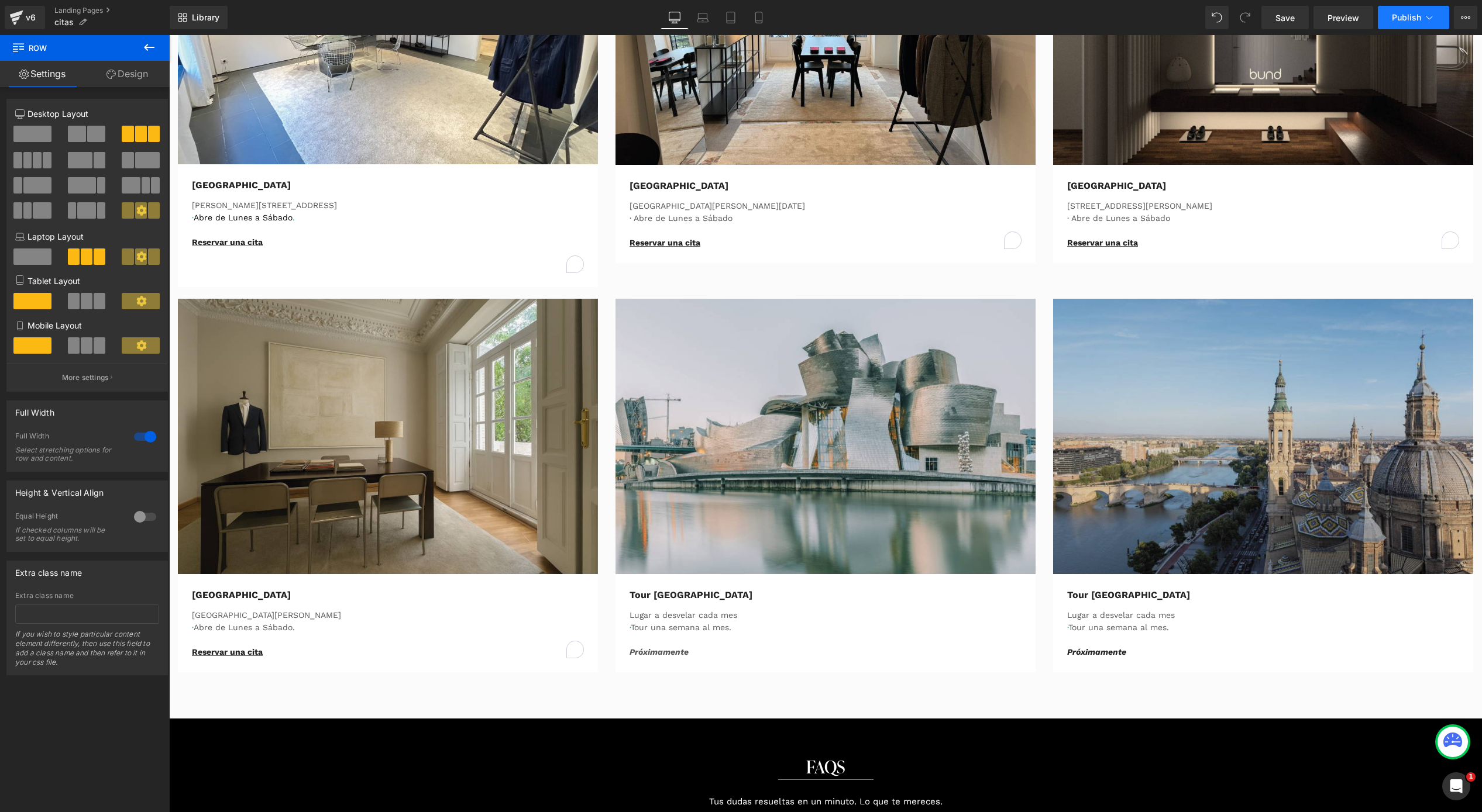
click at [1401, 20] on span "Publish" at bounding box center [1406, 17] width 29 height 9
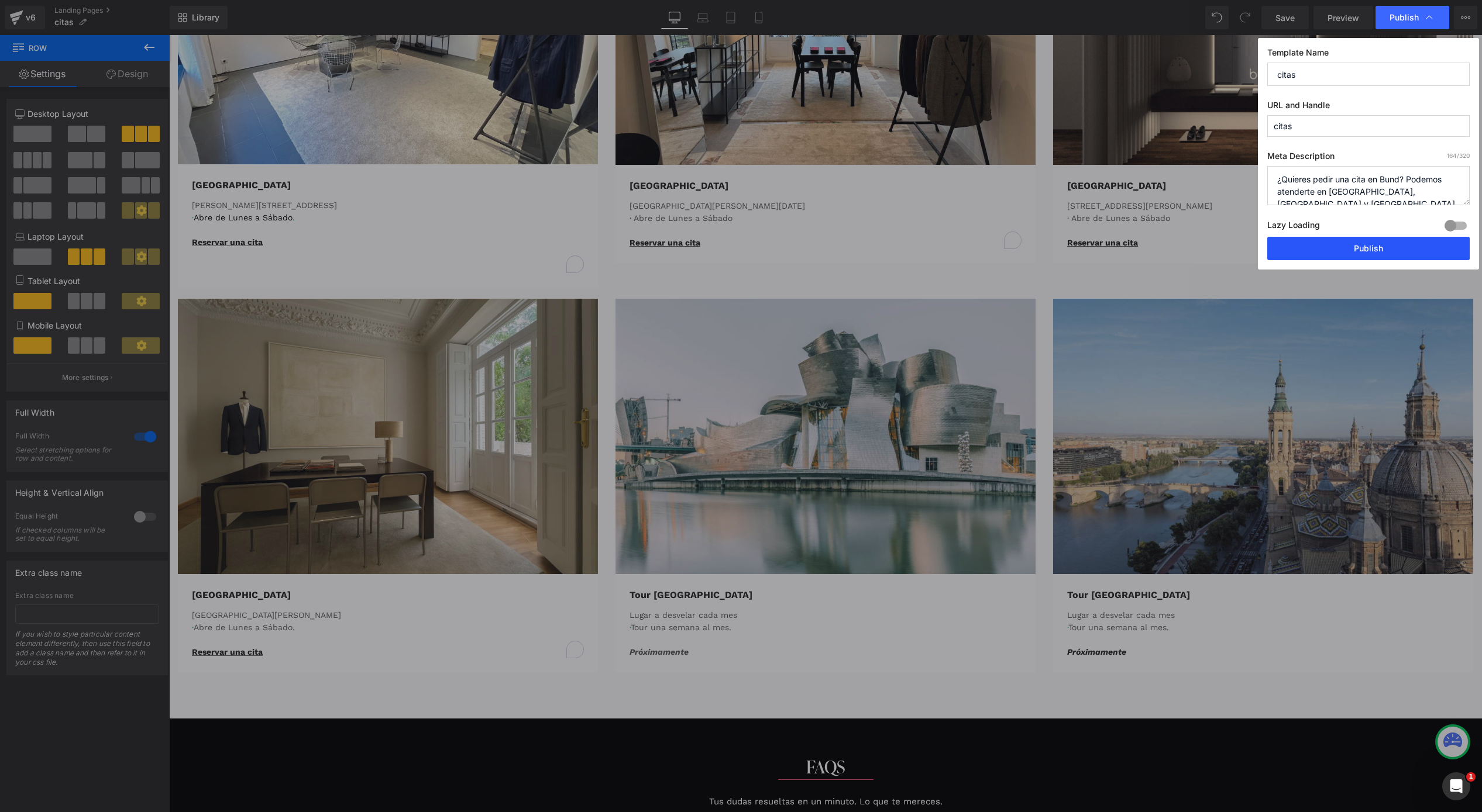
click at [1350, 252] on button "Publish" at bounding box center [1368, 248] width 202 height 23
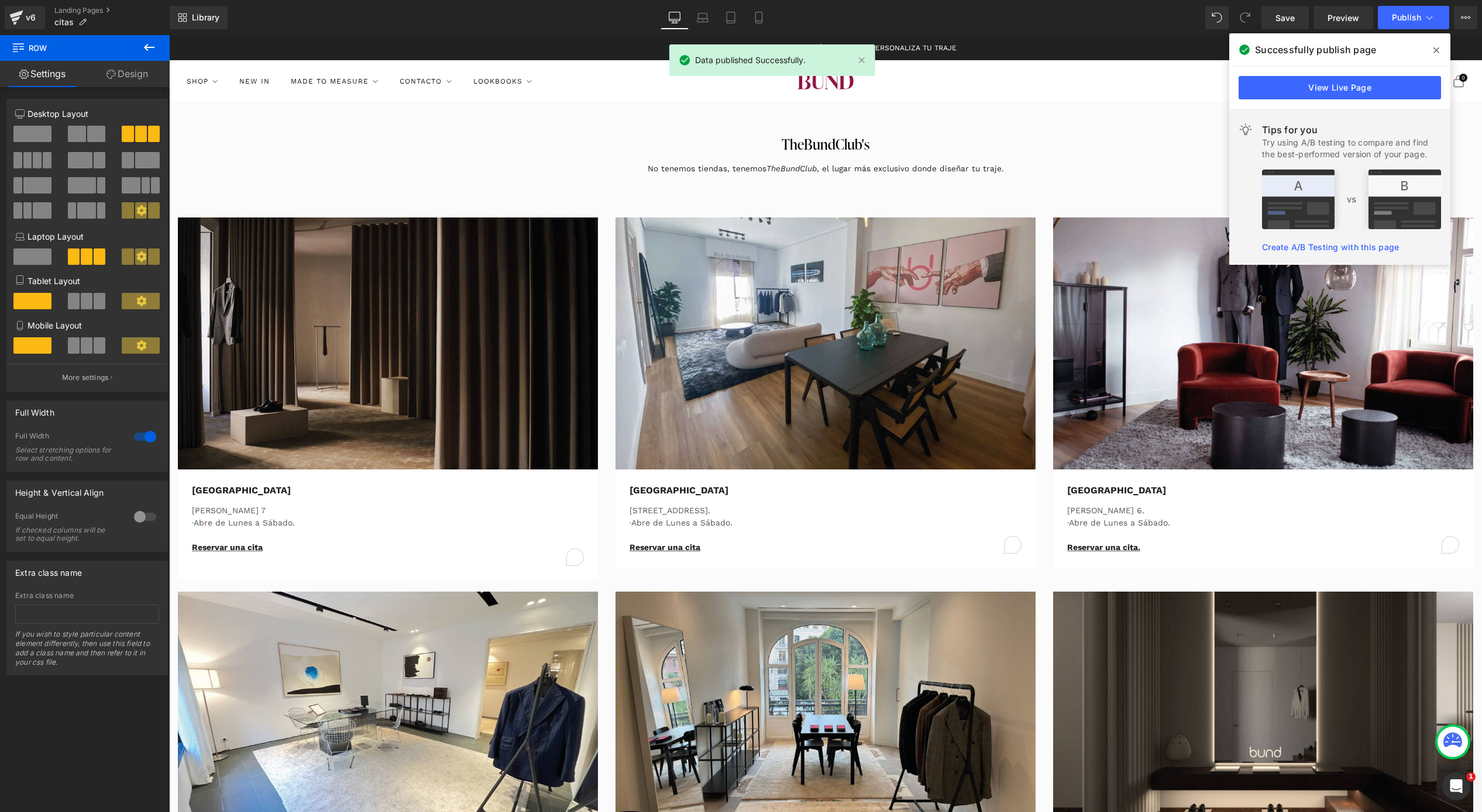
click at [1440, 49] on span at bounding box center [1437, 50] width 19 height 19
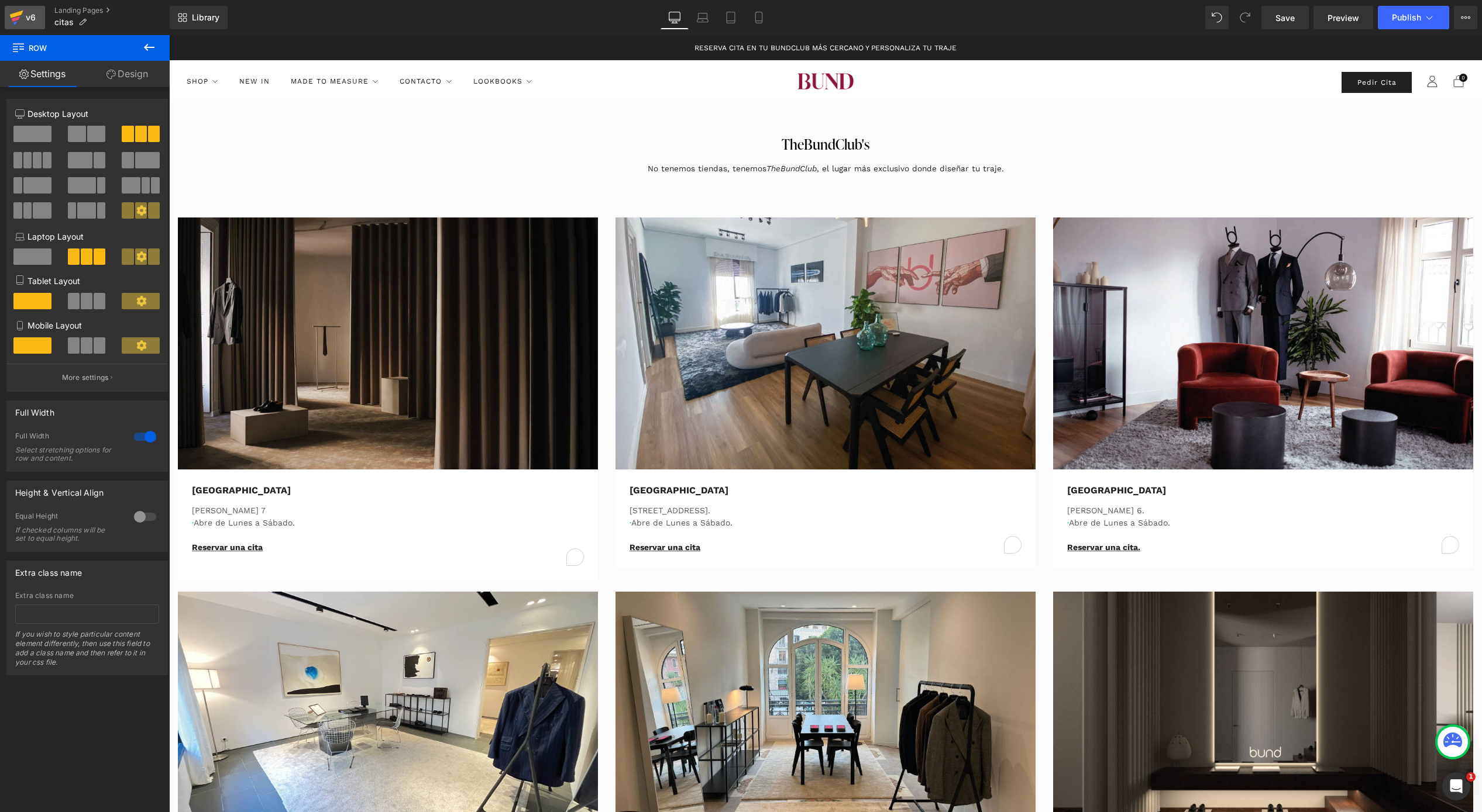
click at [22, 13] on icon at bounding box center [16, 17] width 14 height 29
